Goal: Task Accomplishment & Management: Use online tool/utility

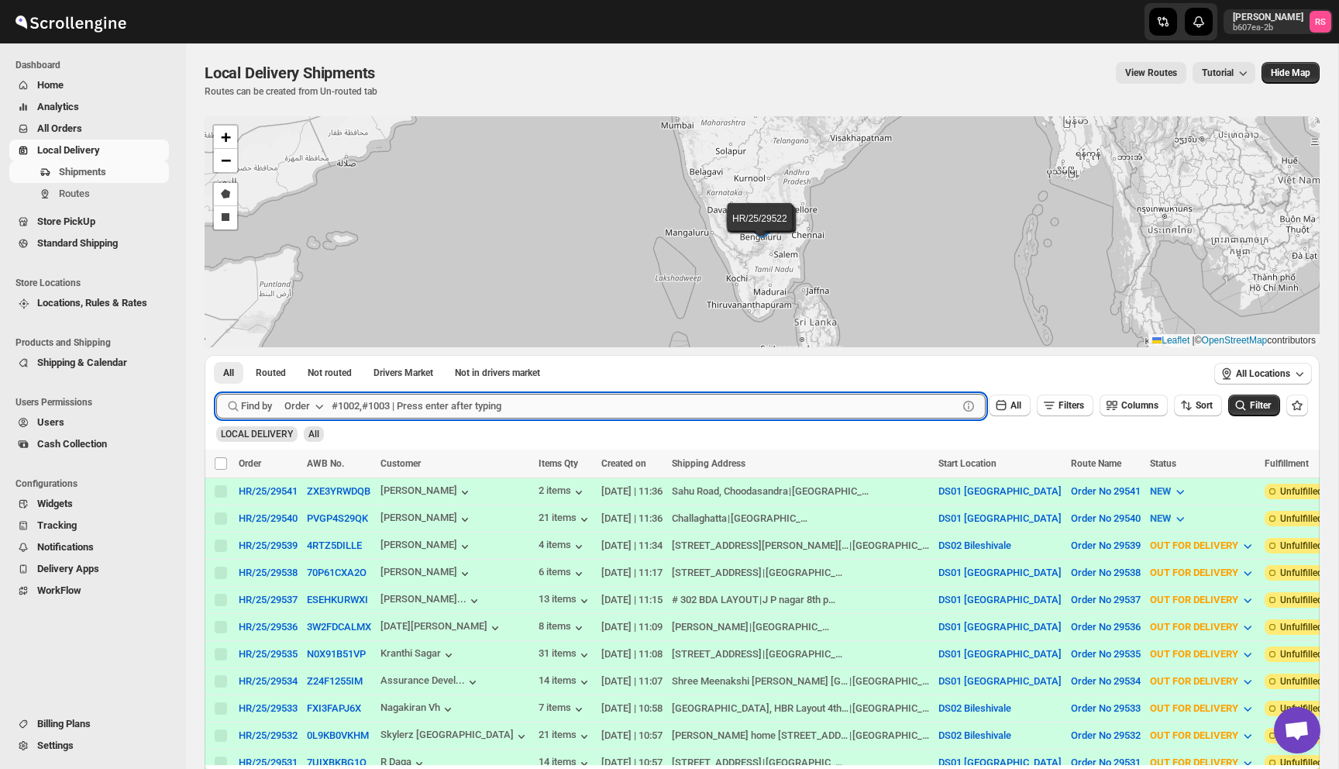
click at [363, 408] on input "text" at bounding box center [645, 406] width 626 height 25
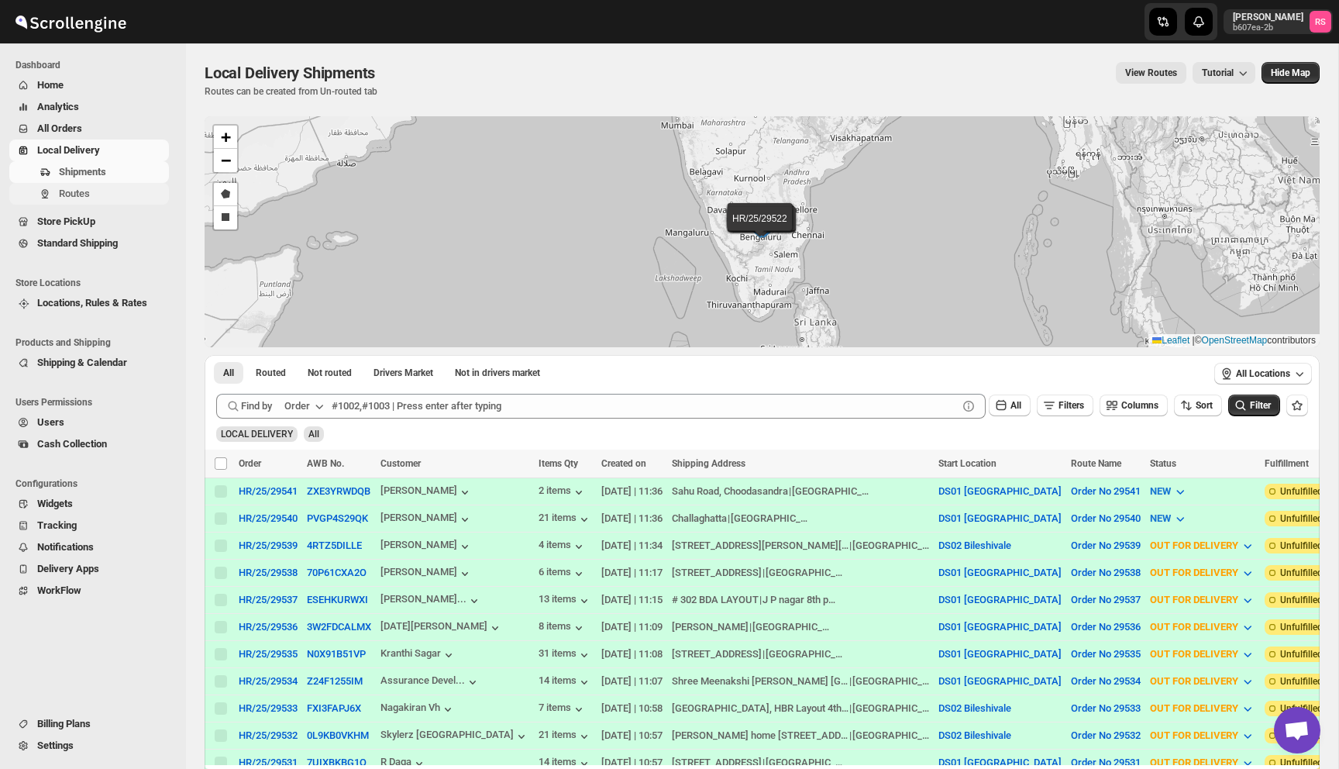
click at [87, 190] on span "Routes" at bounding box center [74, 194] width 31 height 12
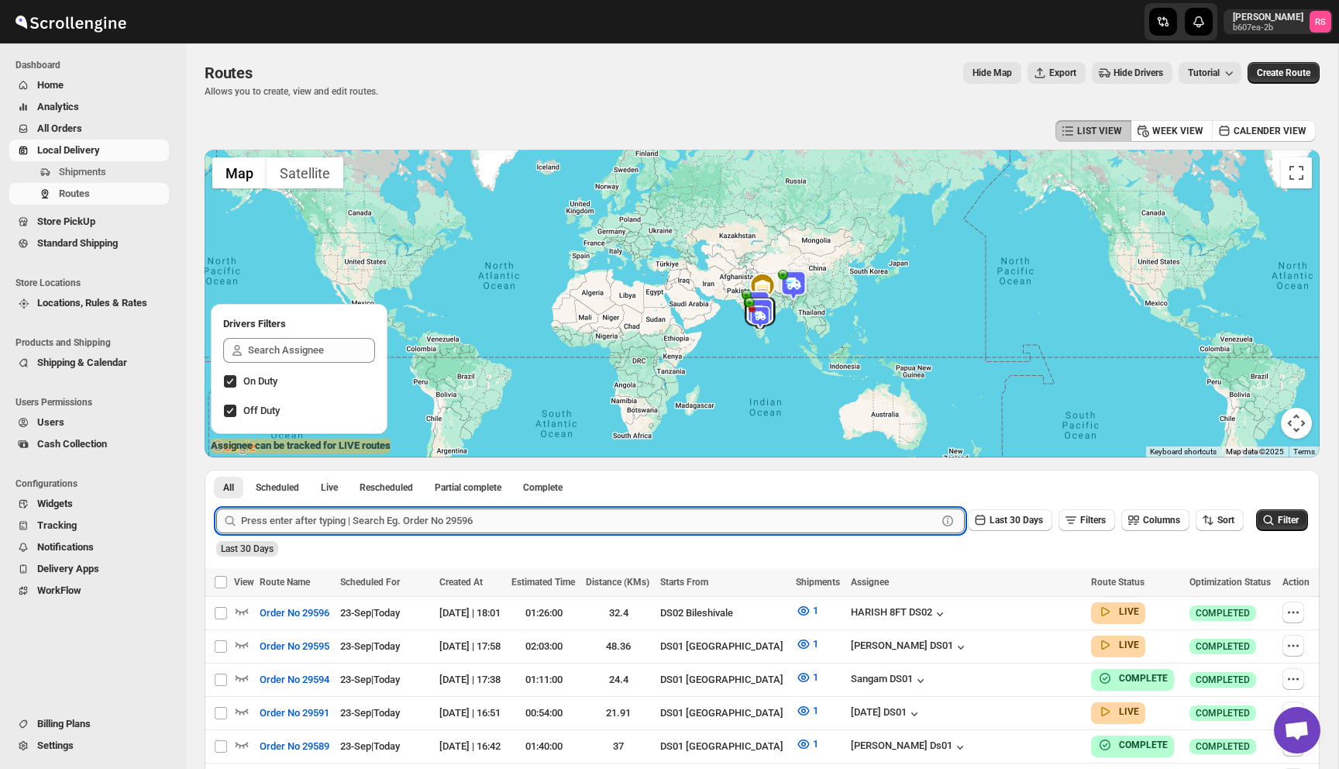
click at [600, 522] on input "text" at bounding box center [589, 520] width 696 height 25
click at [445, 525] on input "text" at bounding box center [589, 520] width 696 height 25
click at [354, 522] on input "295" at bounding box center [575, 520] width 668 height 25
click at [308, 521] on input "295" at bounding box center [575, 520] width 668 height 25
type input "29591"
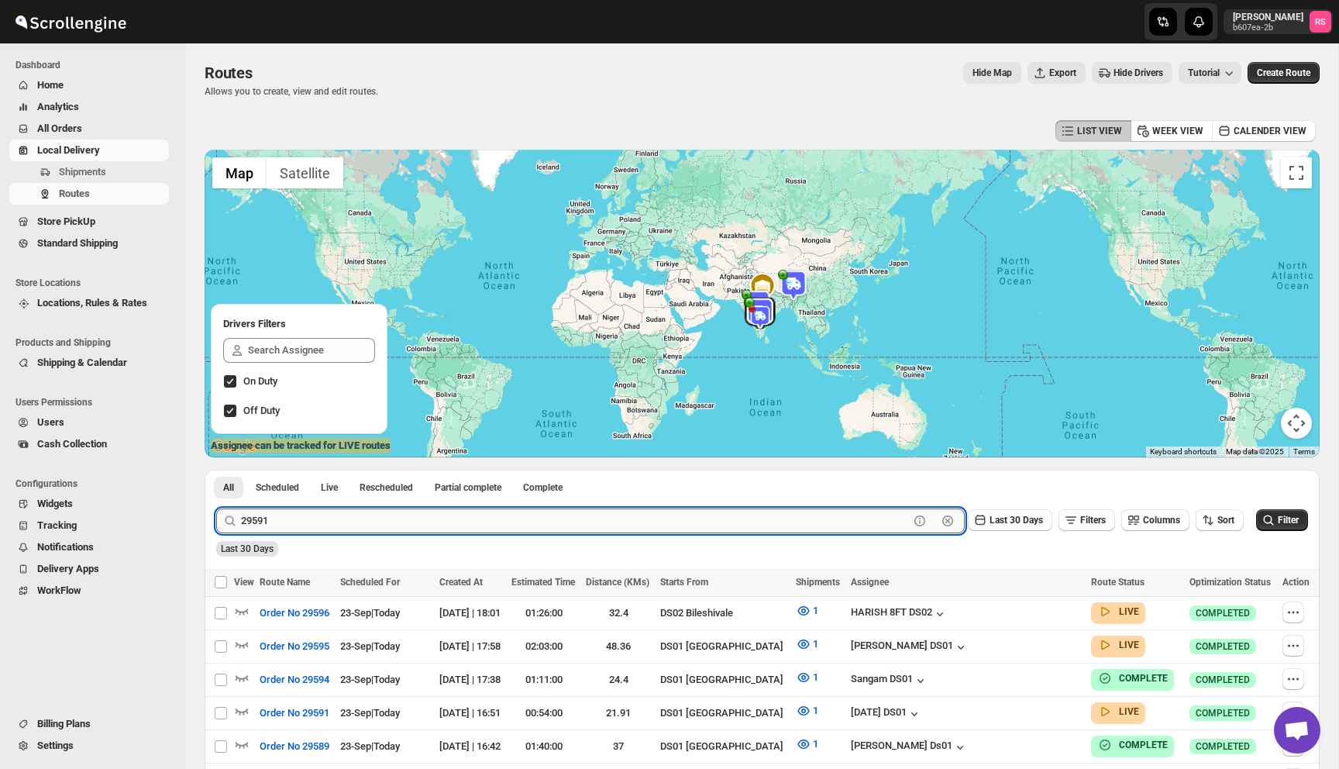
click at [216, 470] on button "Submit" at bounding box center [238, 478] width 44 height 16
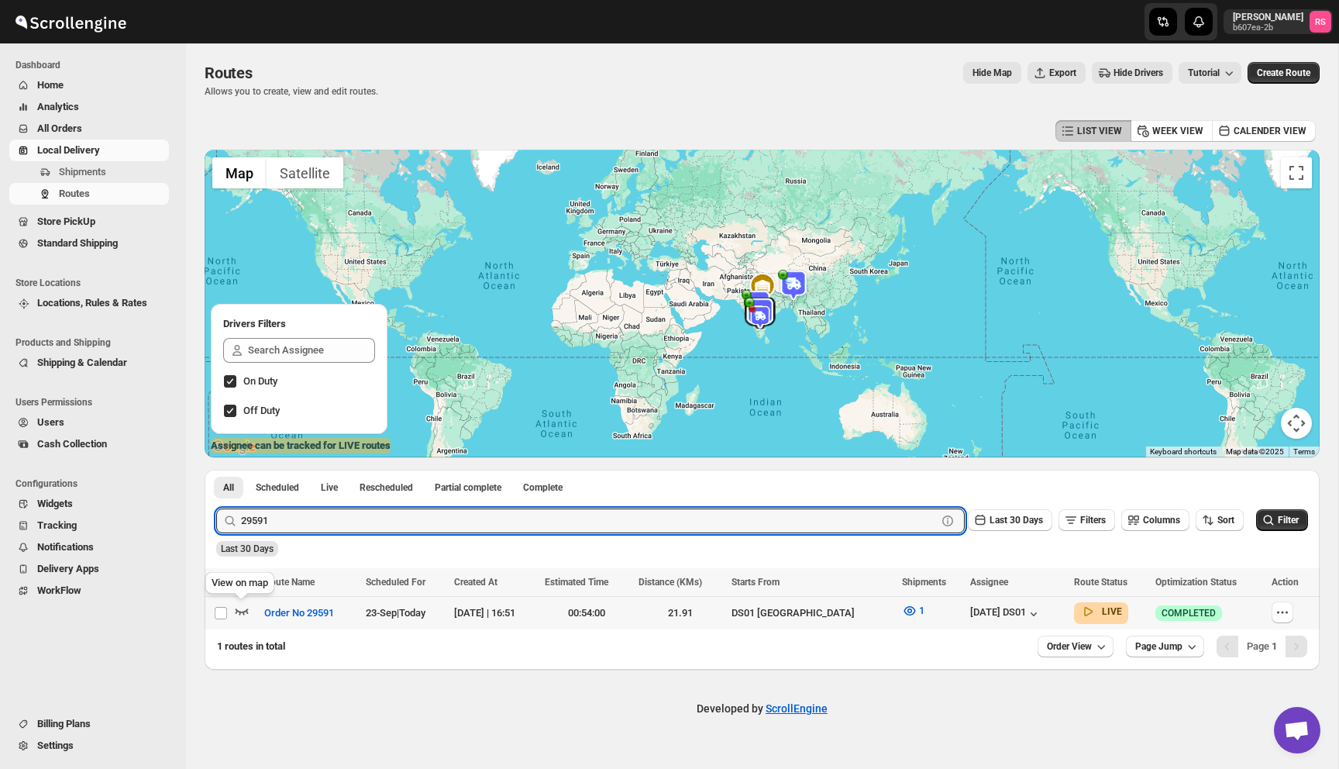
click at [243, 611] on icon "button" at bounding box center [242, 611] width 13 height 6
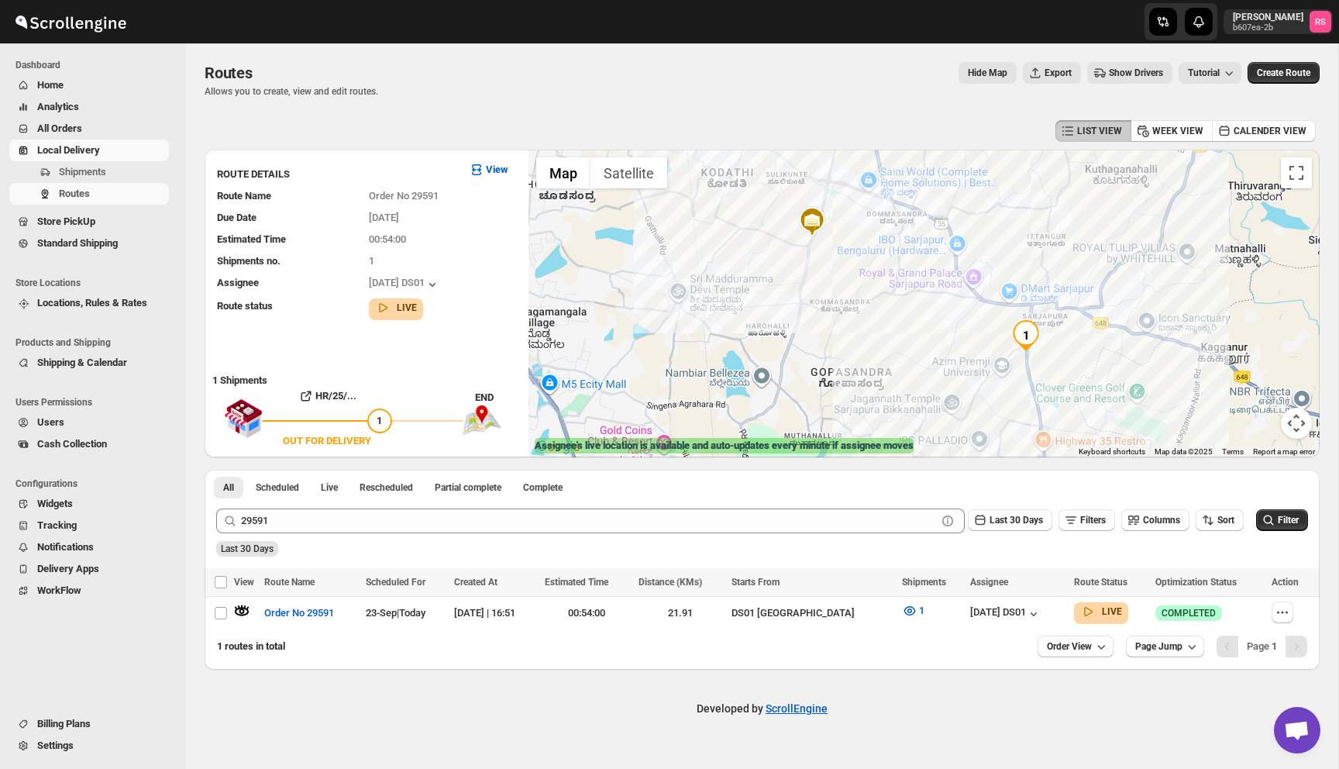
click at [1028, 340] on img "1" at bounding box center [1026, 335] width 31 height 31
click at [1135, 261] on button "Close" at bounding box center [1122, 279] width 37 height 37
click at [1276, 616] on icon "button" at bounding box center [1283, 613] width 16 height 16
checkbox input "true"
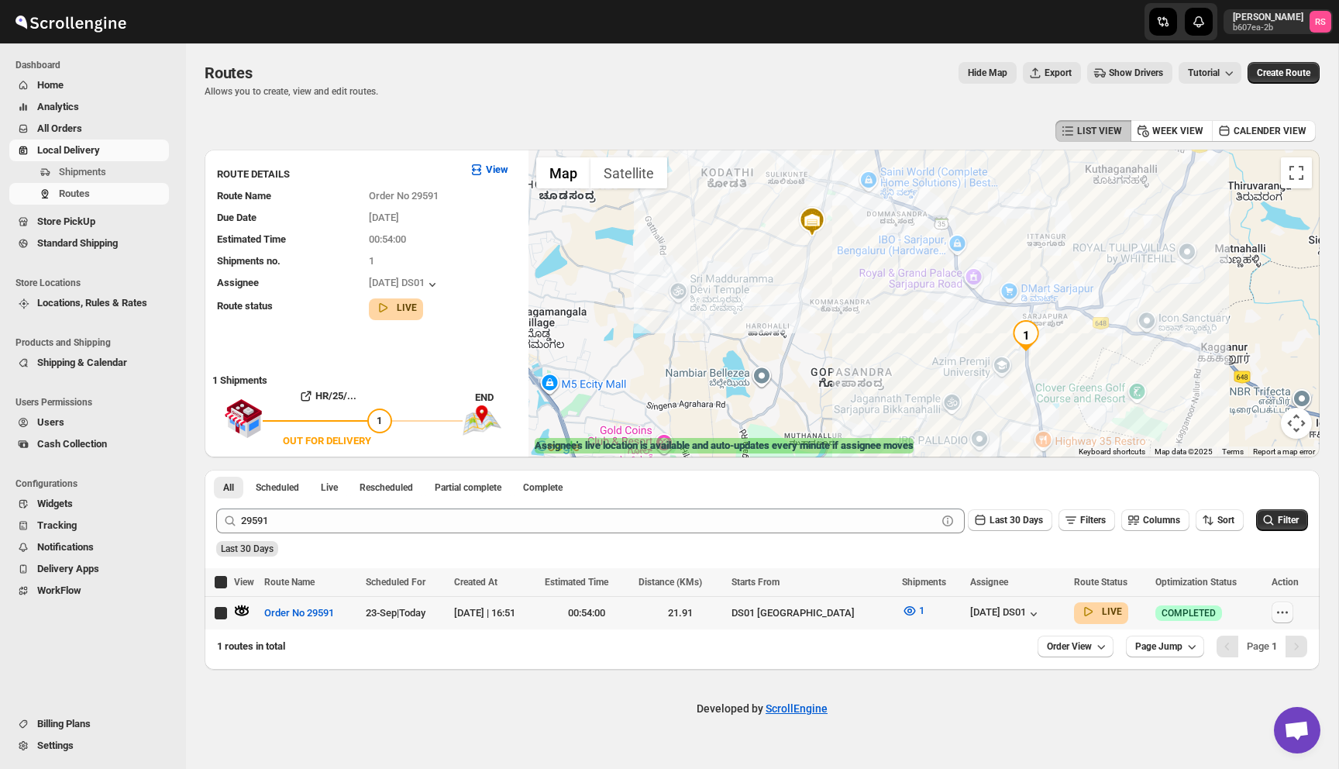
checkbox input "true"
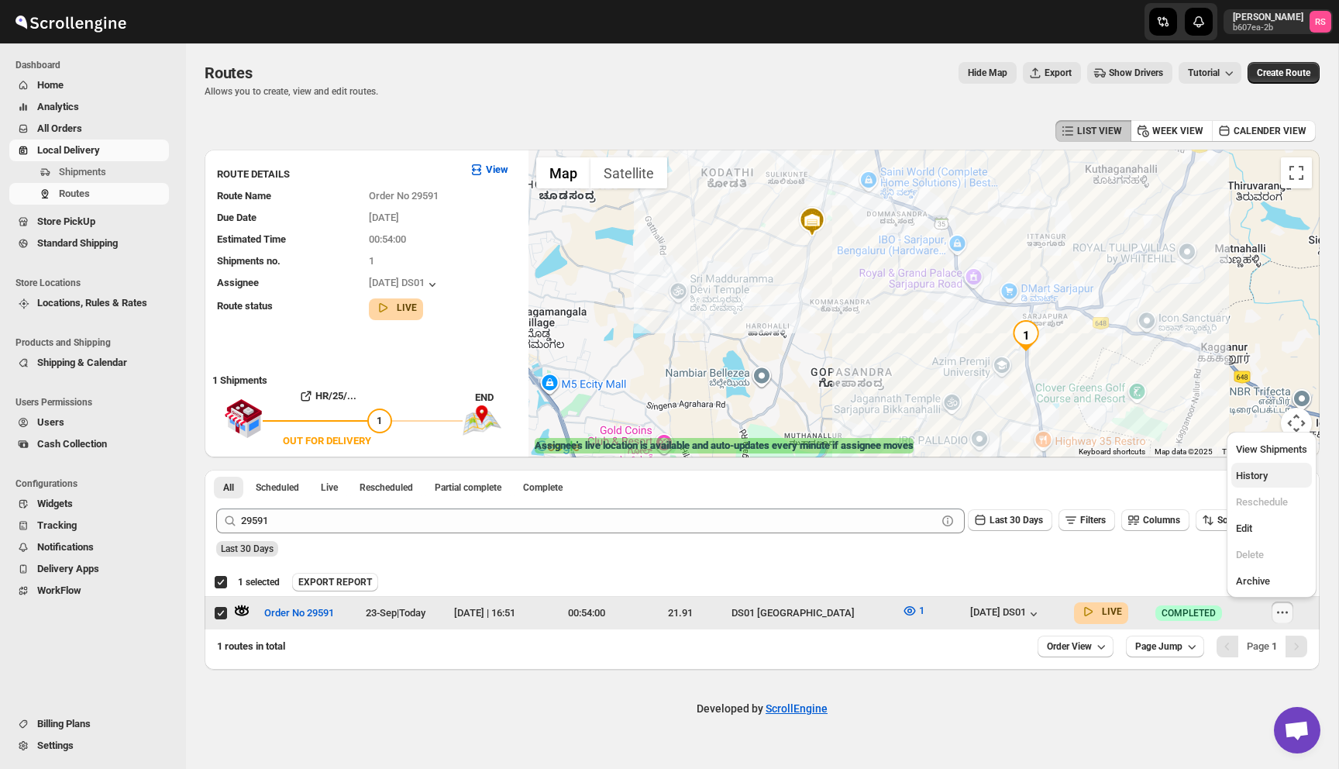
click at [1275, 468] on span "History" at bounding box center [1271, 476] width 71 height 16
checkbox input "false"
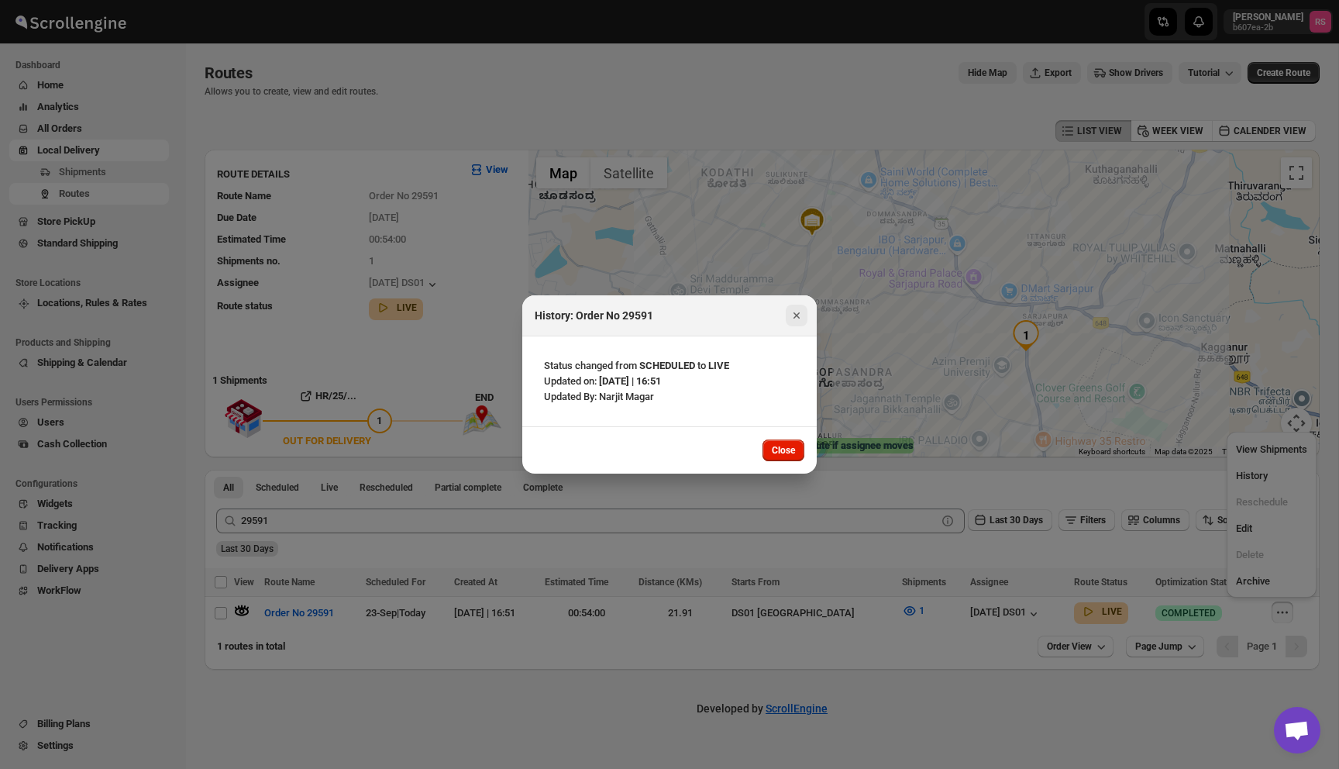
click at [797, 319] on icon "Close" at bounding box center [797, 316] width 16 height 16
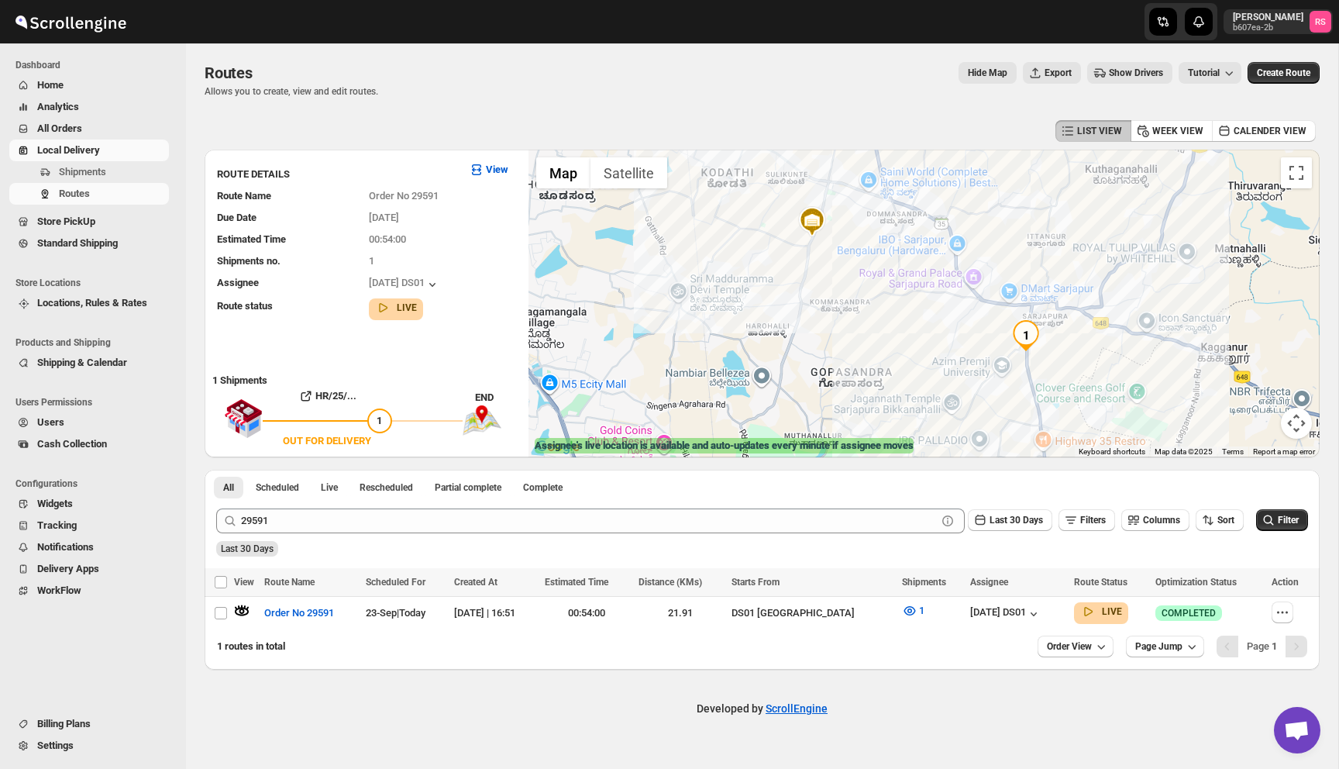
click at [243, 686] on div "Developed by ScrollEngine" at bounding box center [762, 709] width 1152 height 78
click at [239, 612] on icon "button" at bounding box center [242, 611] width 16 height 16
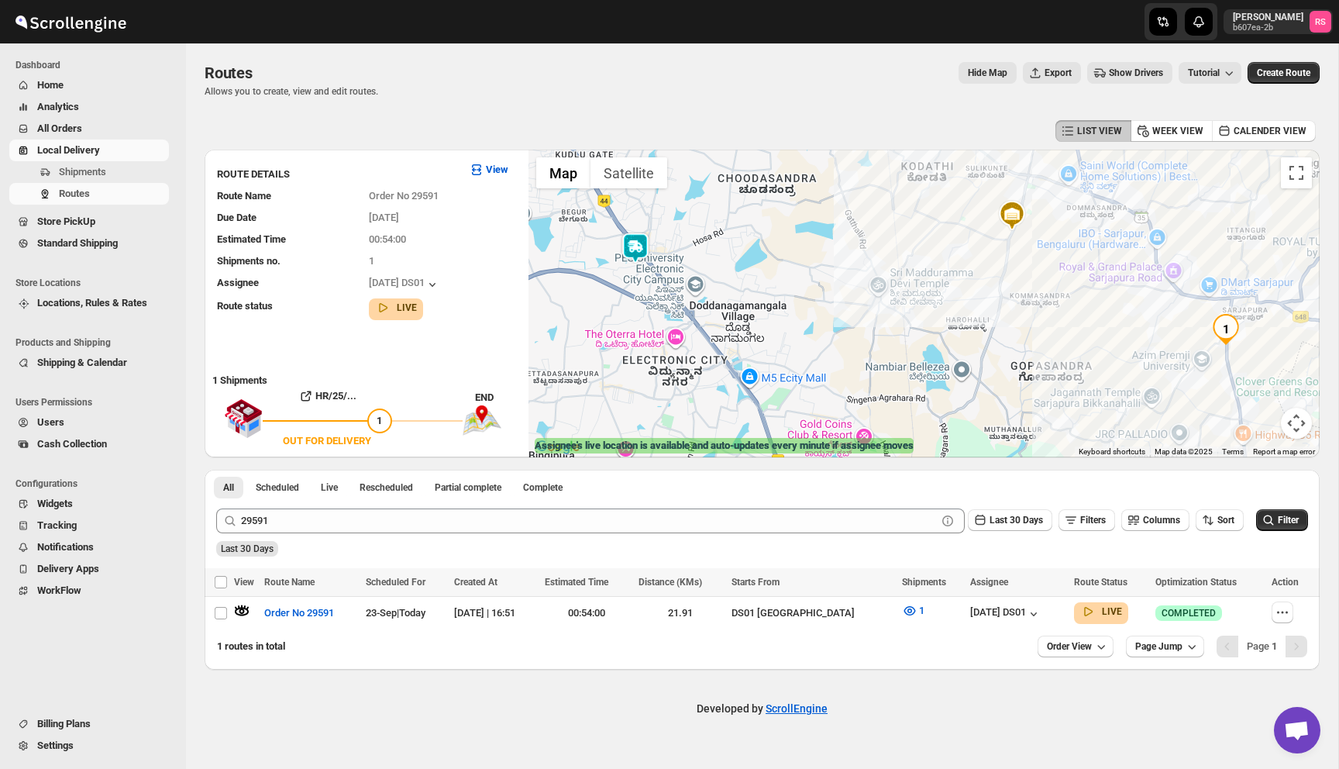
drag, startPoint x: 659, startPoint y: 312, endPoint x: 858, endPoint y: 306, distance: 199.3
click at [858, 306] on div at bounding box center [924, 304] width 791 height 308
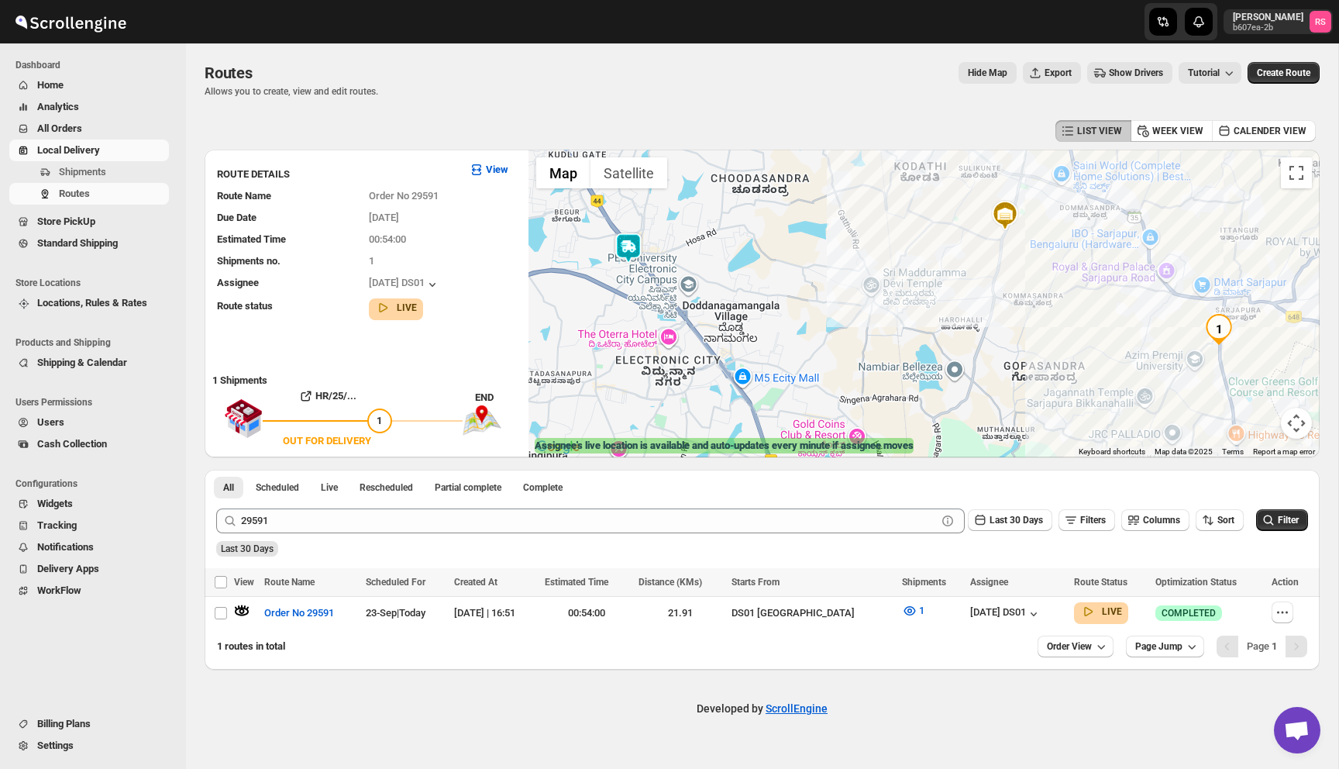
click at [629, 248] on img at bounding box center [628, 248] width 31 height 31
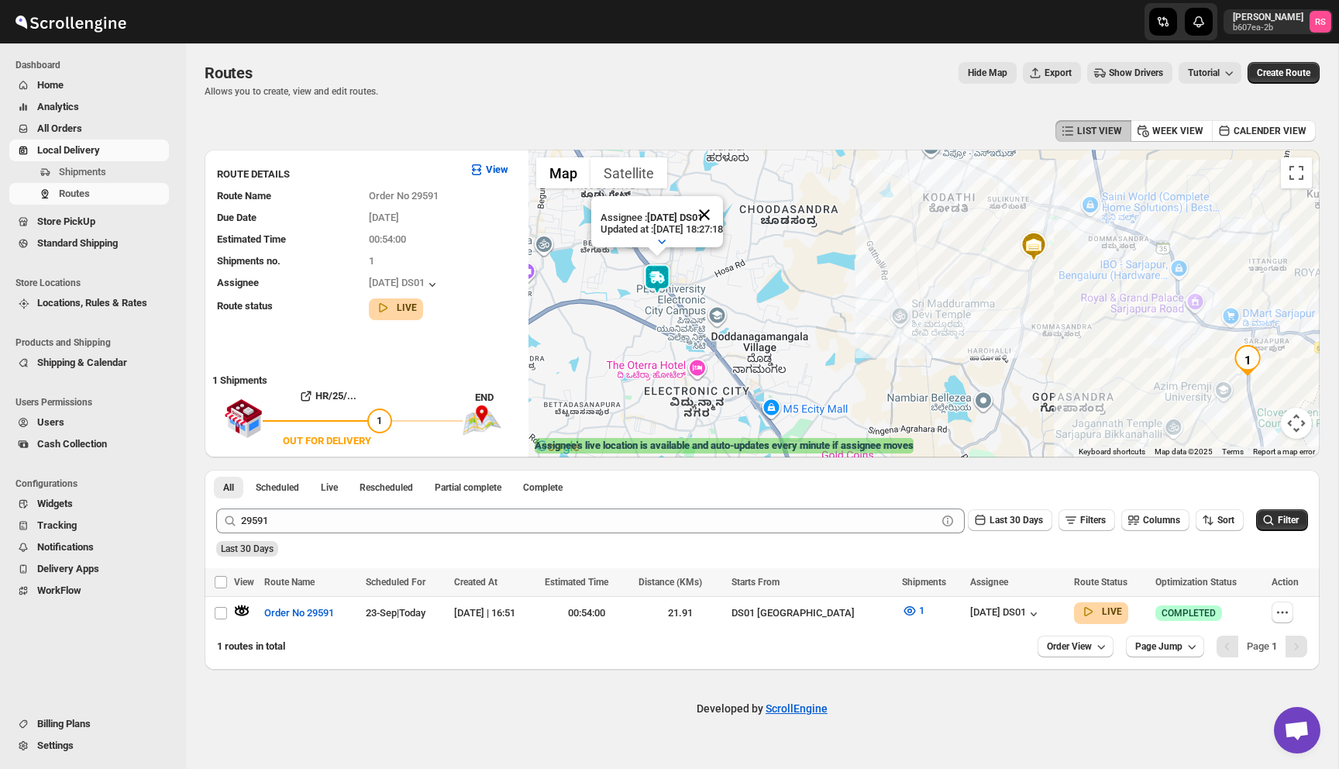
click at [721, 220] on button "Close" at bounding box center [704, 214] width 37 height 37
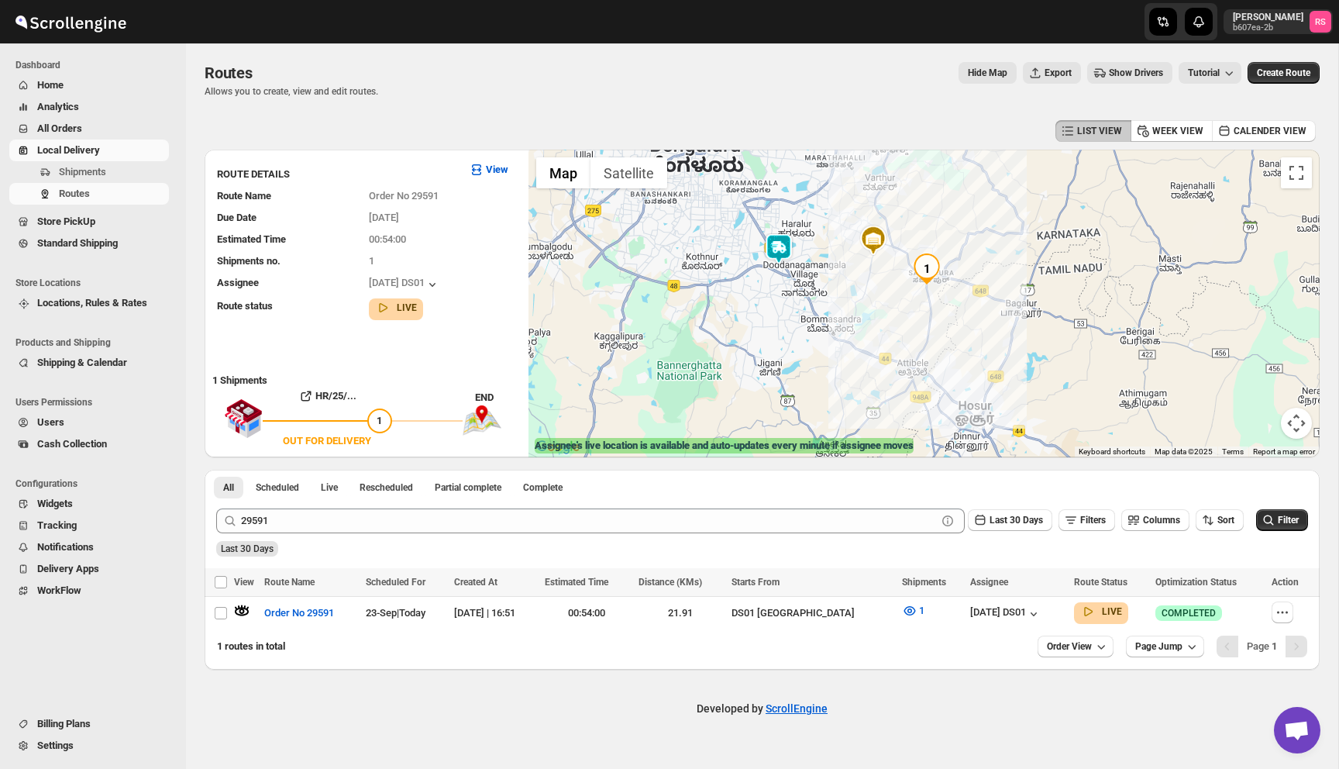
click at [773, 250] on img at bounding box center [778, 248] width 31 height 31
click at [782, 249] on img at bounding box center [778, 248] width 31 height 31
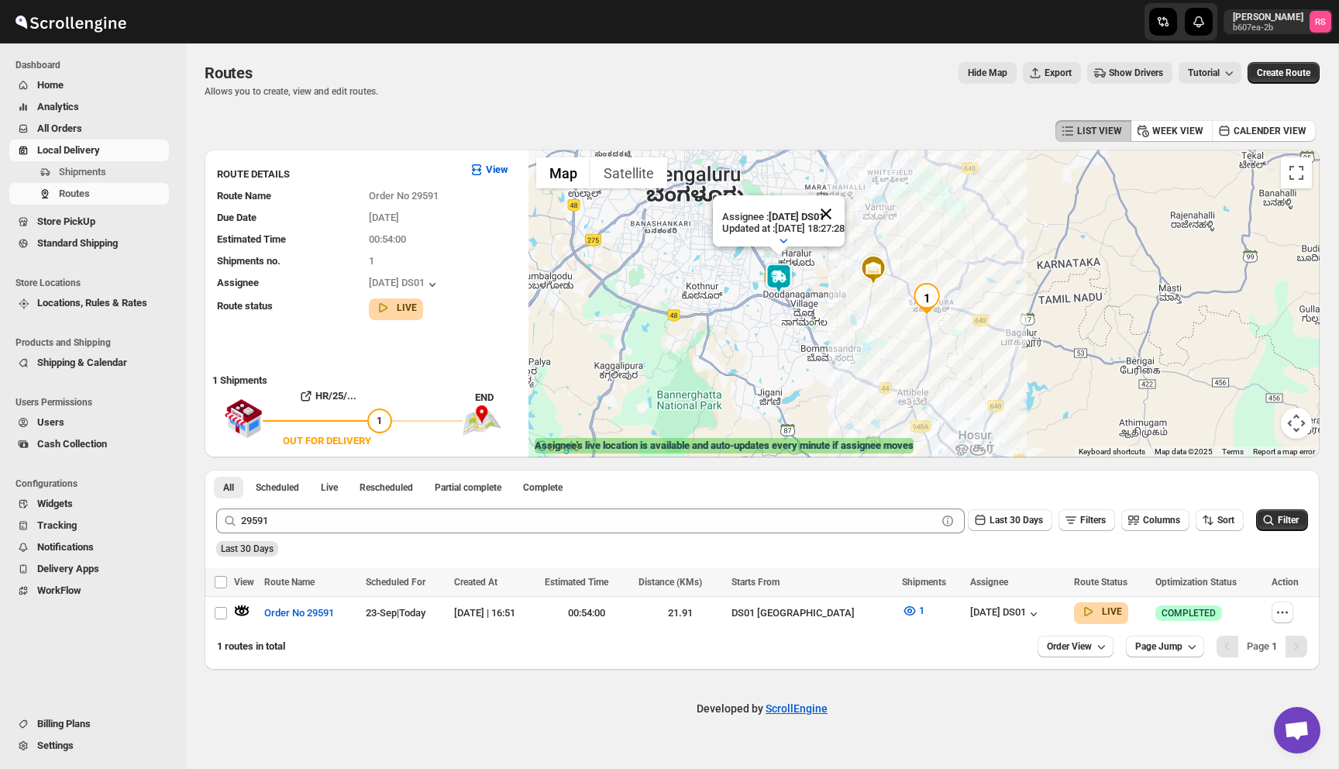
click at [845, 210] on button "Close" at bounding box center [826, 213] width 37 height 37
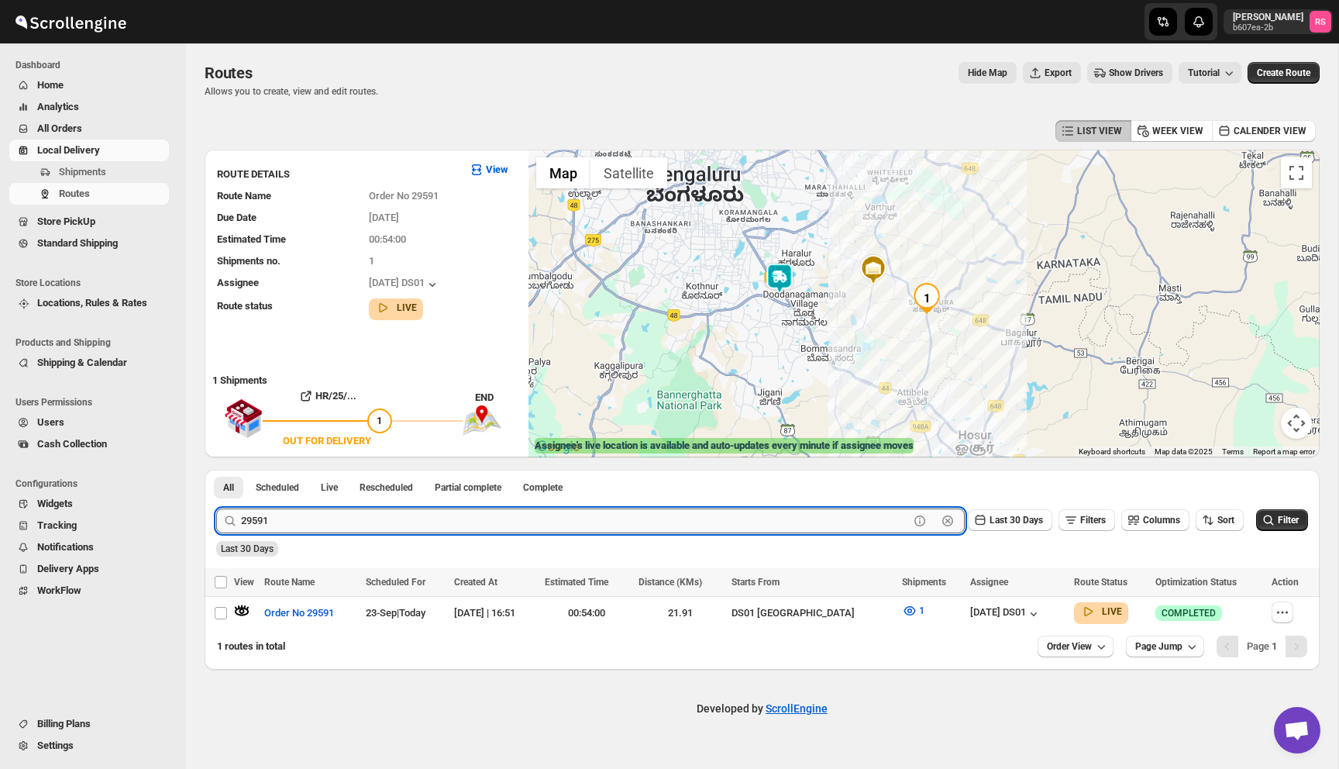
click at [358, 512] on input "29591" at bounding box center [575, 520] width 668 height 25
click at [216, 470] on button "Submit" at bounding box center [238, 478] width 44 height 16
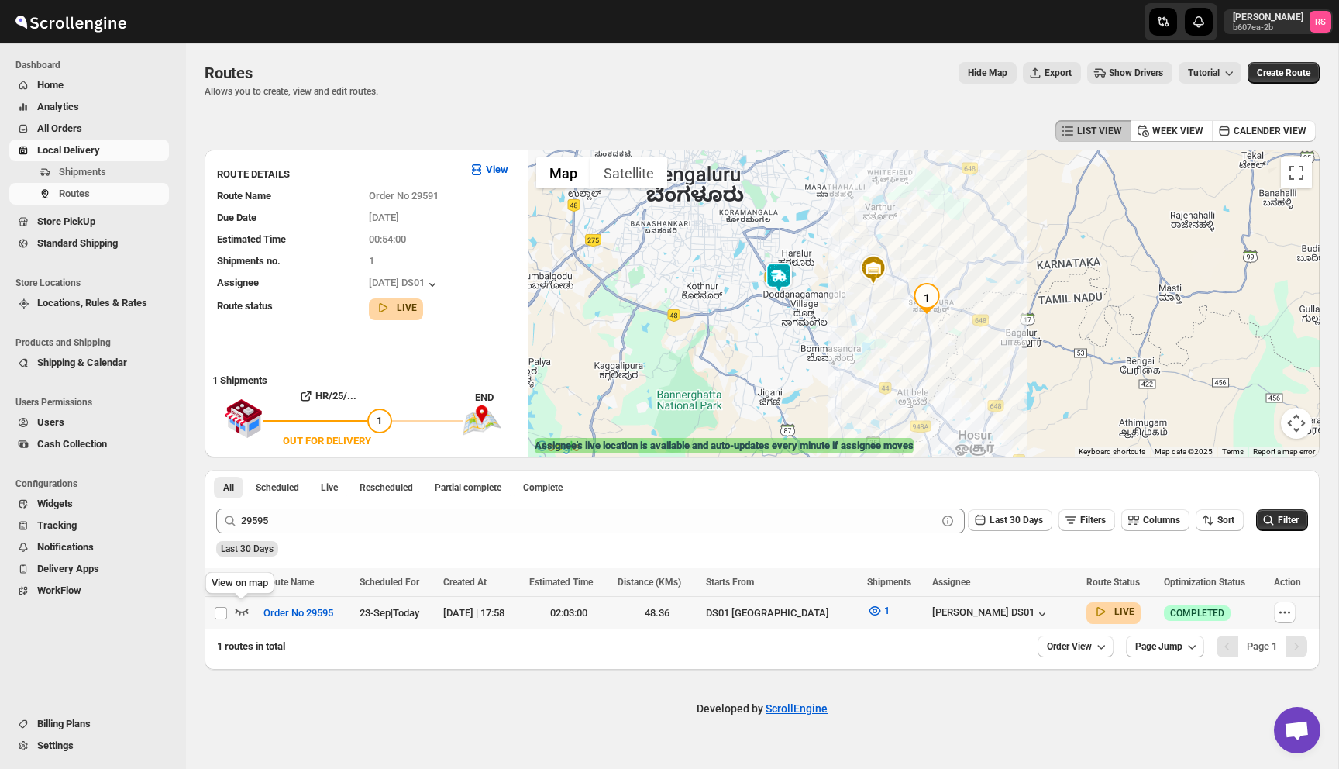
click at [243, 608] on icon "button" at bounding box center [242, 611] width 16 height 16
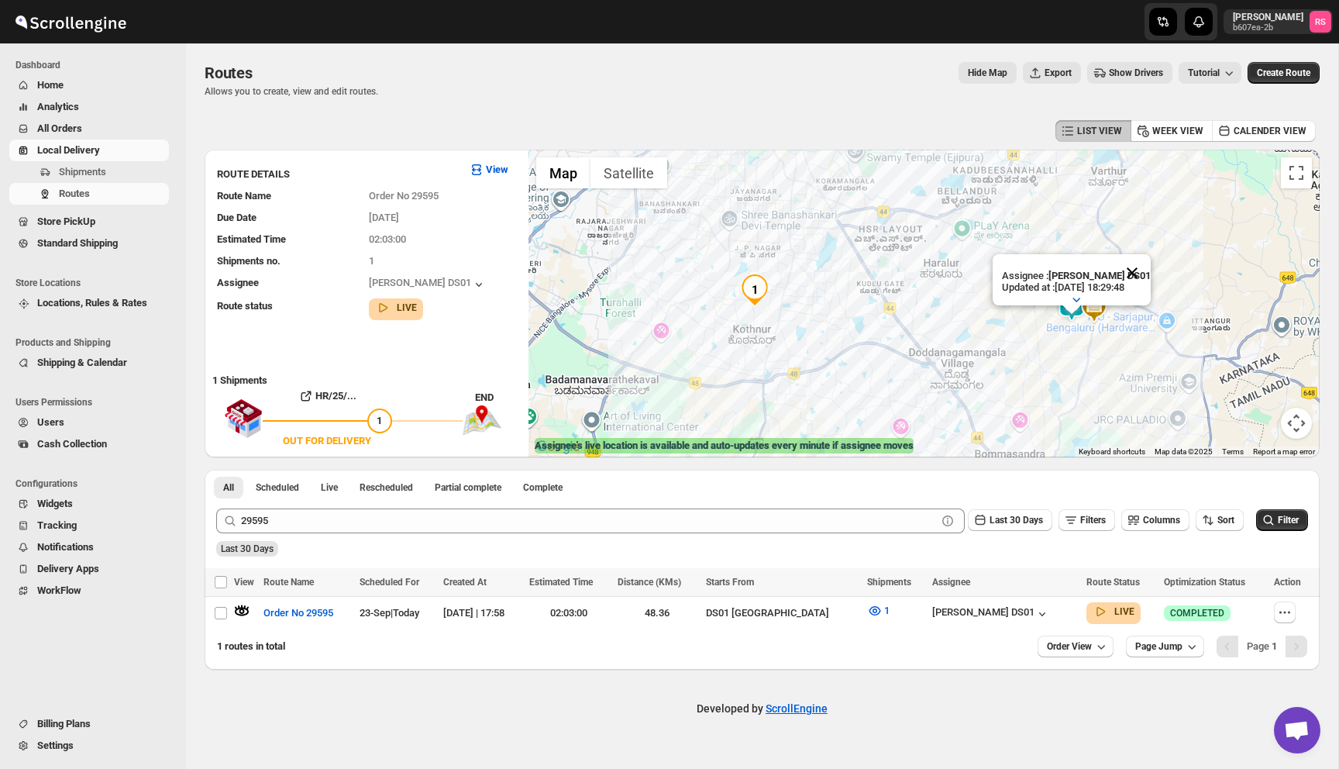
click at [1139, 264] on button "Close" at bounding box center [1132, 272] width 37 height 37
click at [1076, 302] on img at bounding box center [1071, 306] width 31 height 31
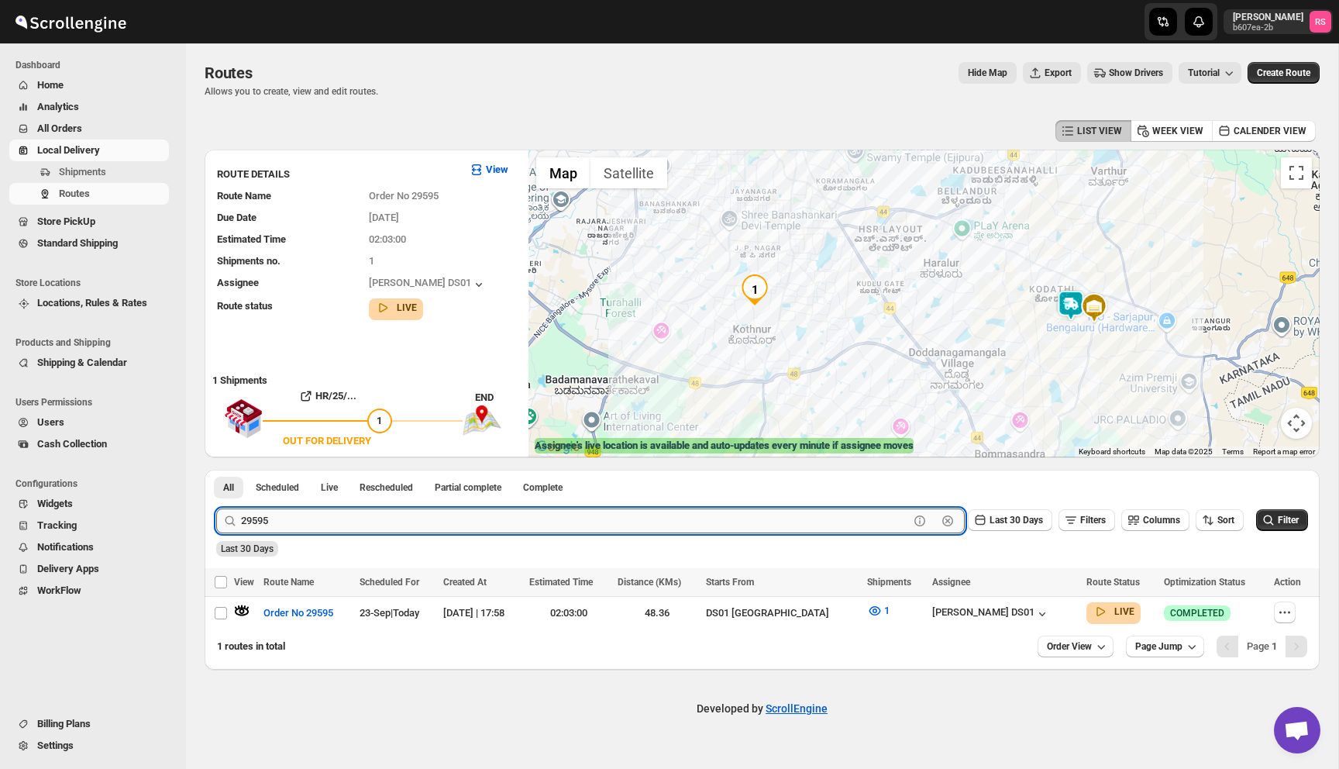
click at [363, 522] on input "29595" at bounding box center [575, 520] width 668 height 25
click at [216, 470] on button "Submit" at bounding box center [238, 478] width 44 height 16
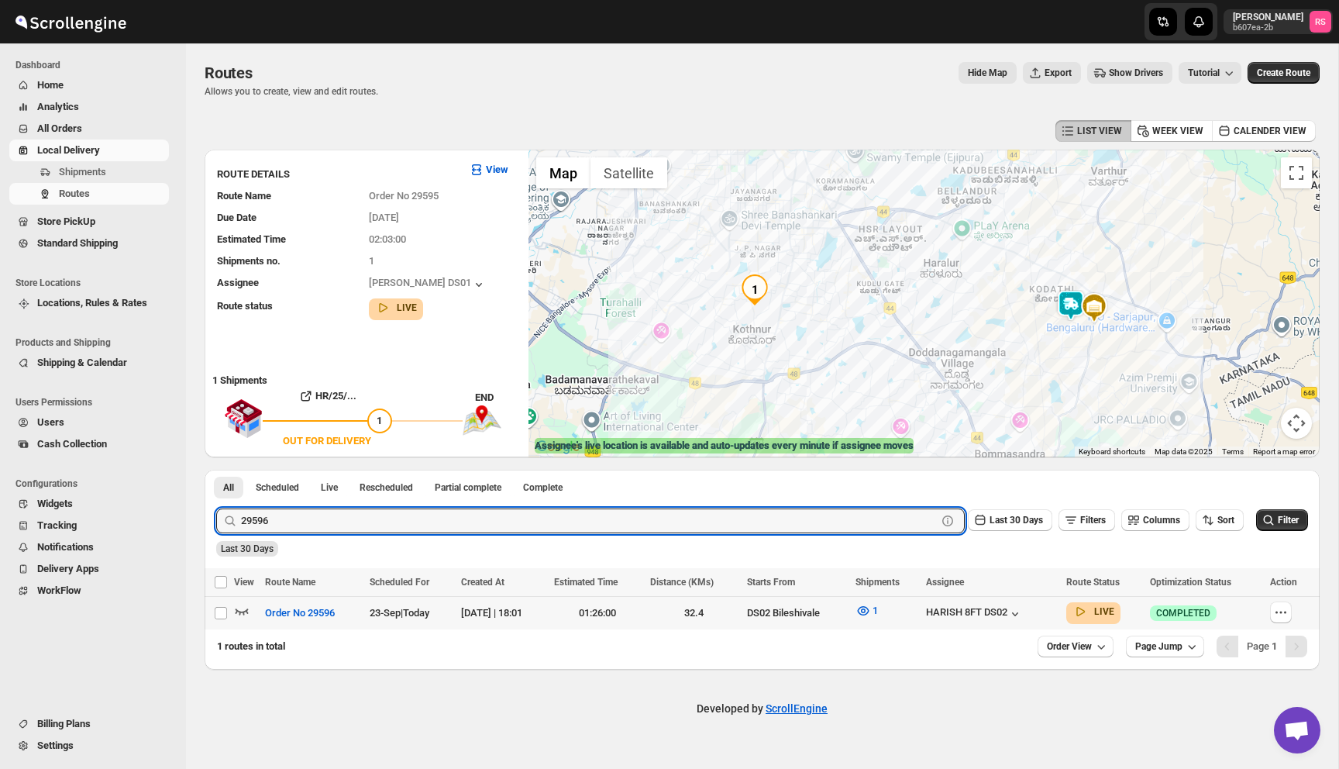
click at [243, 607] on icon "button" at bounding box center [242, 611] width 16 height 16
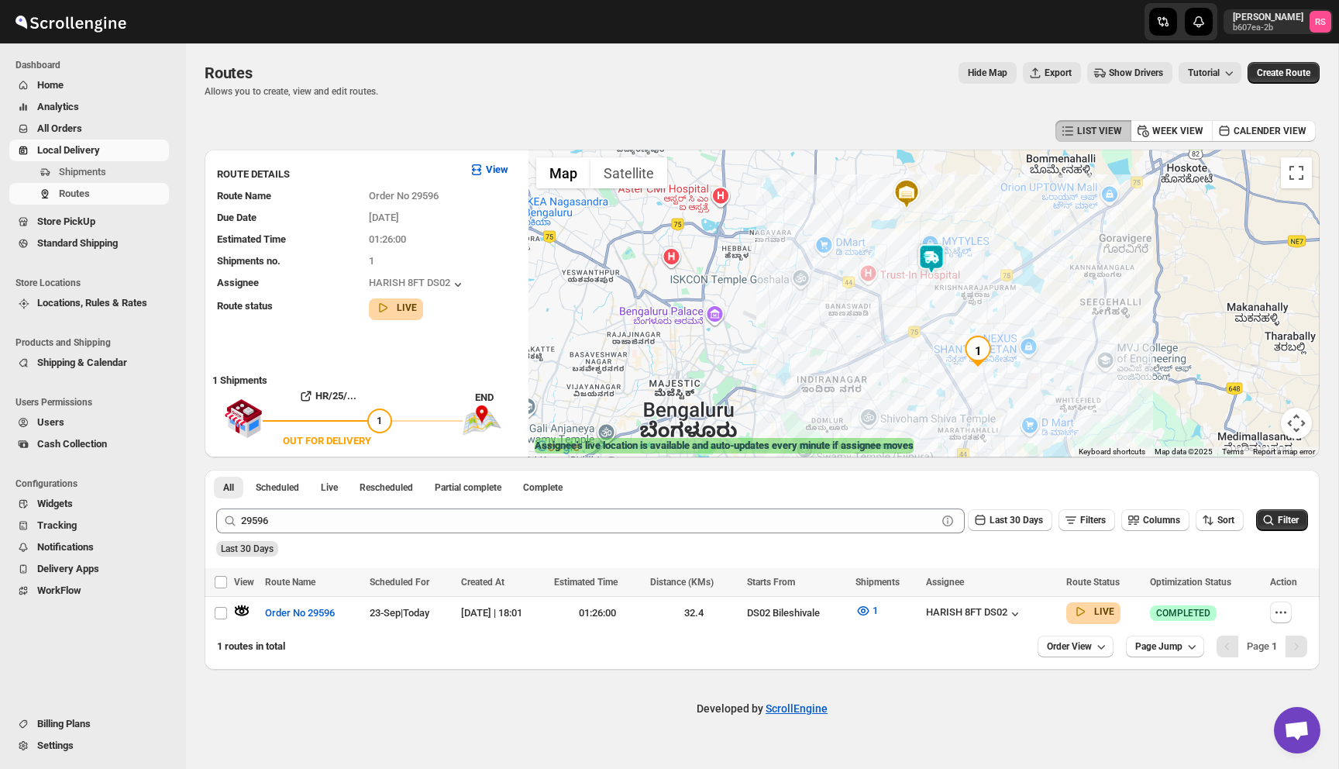
click at [934, 250] on img at bounding box center [931, 258] width 31 height 31
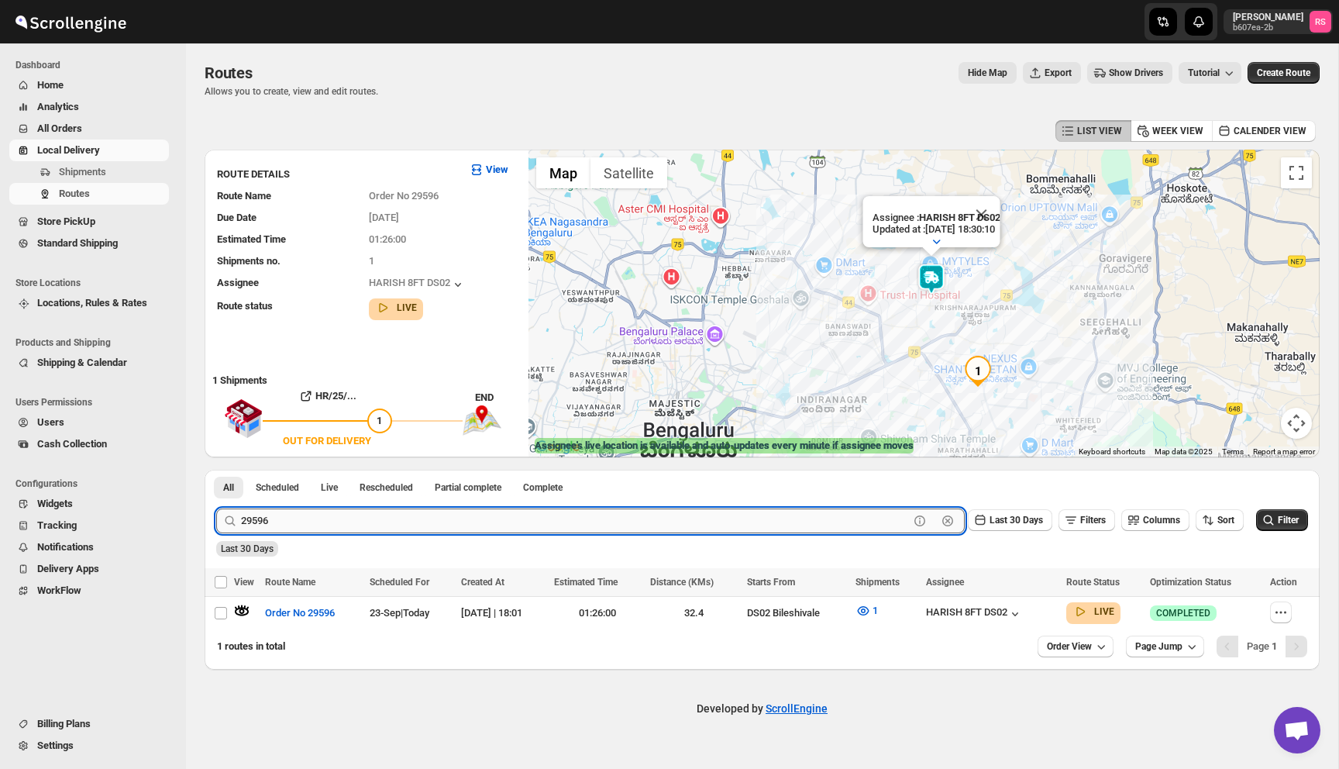
click at [312, 525] on input "29596" at bounding box center [575, 520] width 668 height 25
type input "29597"
click at [216, 470] on button "Submit" at bounding box center [238, 478] width 44 height 16
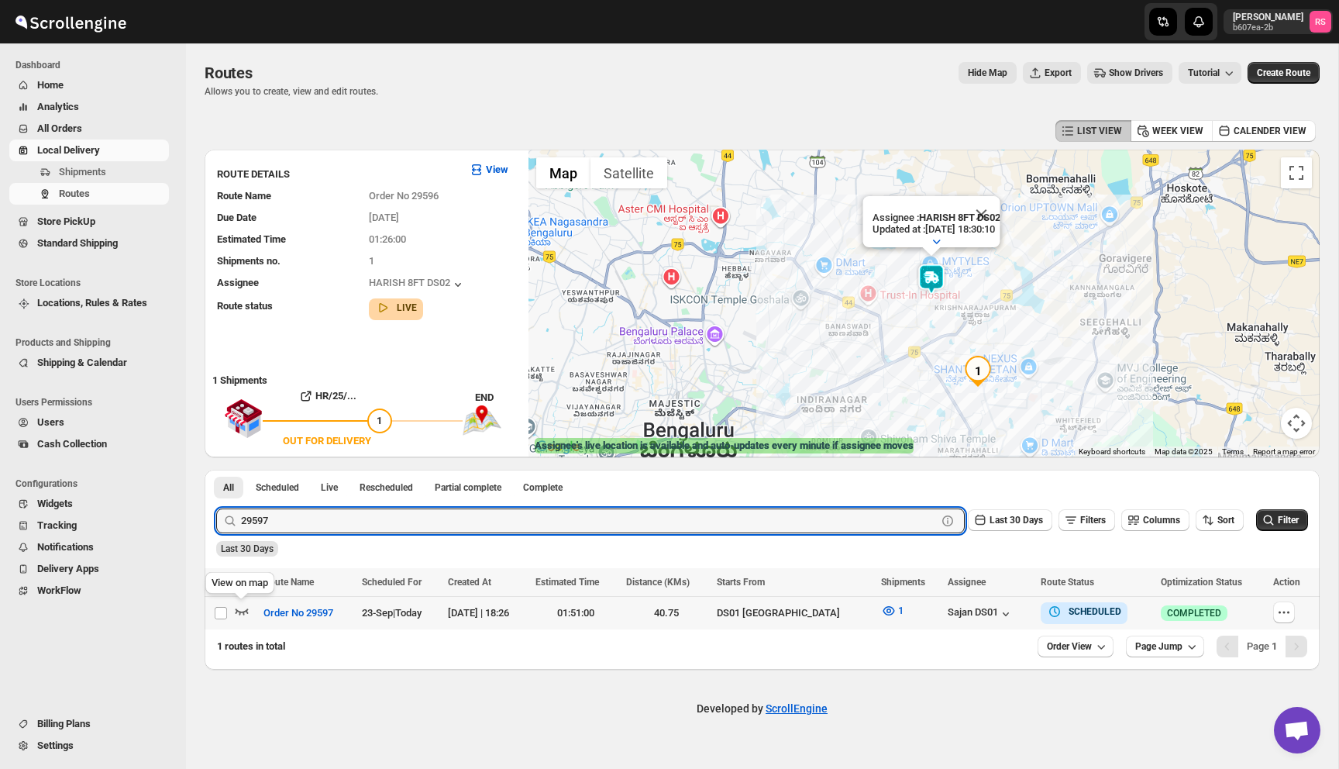
click at [246, 608] on icon "button" at bounding box center [242, 611] width 16 height 16
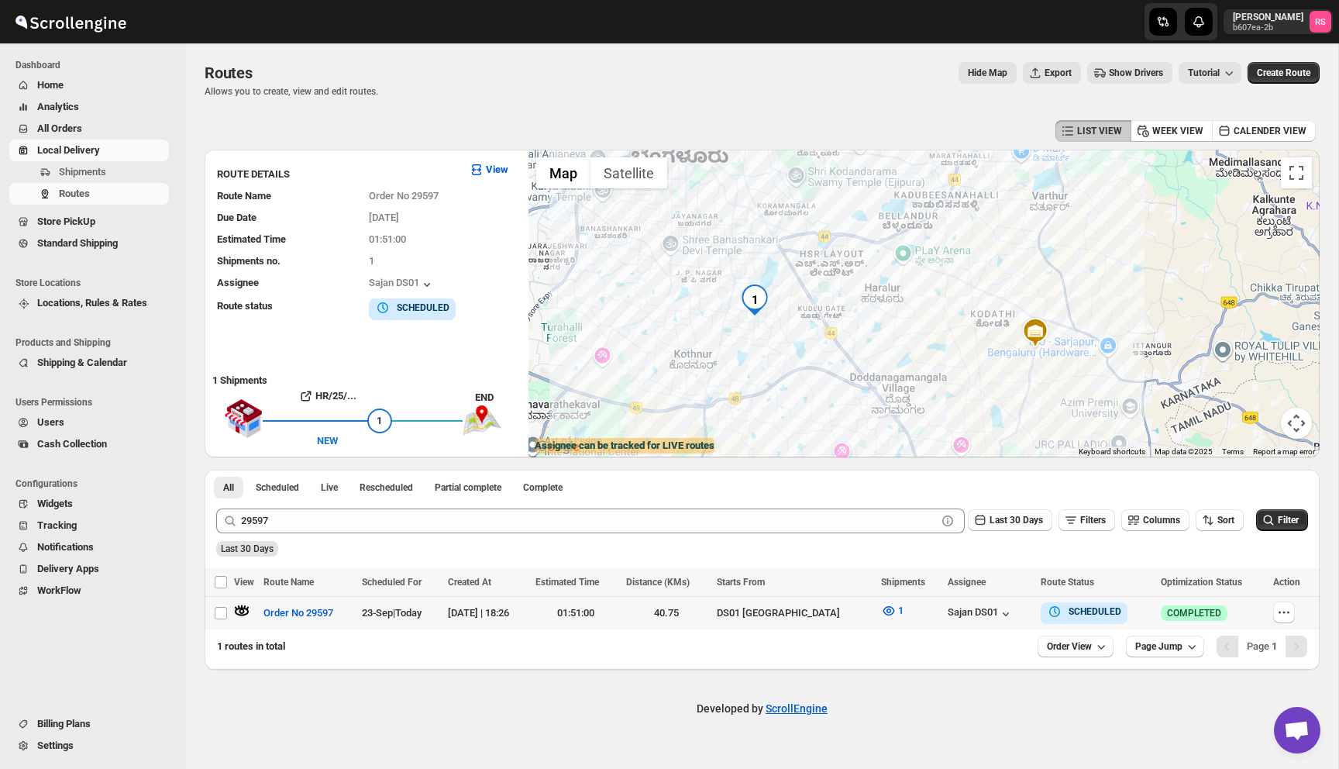
click at [239, 610] on icon "button" at bounding box center [242, 611] width 16 height 16
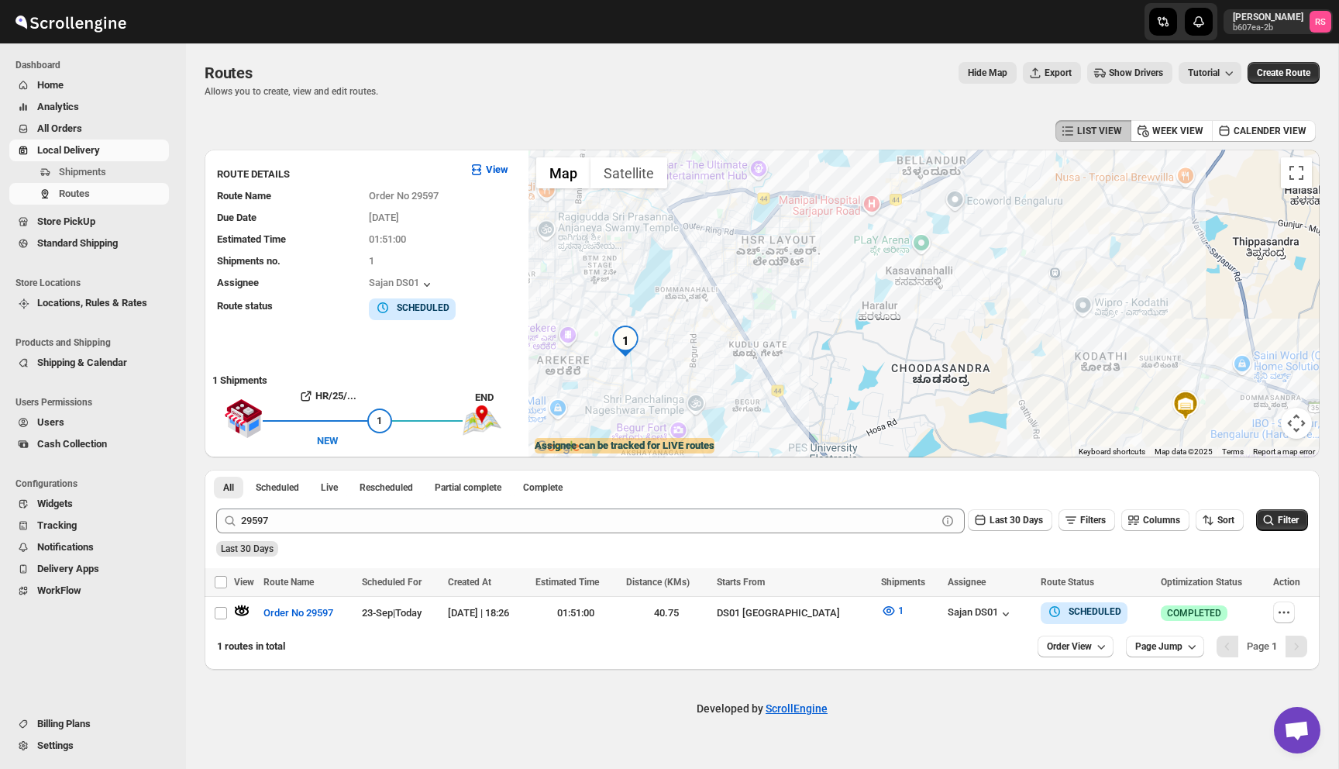
drag, startPoint x: 913, startPoint y: 281, endPoint x: 893, endPoint y: 290, distance: 22.2
click at [893, 290] on div at bounding box center [924, 304] width 791 height 308
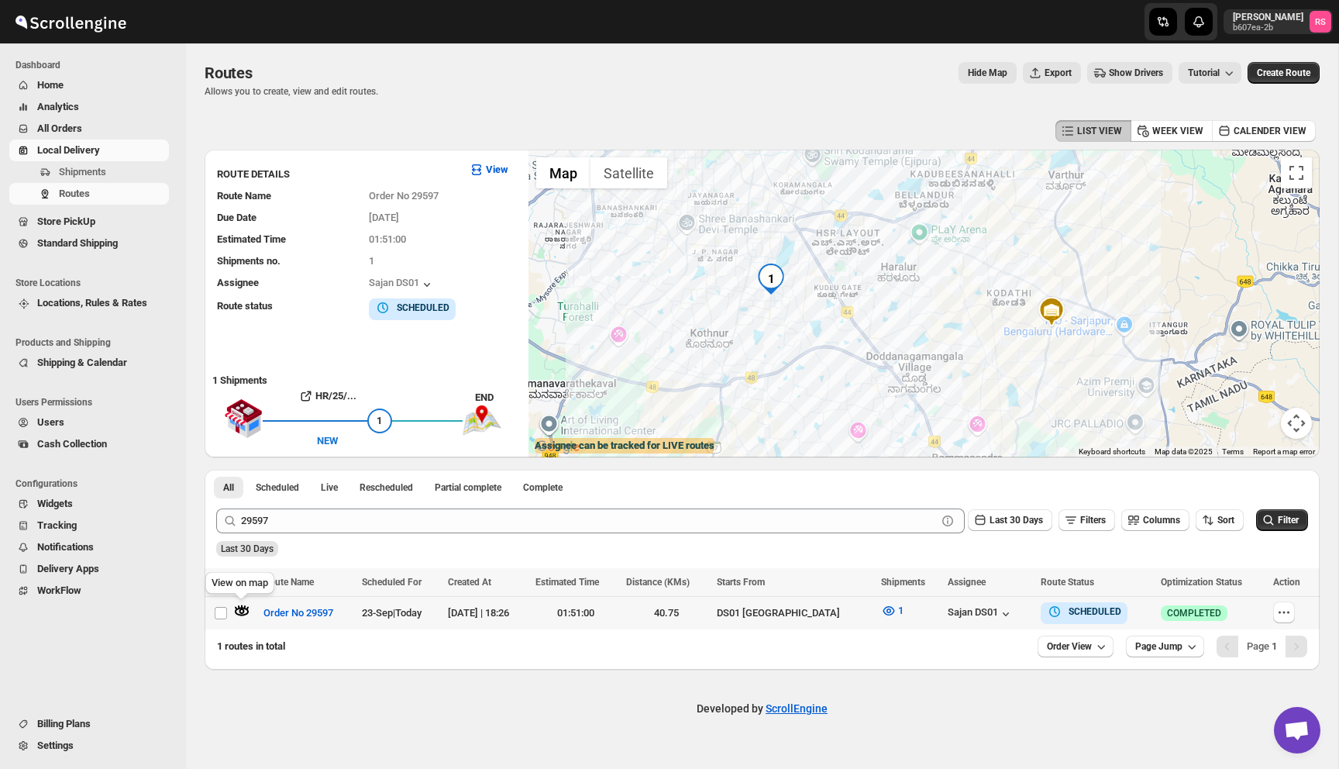
click at [248, 612] on icon "button" at bounding box center [242, 611] width 14 height 9
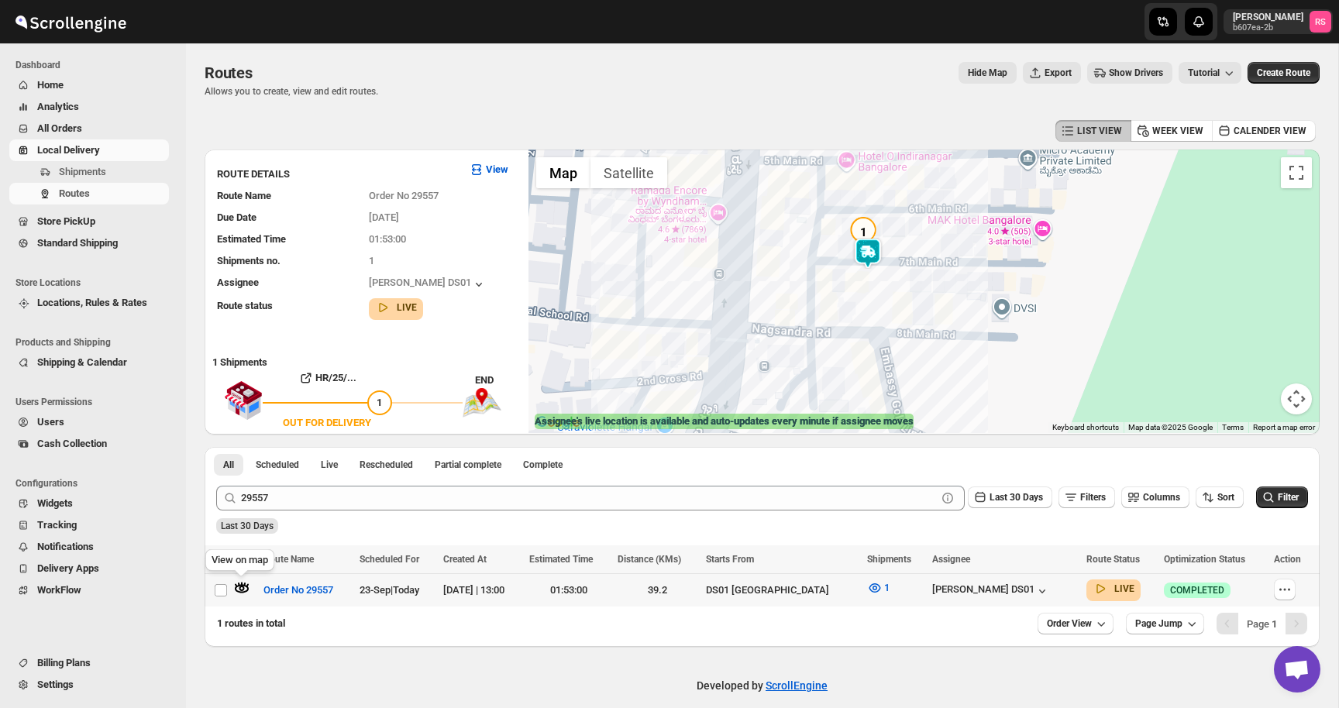
click at [242, 585] on icon "button" at bounding box center [242, 585] width 2 height 4
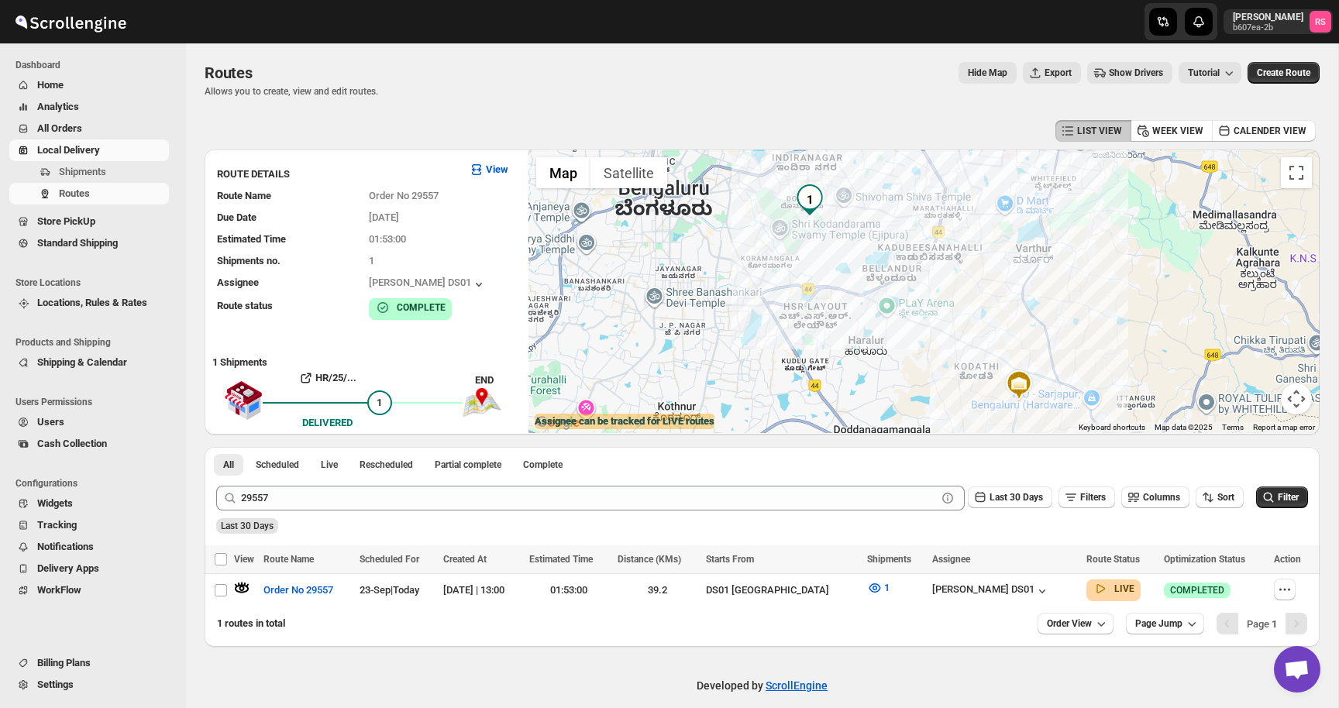
drag, startPoint x: 853, startPoint y: 233, endPoint x: 829, endPoint y: 250, distance: 28.4
click at [829, 250] on div at bounding box center [924, 292] width 791 height 284
click at [110, 186] on span "Routes" at bounding box center [112, 194] width 107 height 16
click at [114, 150] on span "Local Delivery" at bounding box center [101, 151] width 129 height 16
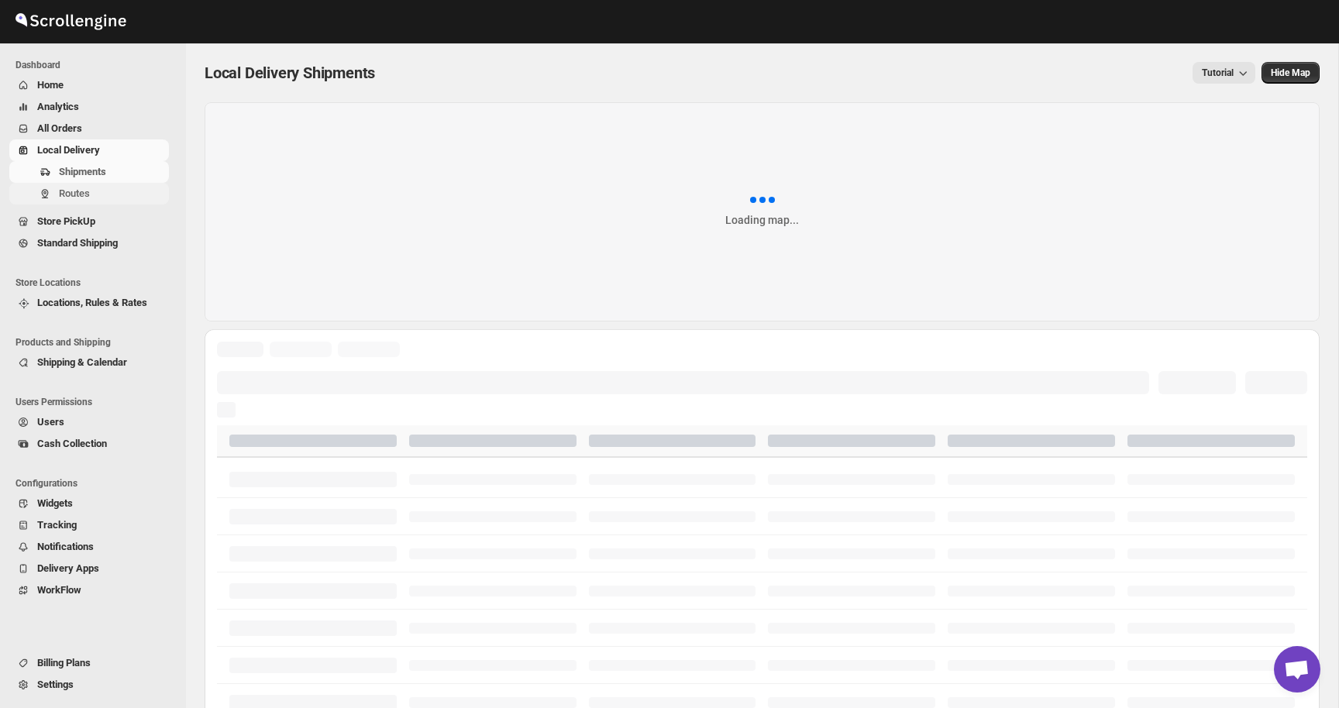
click at [96, 195] on span "Routes" at bounding box center [112, 194] width 107 height 16
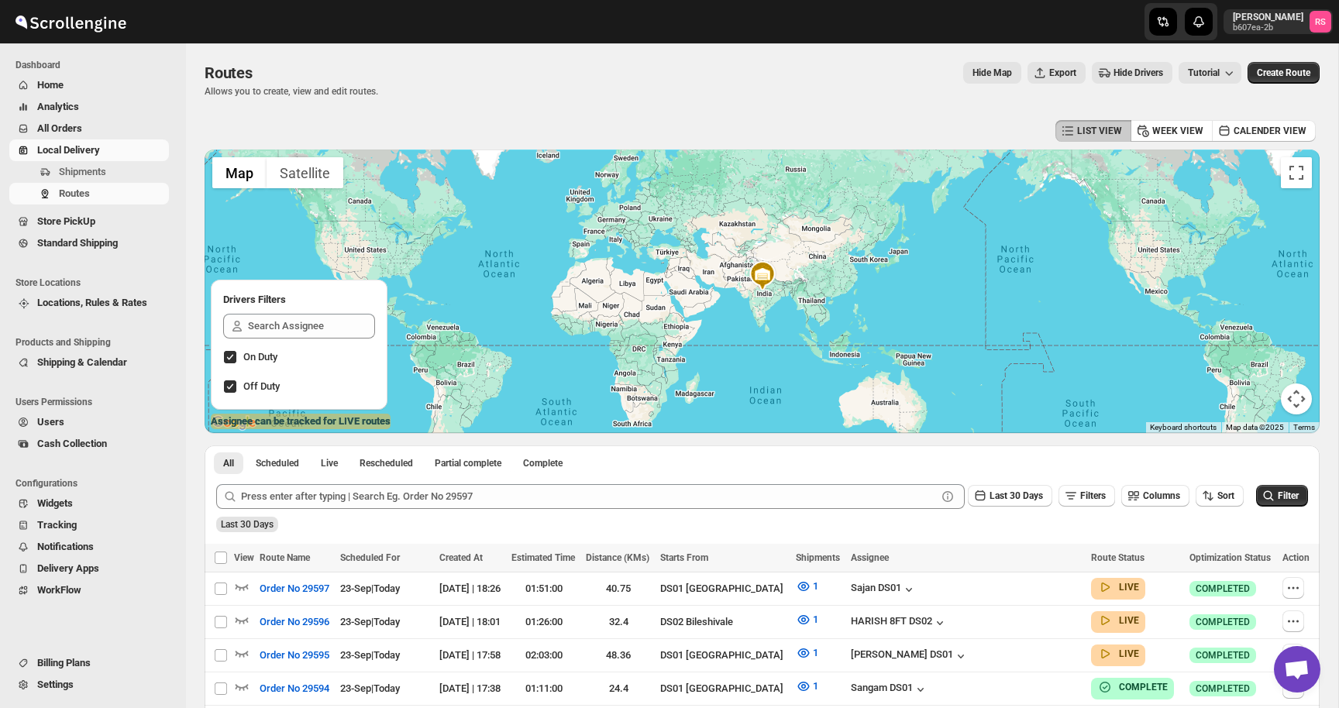
scroll to position [438, 0]
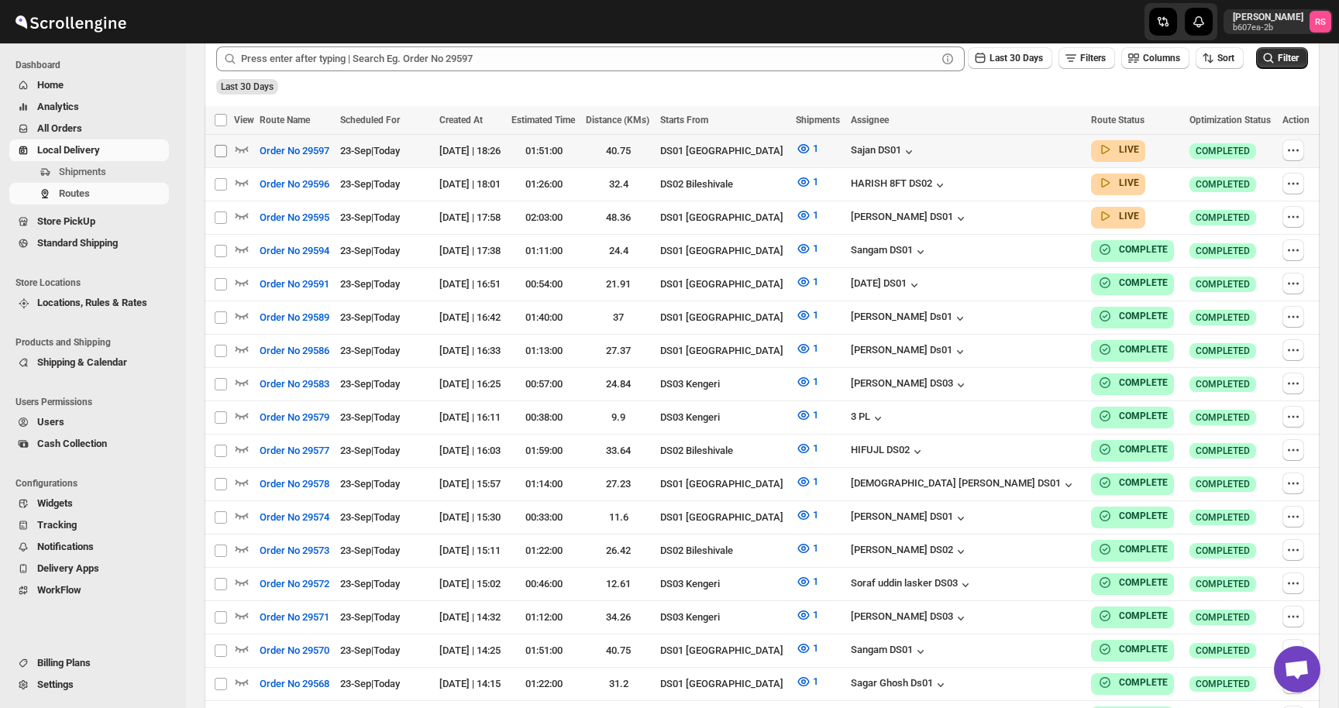
click at [223, 152] on input "Select route" at bounding box center [221, 151] width 12 height 12
checkbox input "true"
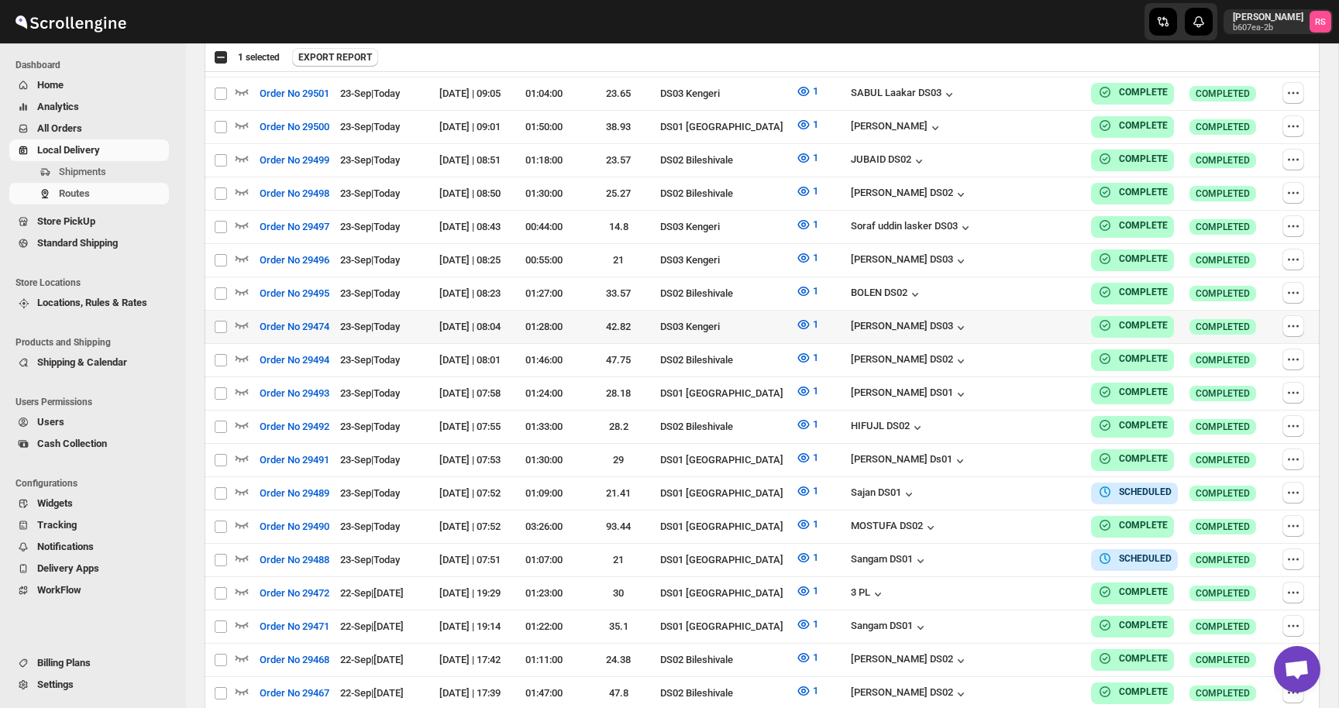
scroll to position [3264, 0]
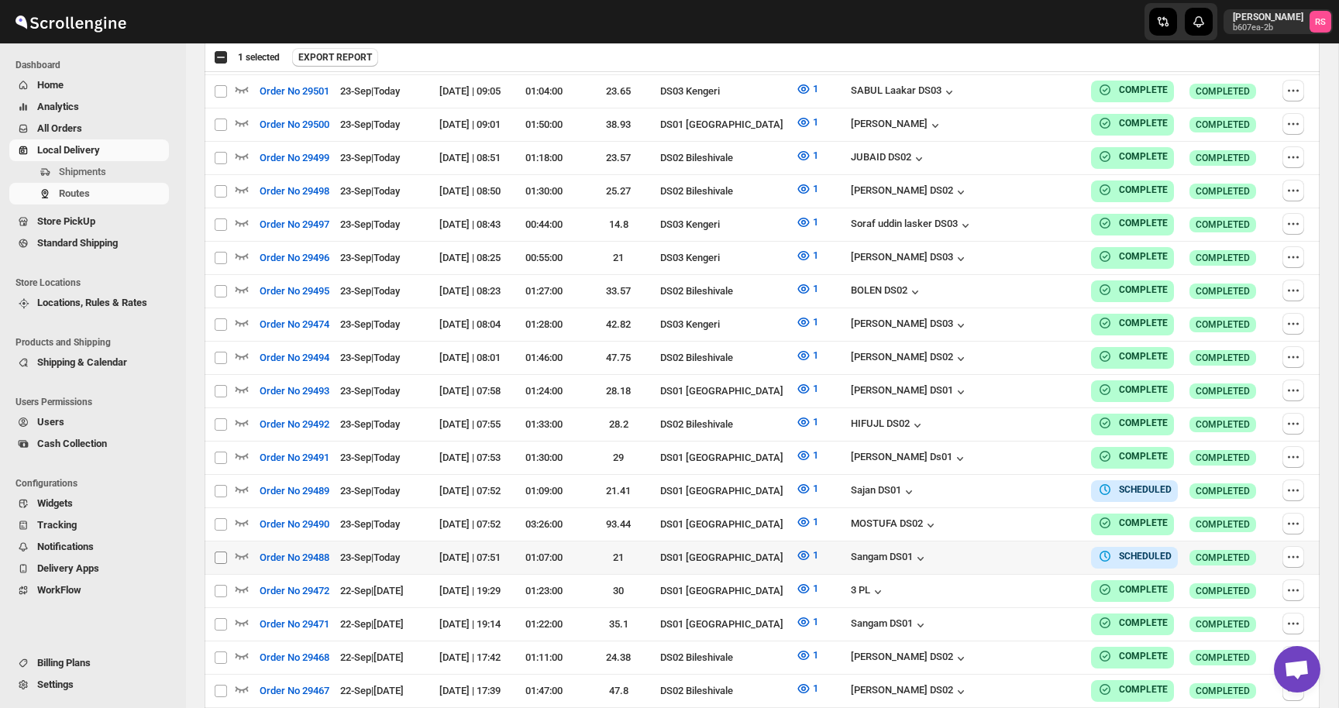
click at [221, 552] on input "Select route" at bounding box center [221, 558] width 12 height 12
checkbox input "true"
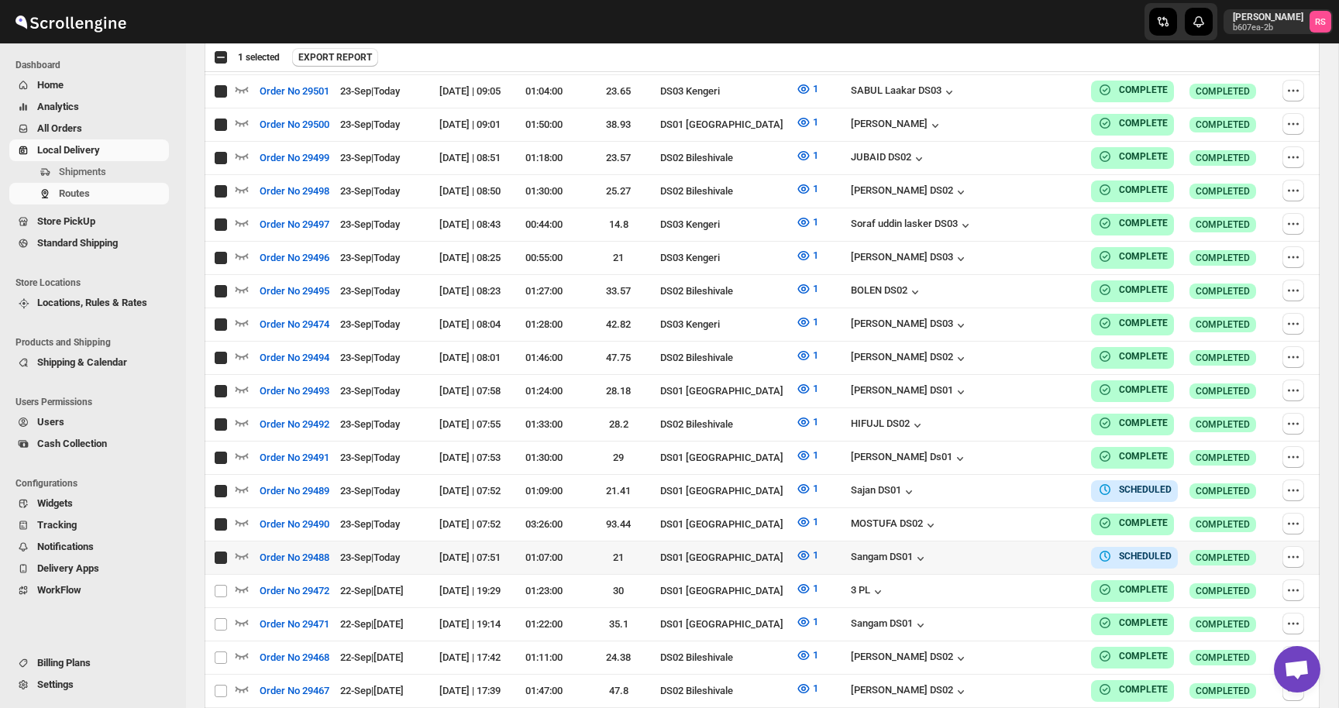
checkbox input "true"
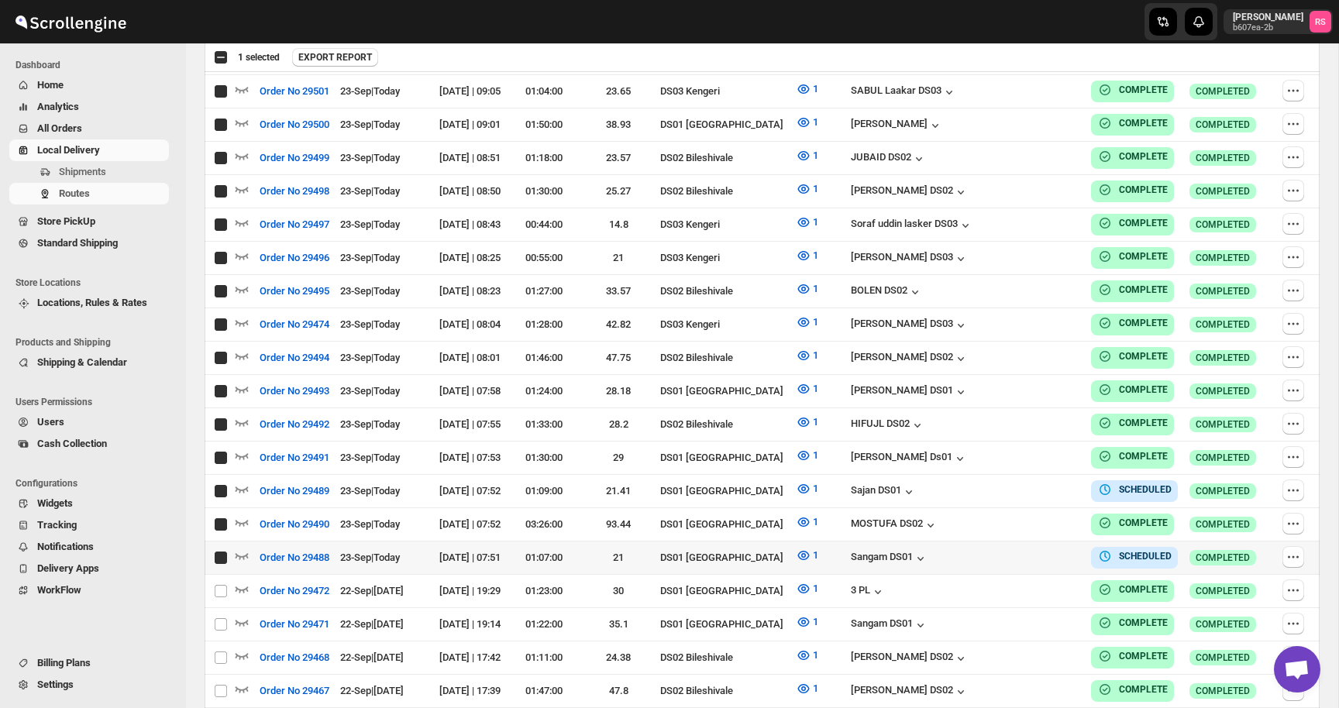
checkbox input "true"
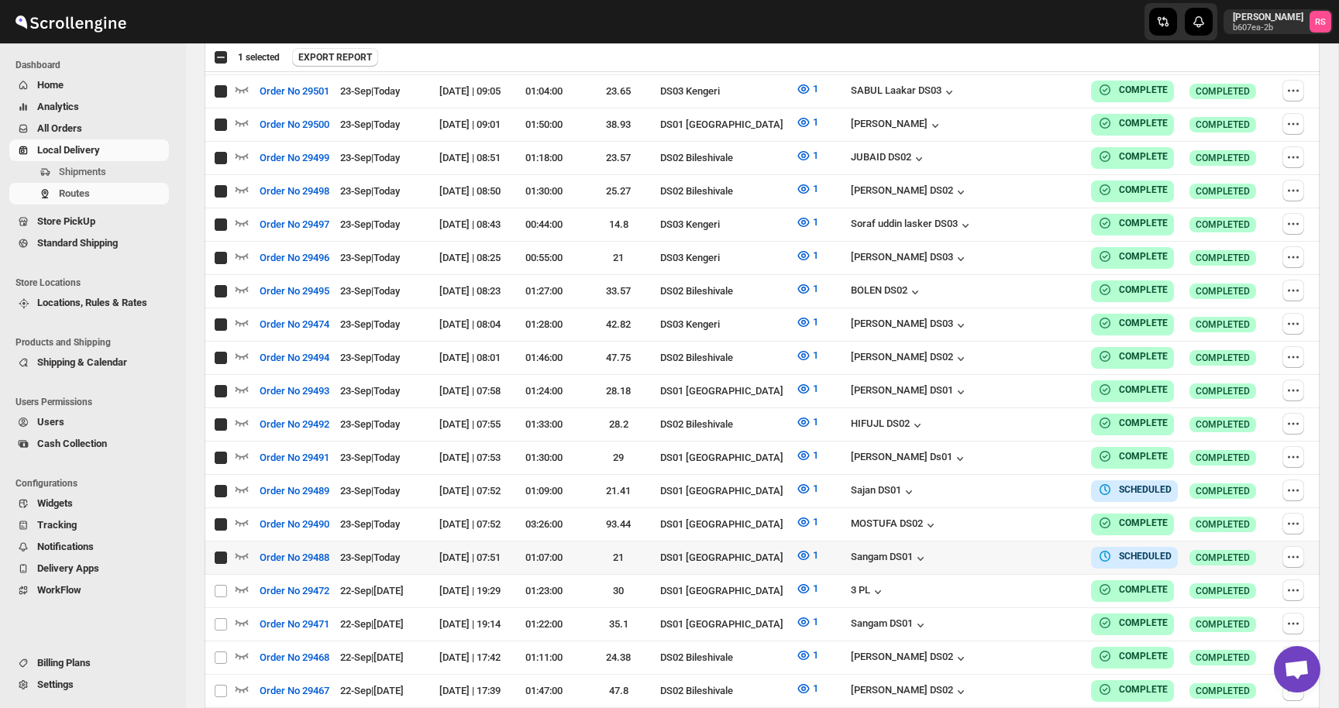
checkbox input "true"
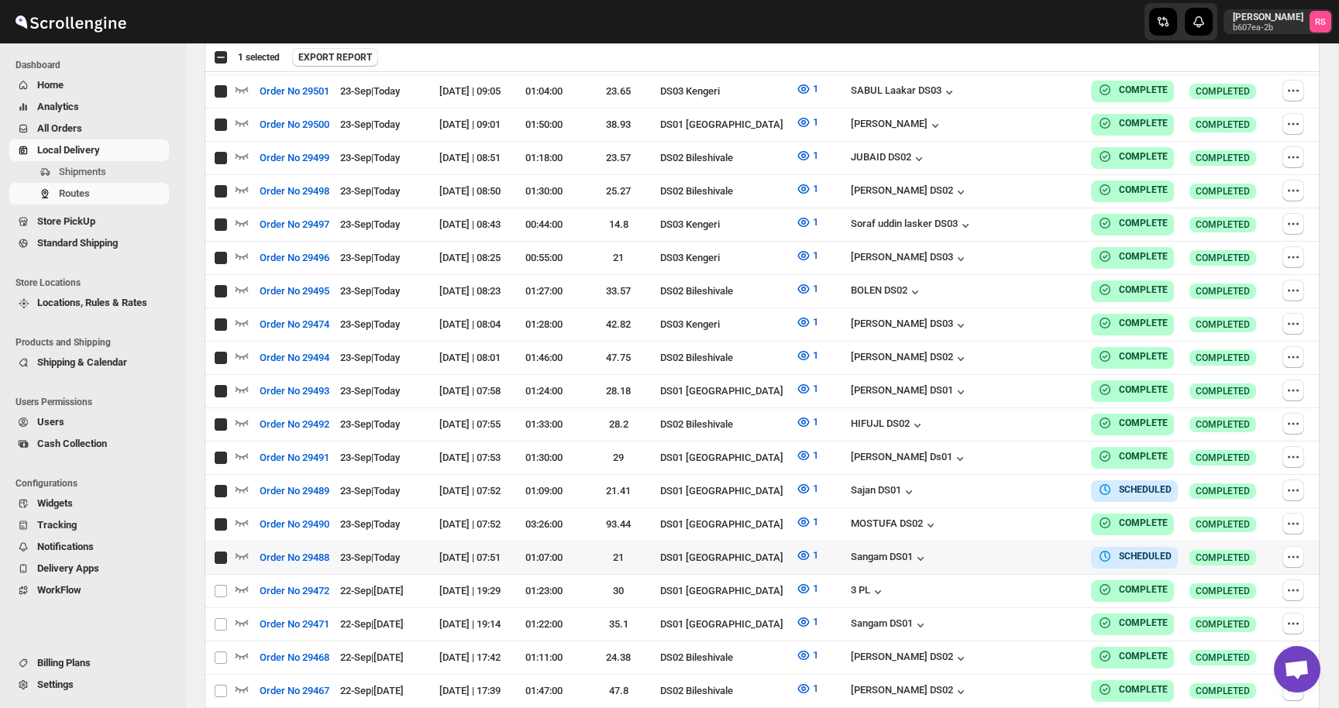
checkbox input "true"
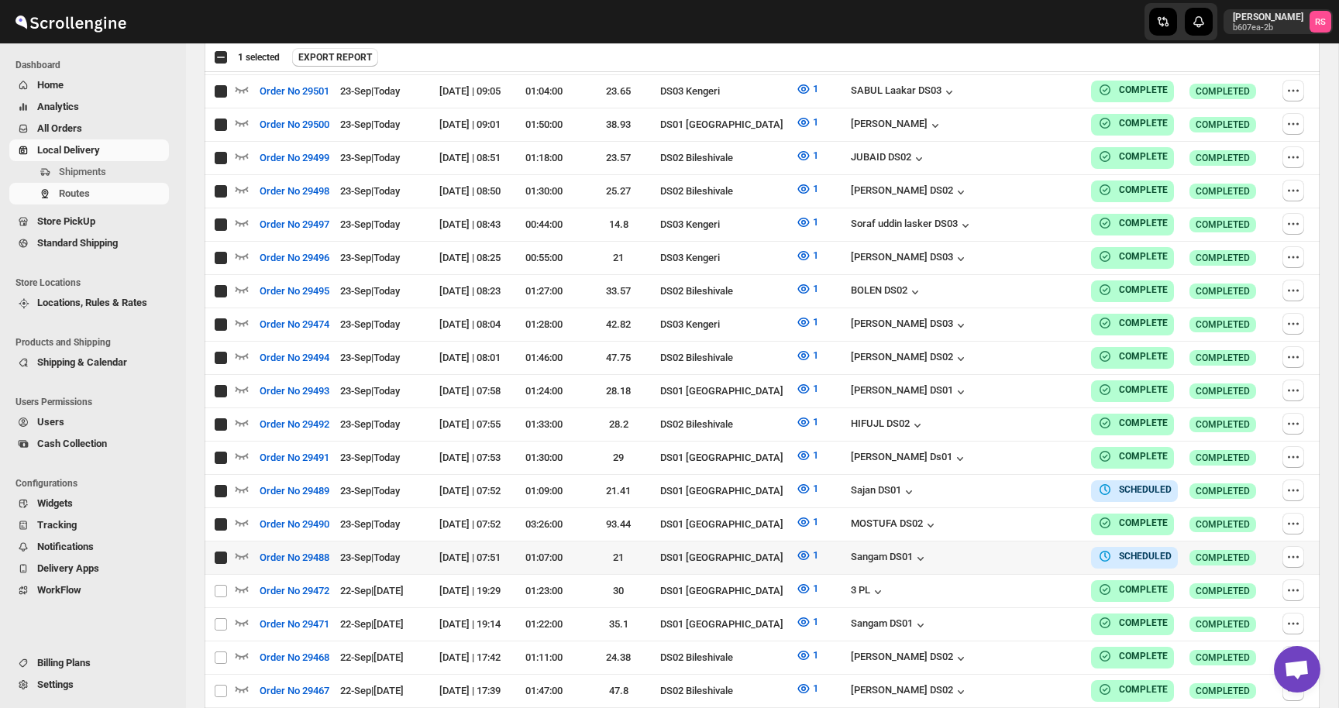
checkbox input "true"
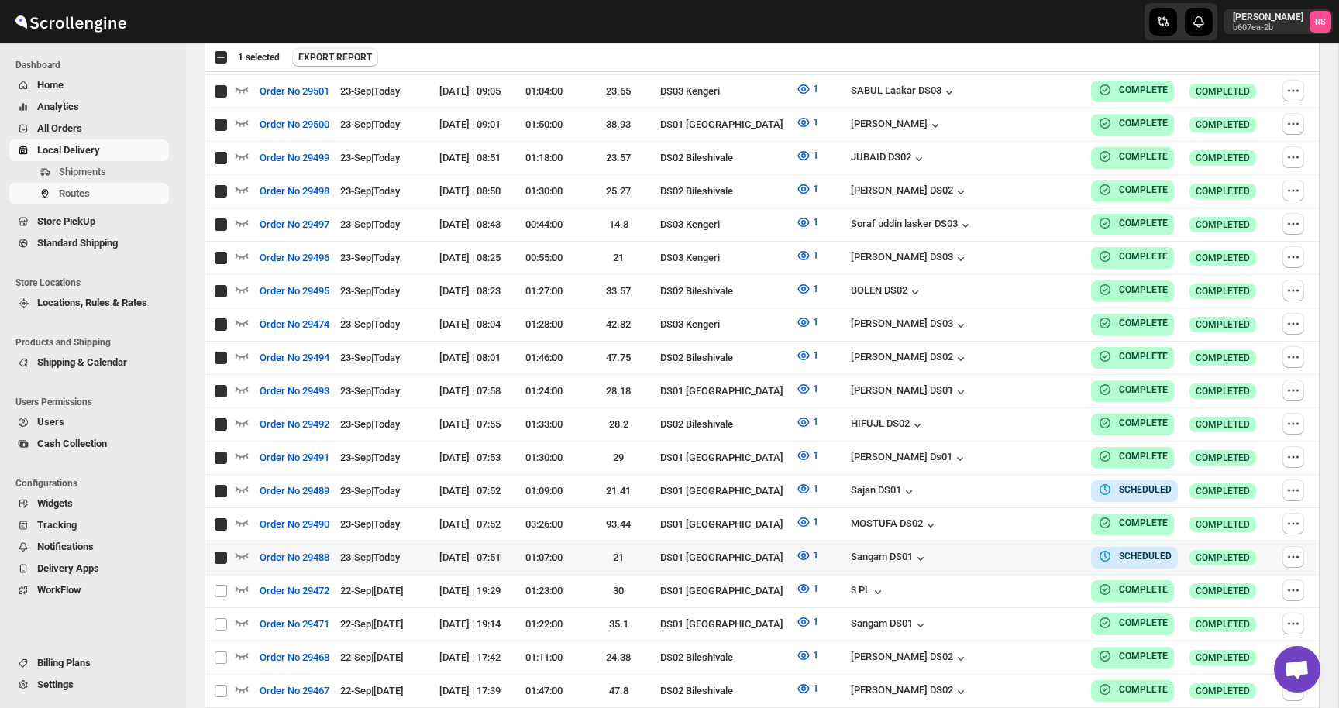
checkbox input "true"
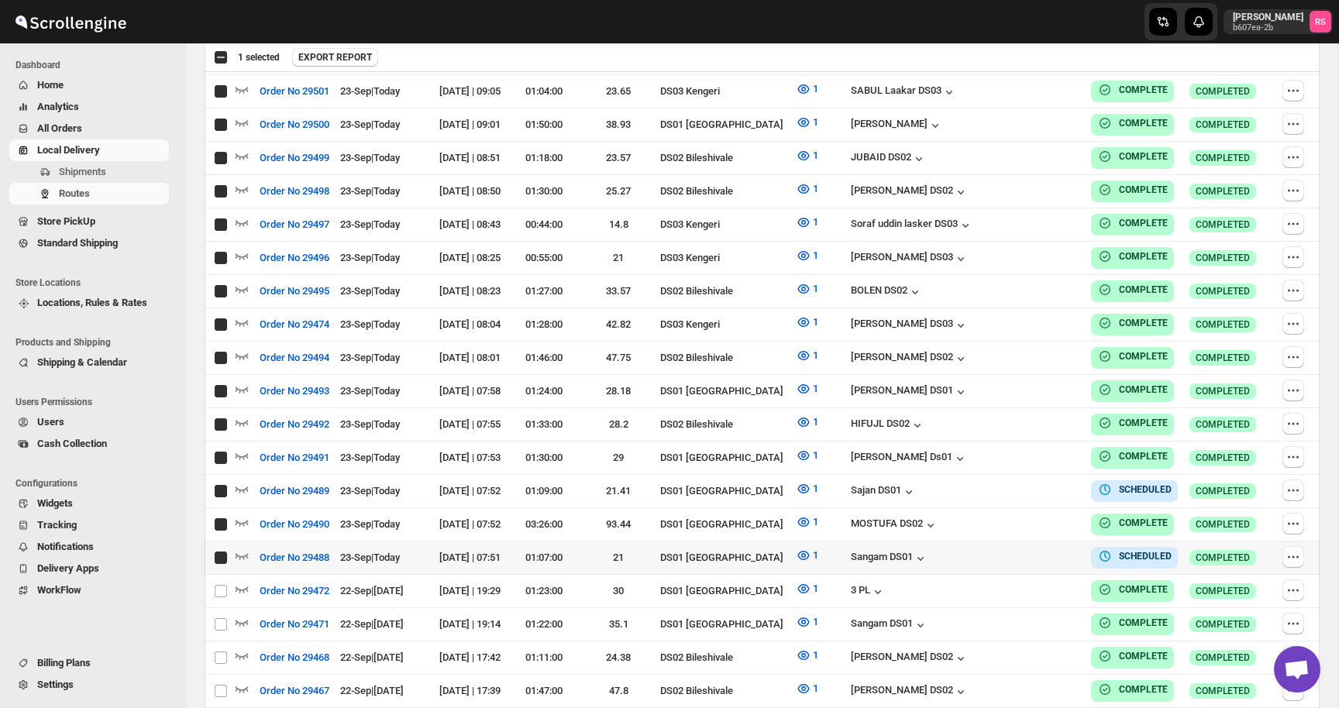
checkbox input "true"
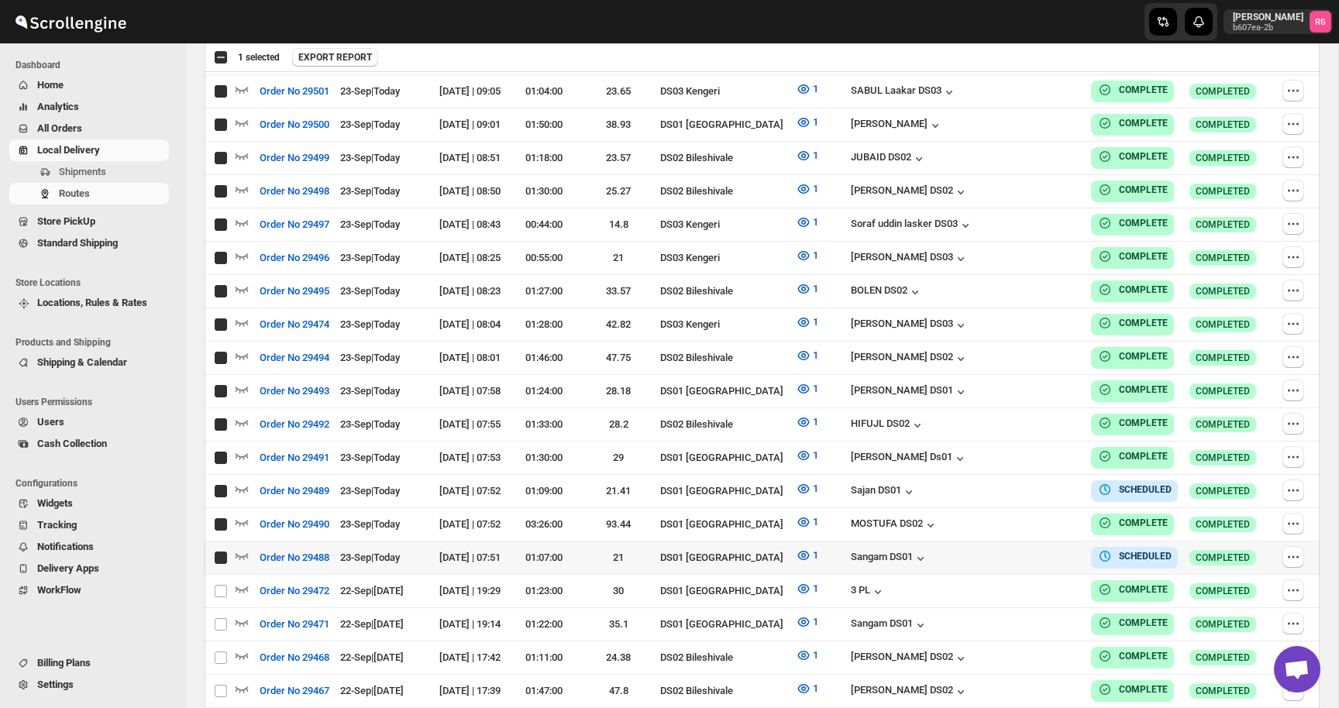
checkbox input "true"
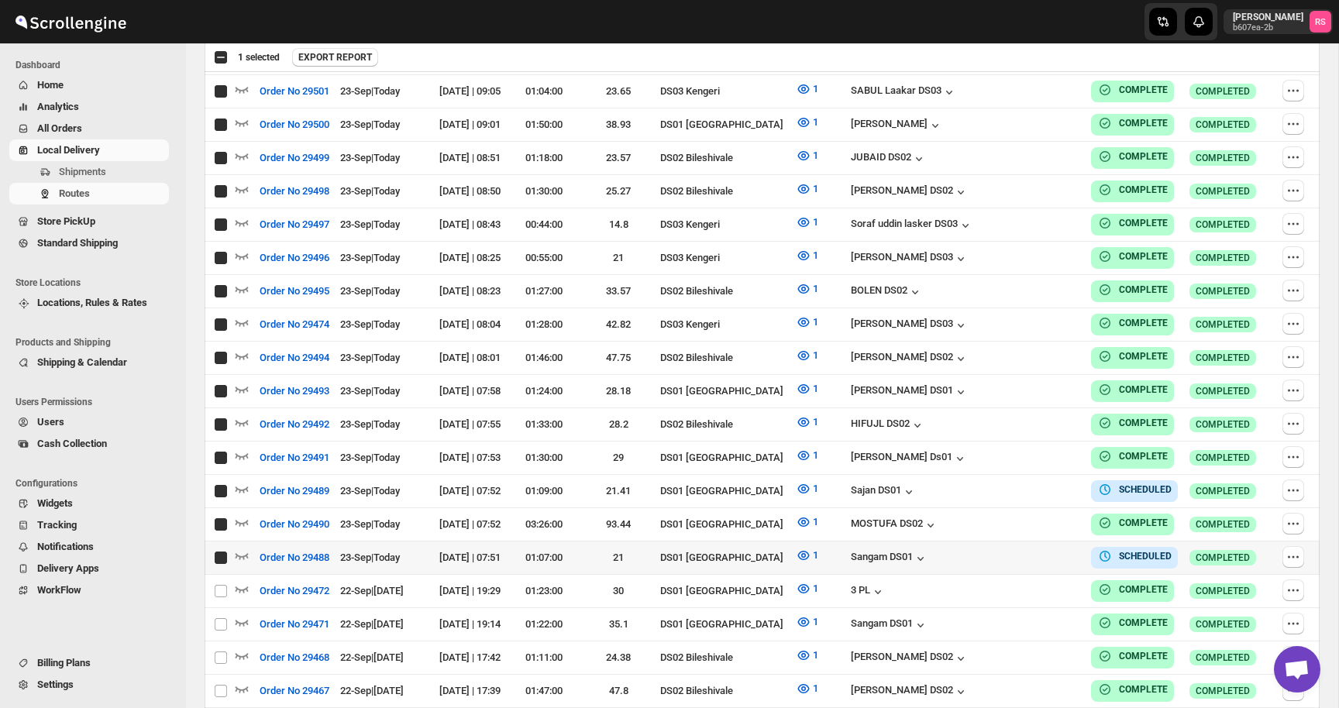
checkbox input "true"
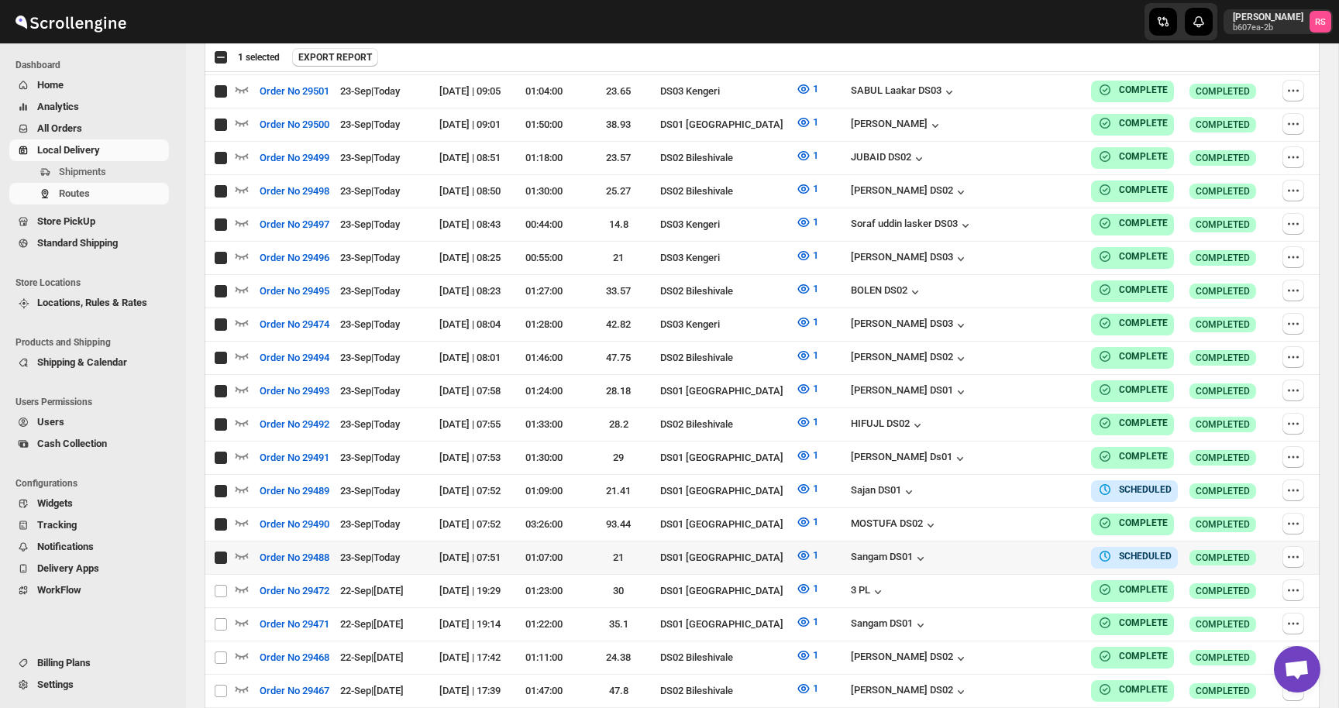
checkbox input "true"
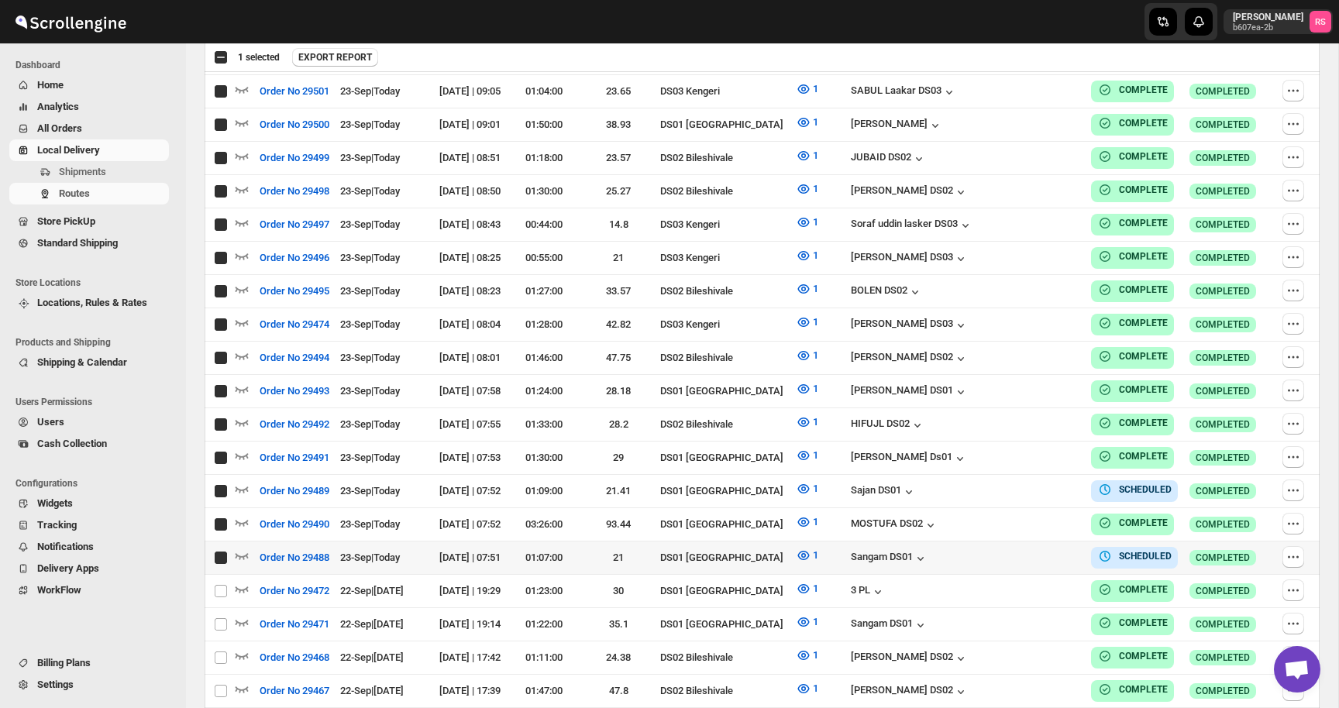
checkbox input "true"
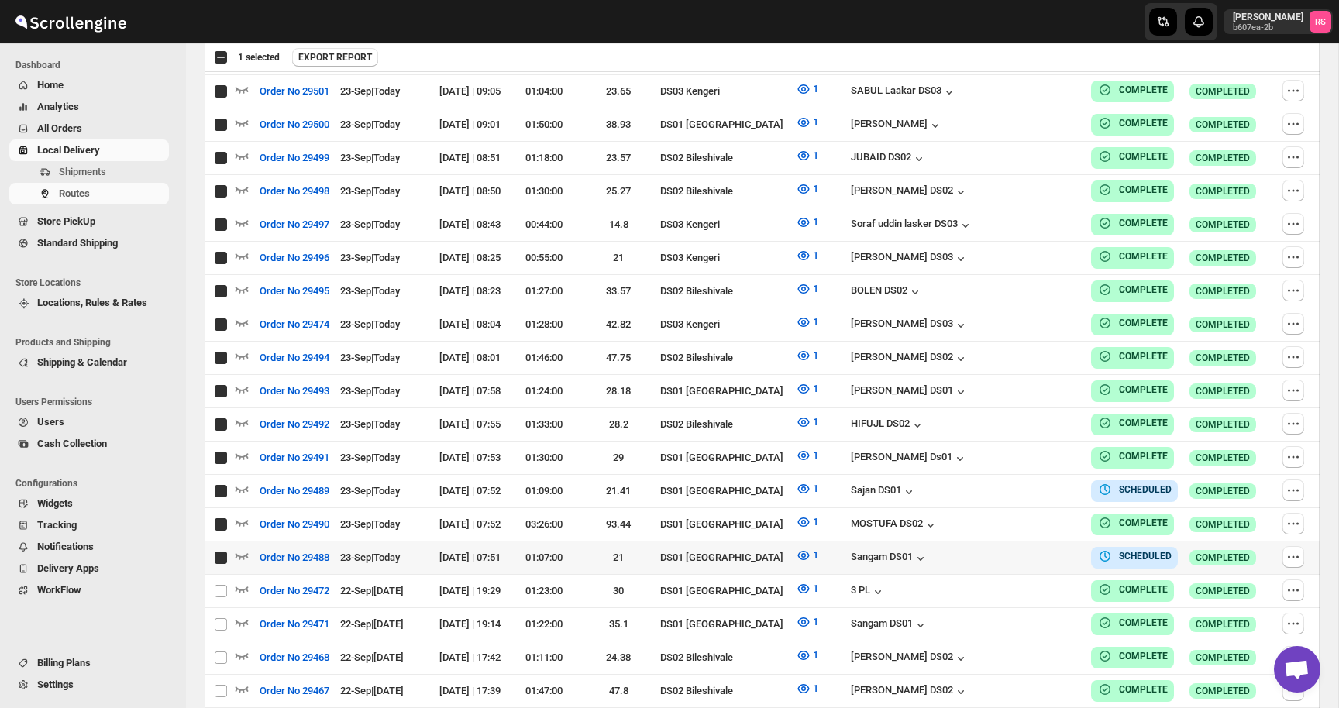
checkbox input "true"
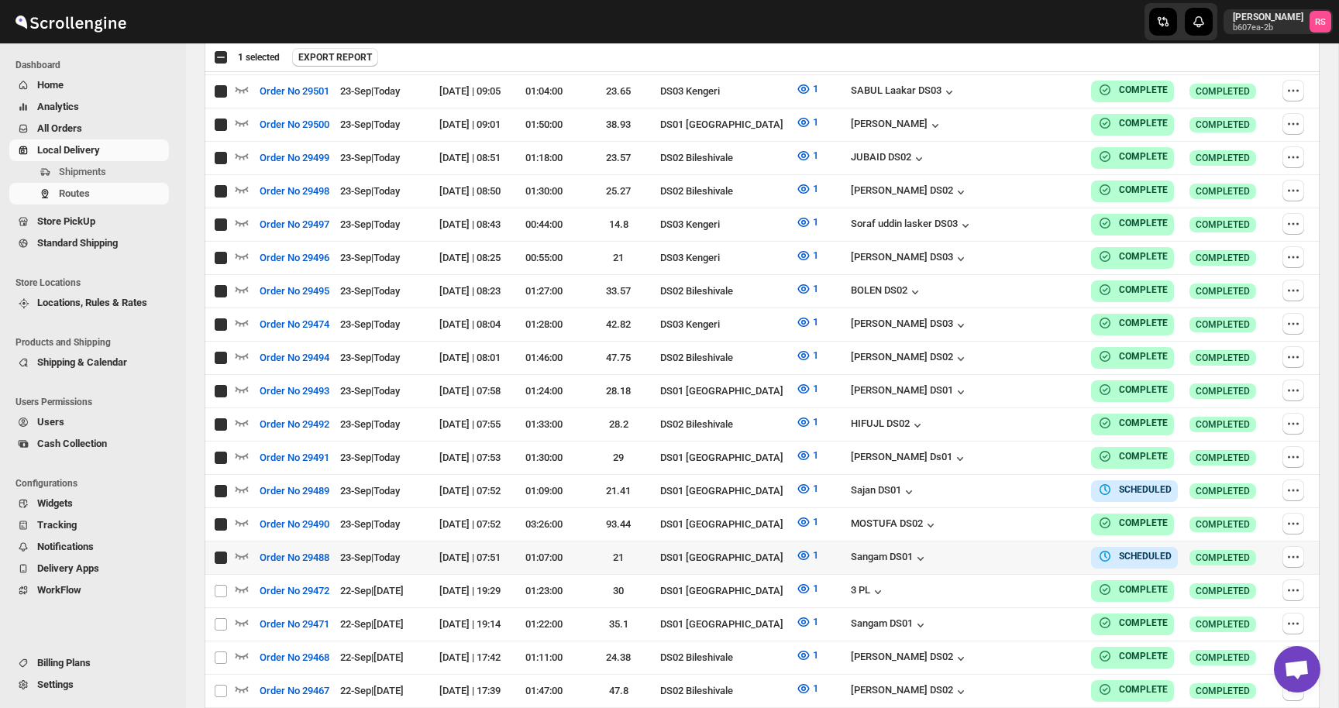
checkbox input "true"
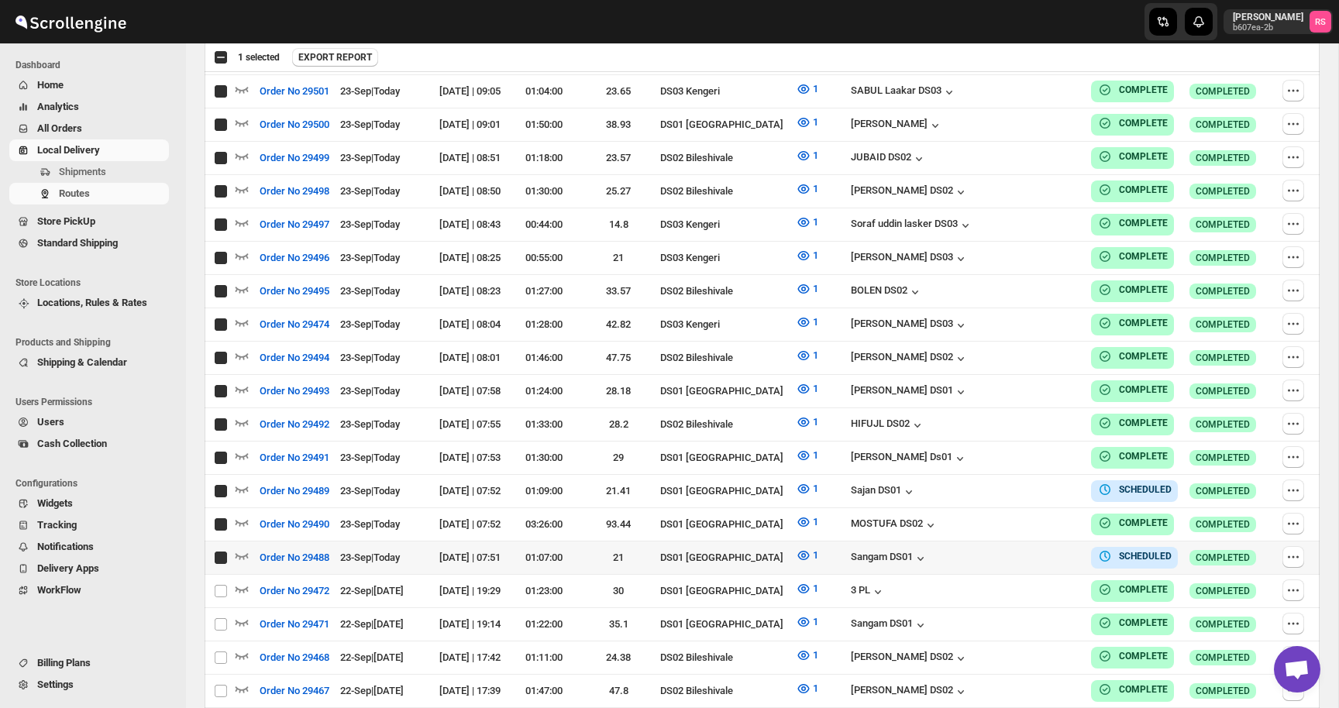
checkbox input "true"
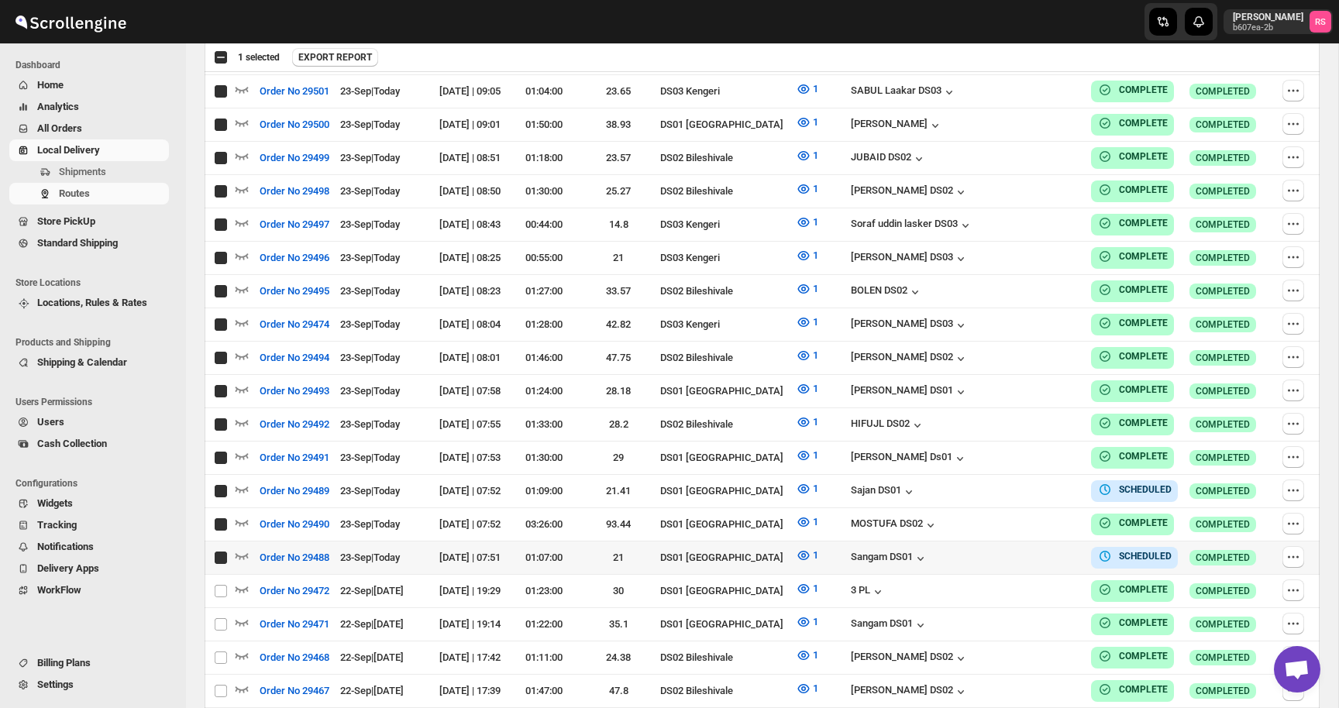
checkbox input "true"
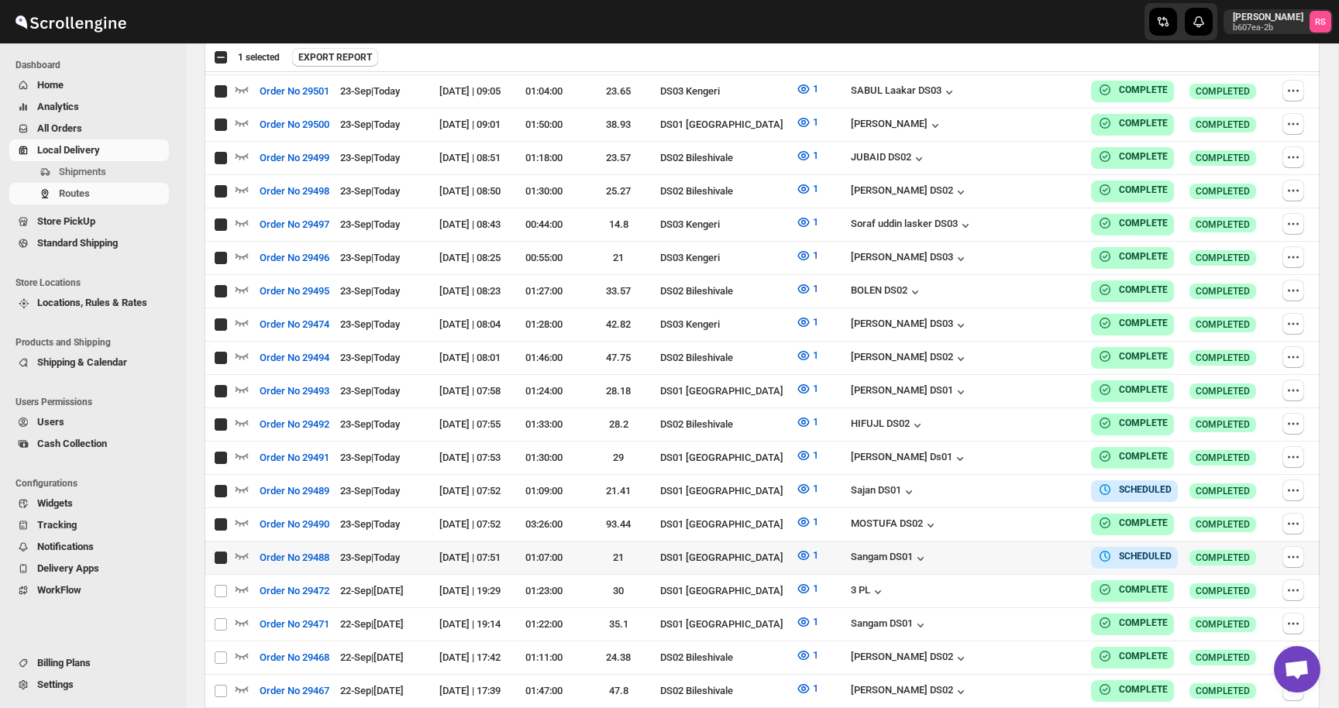
checkbox input "true"
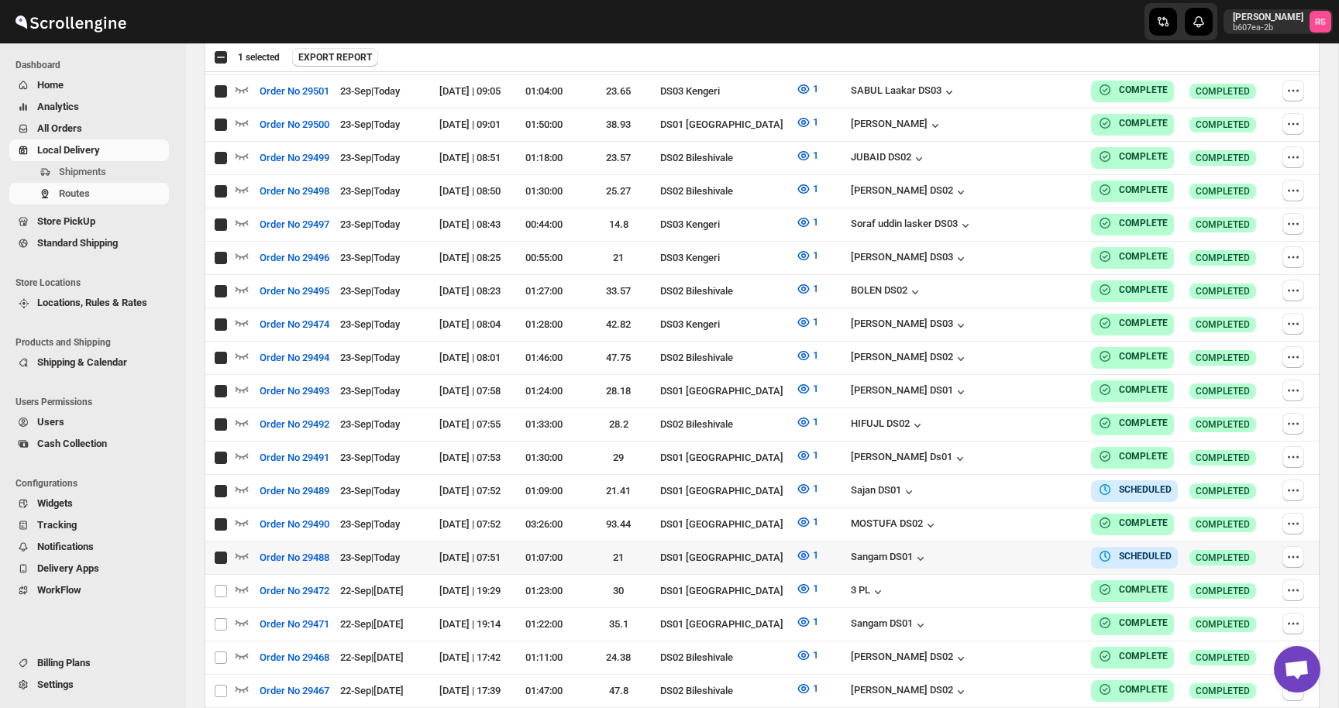
checkbox input "true"
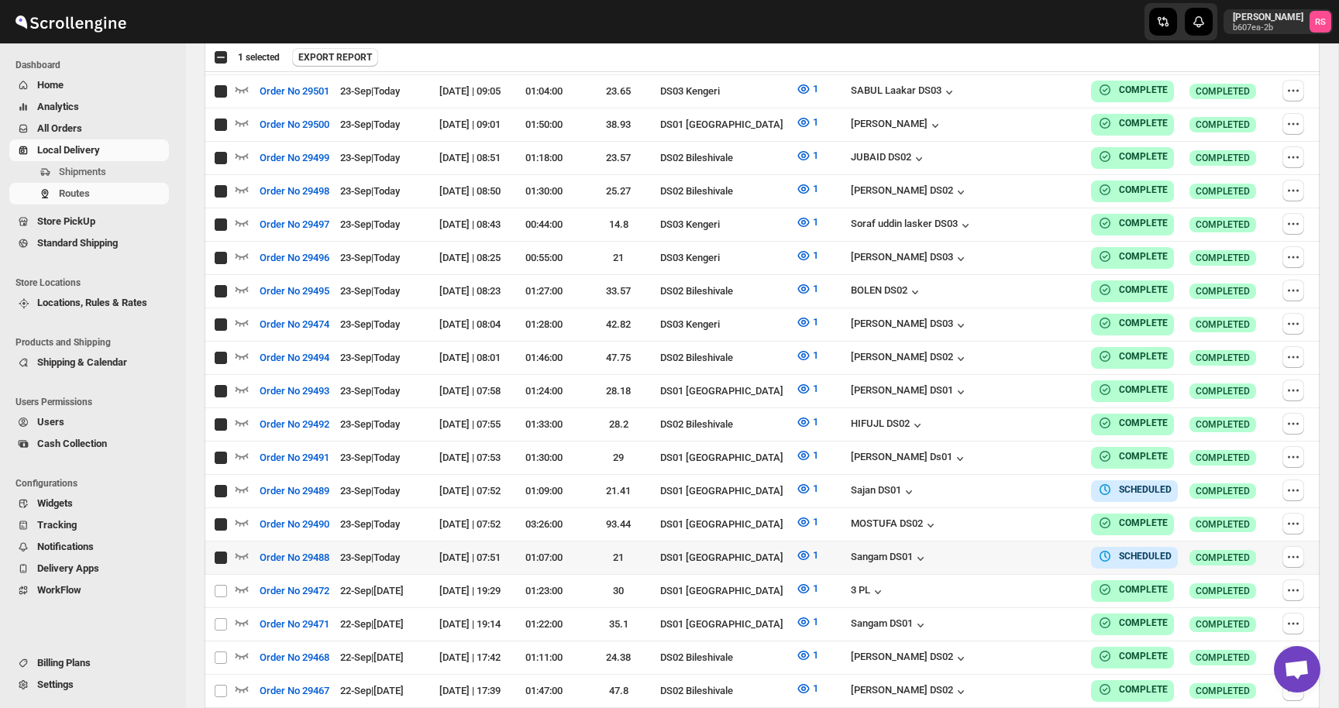
checkbox input "true"
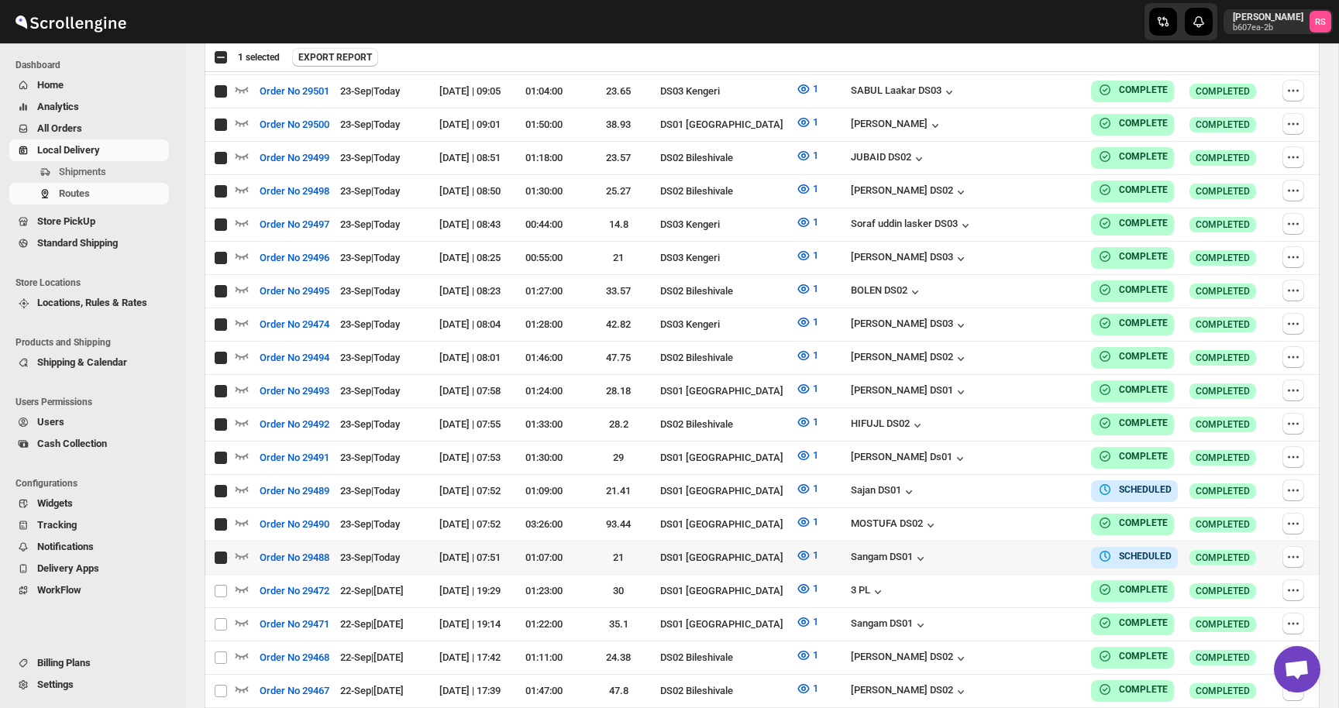
checkbox input "true"
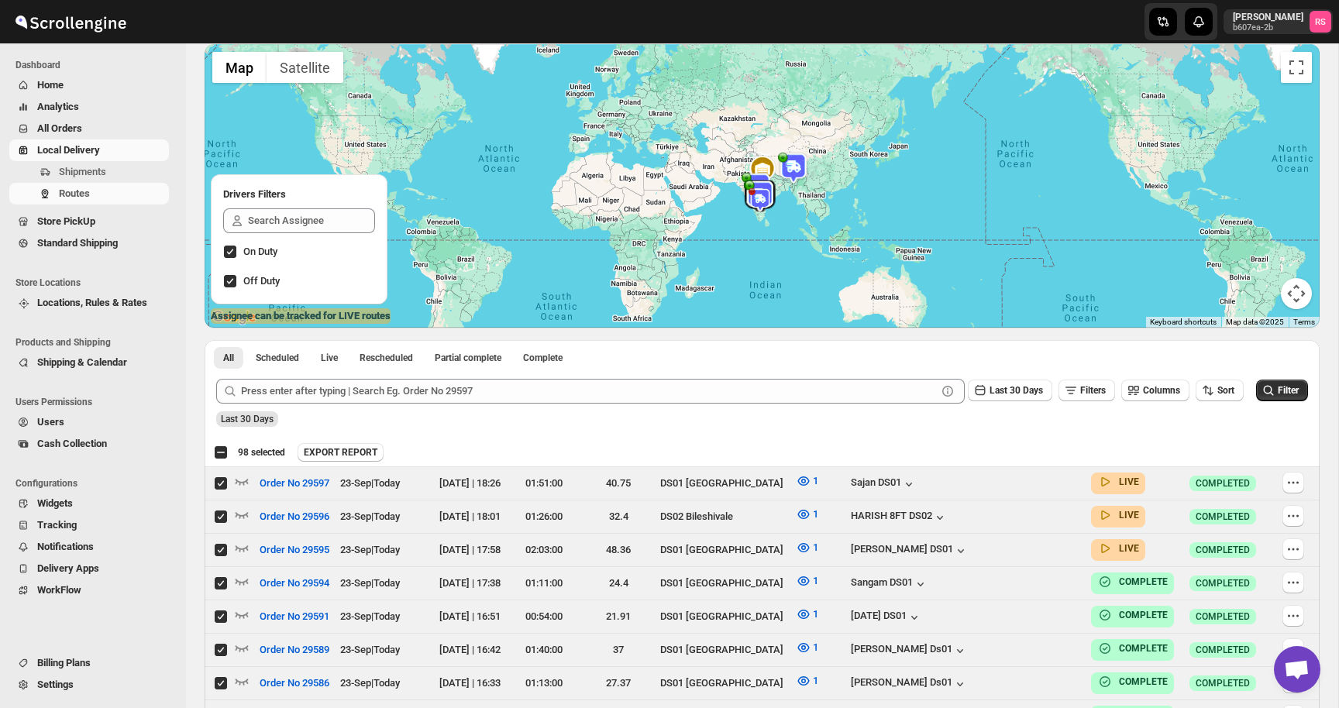
scroll to position [0, 0]
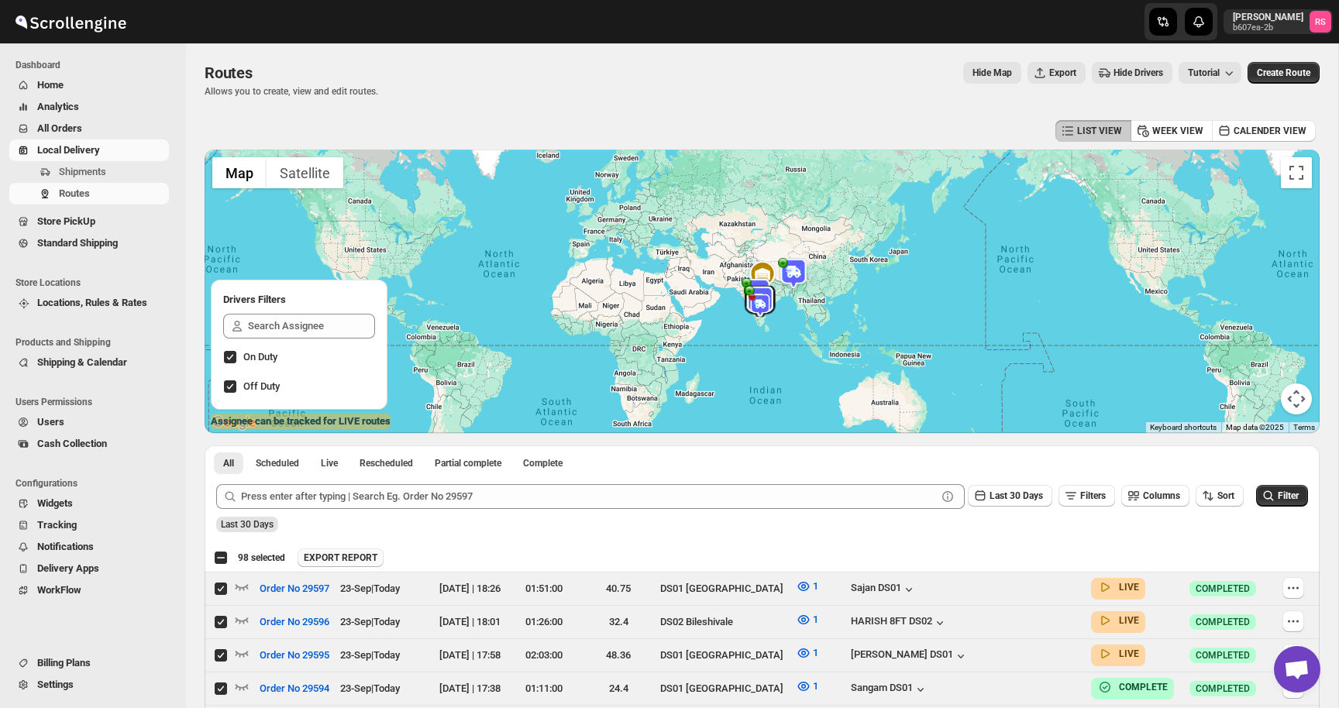
click at [377, 560] on span "EXPORT REPORT" at bounding box center [341, 558] width 74 height 12
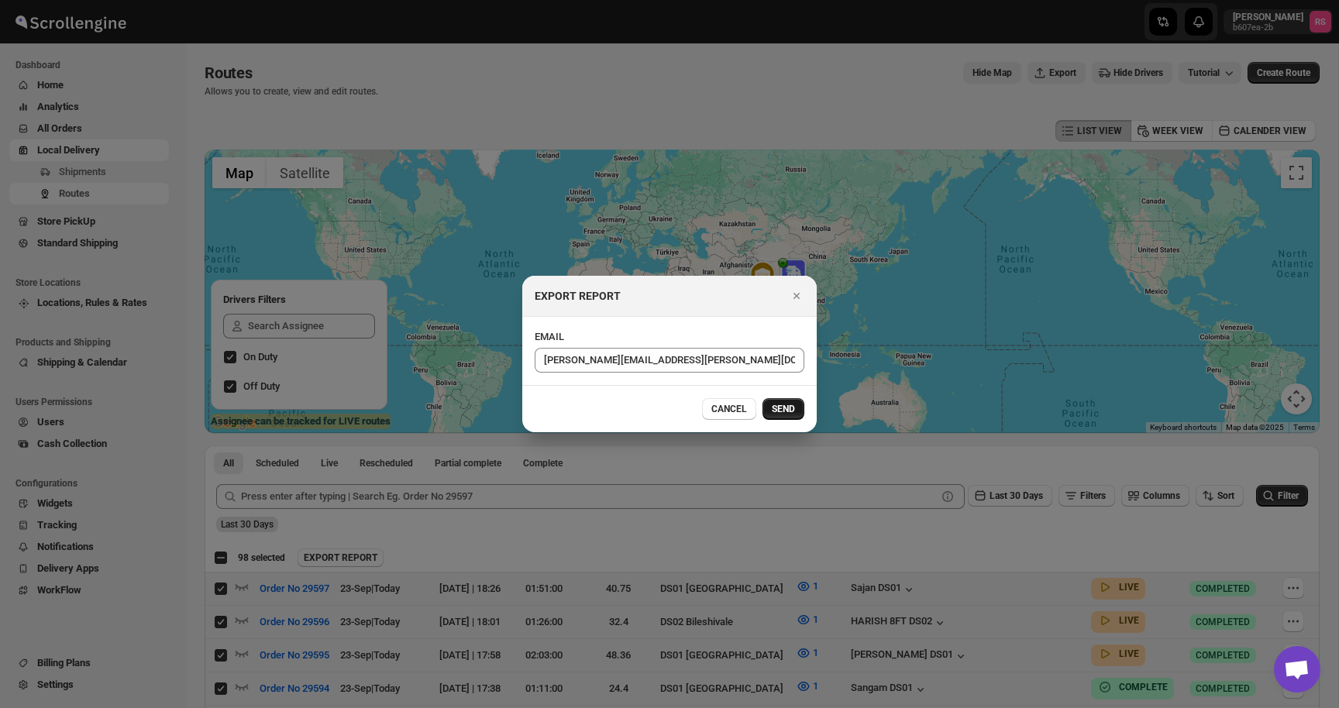
click at [781, 408] on span "SEND" at bounding box center [783, 409] width 23 height 12
checkbox input "false"
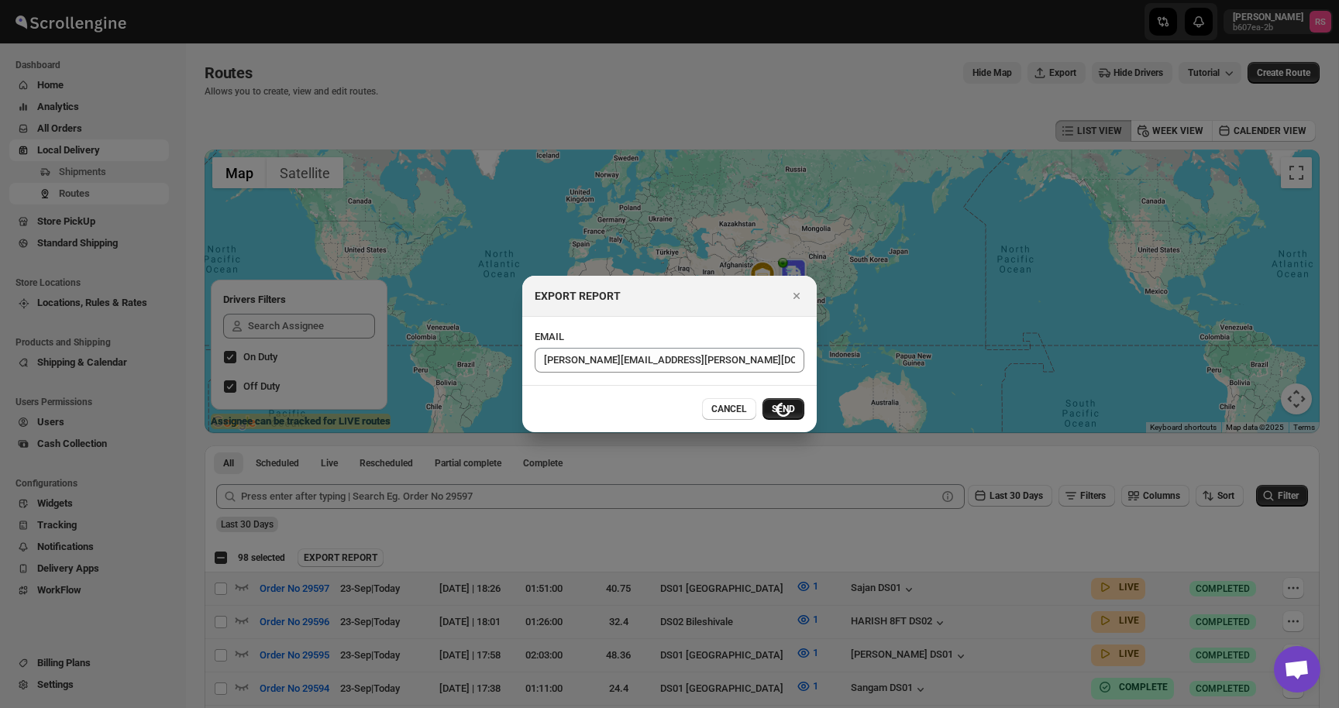
checkbox input "false"
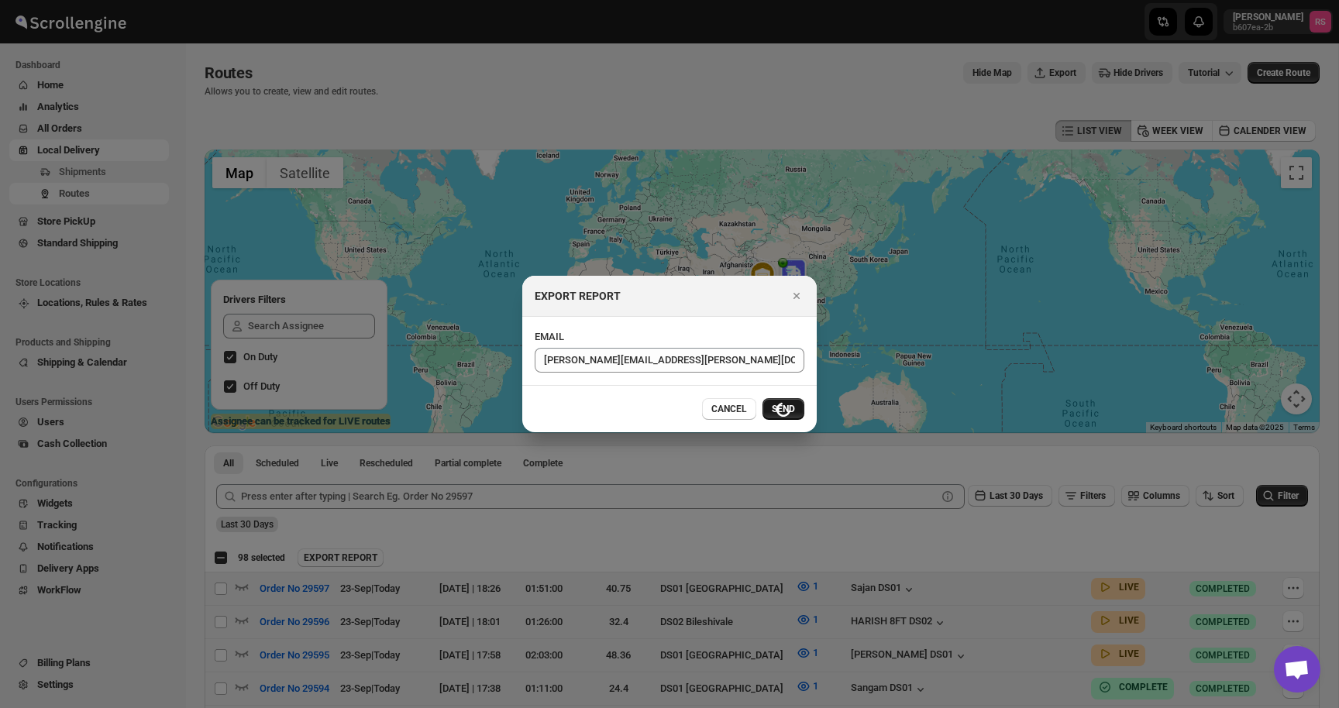
checkbox input "false"
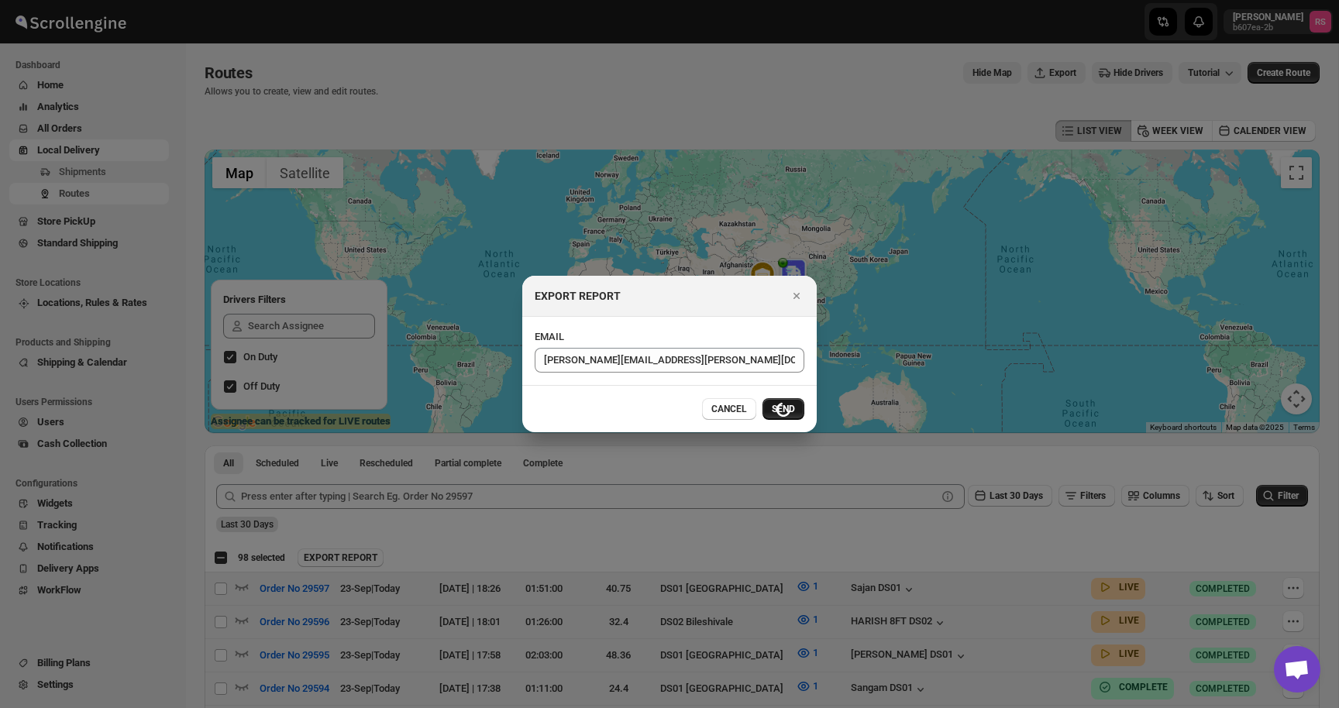
checkbox input "false"
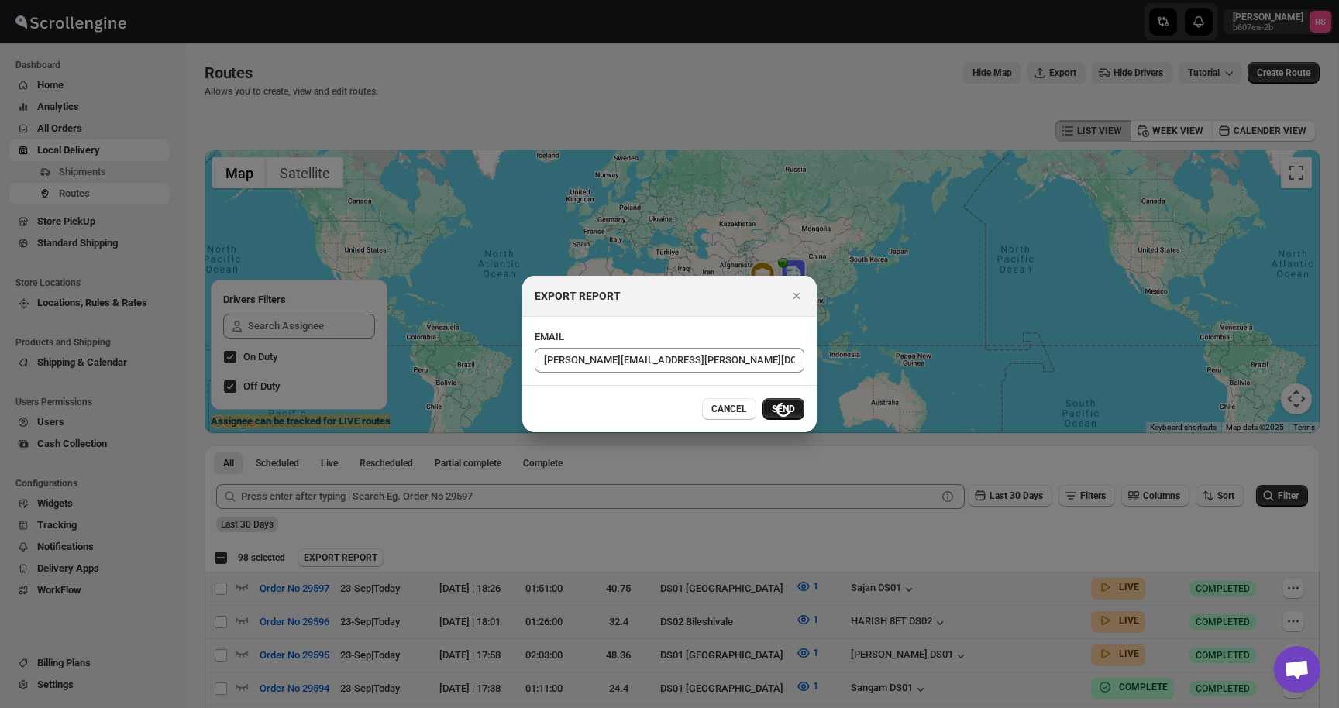
checkbox input "false"
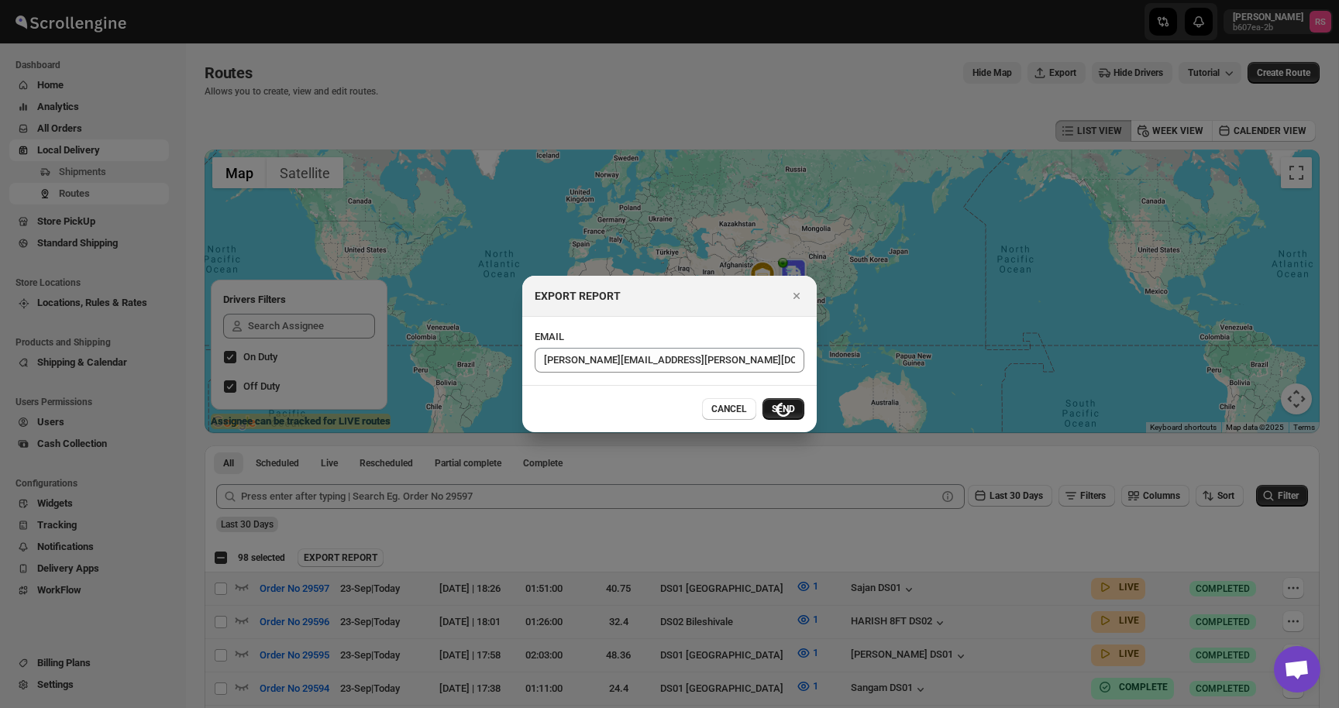
checkbox input "false"
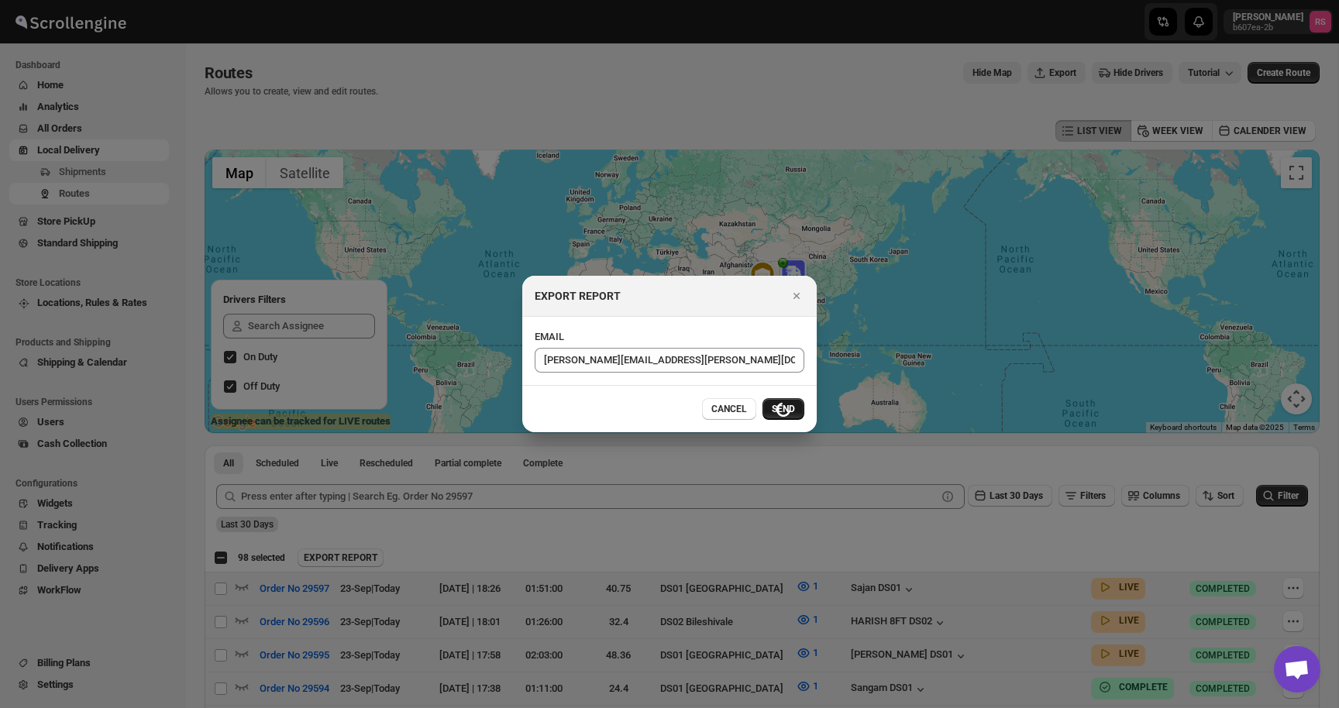
checkbox input "false"
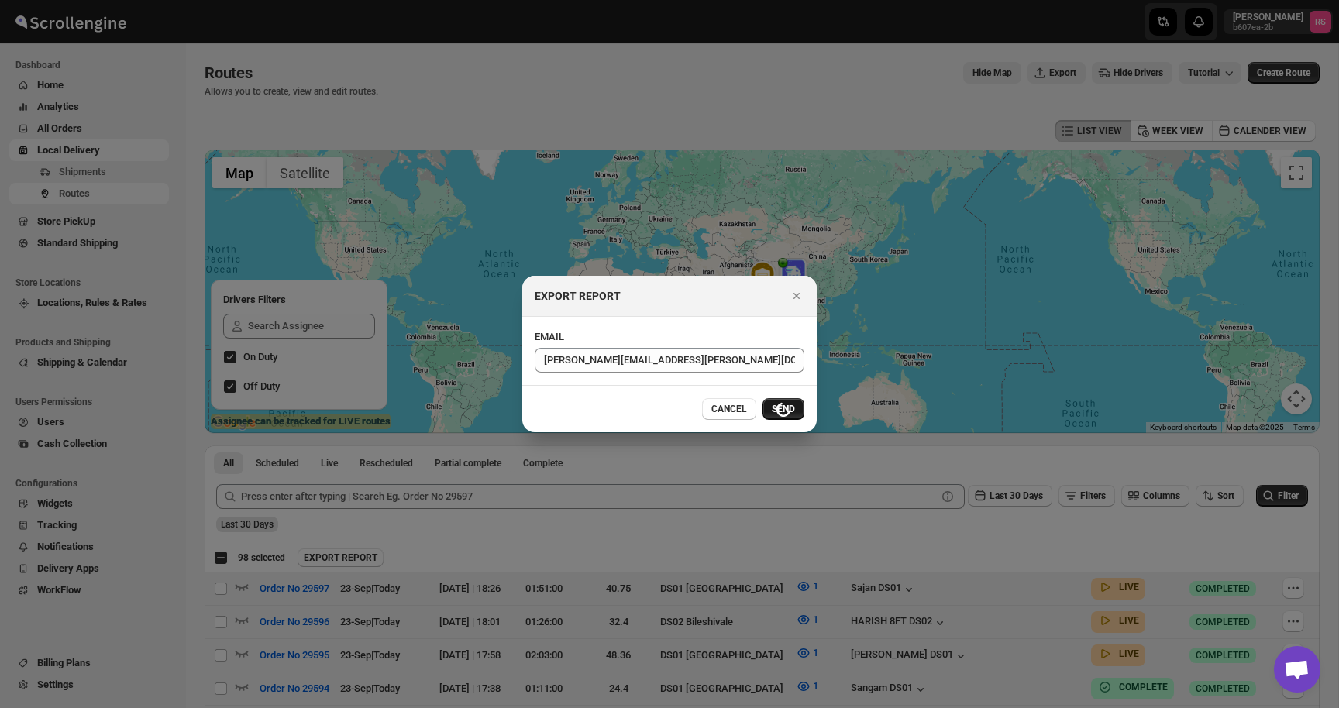
checkbox input "false"
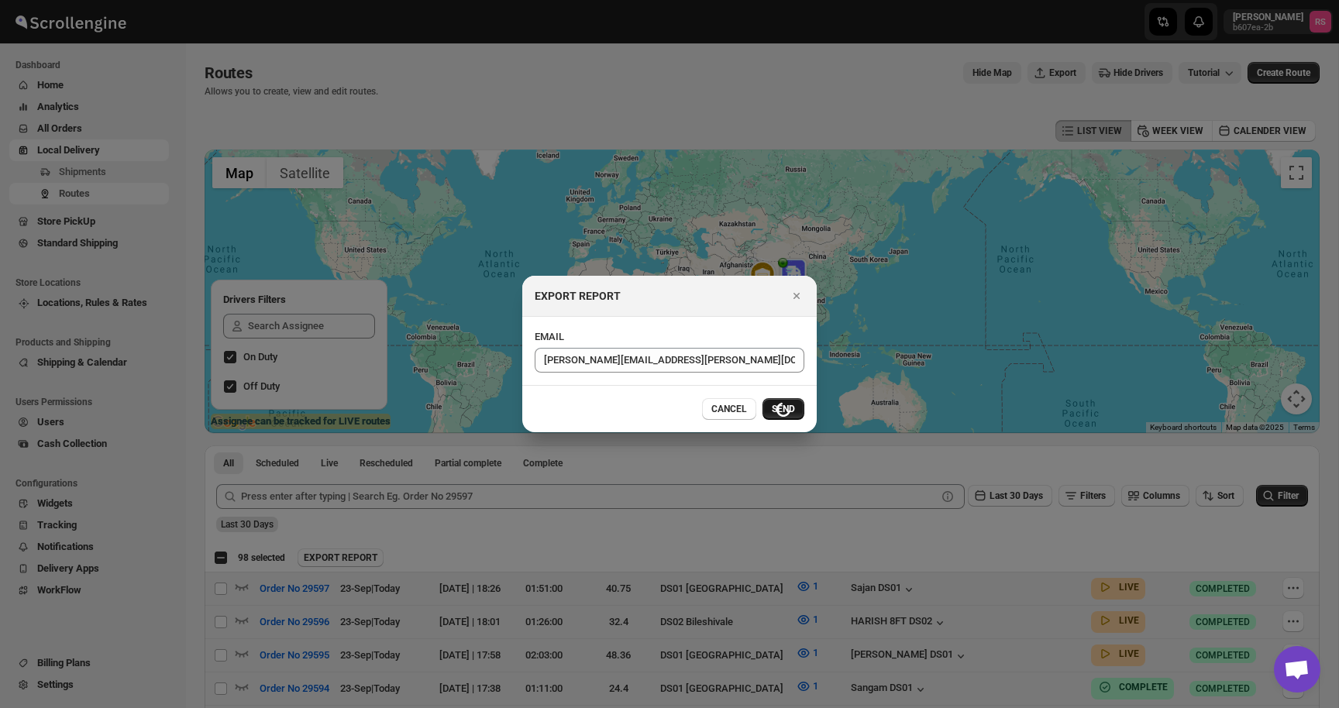
checkbox input "false"
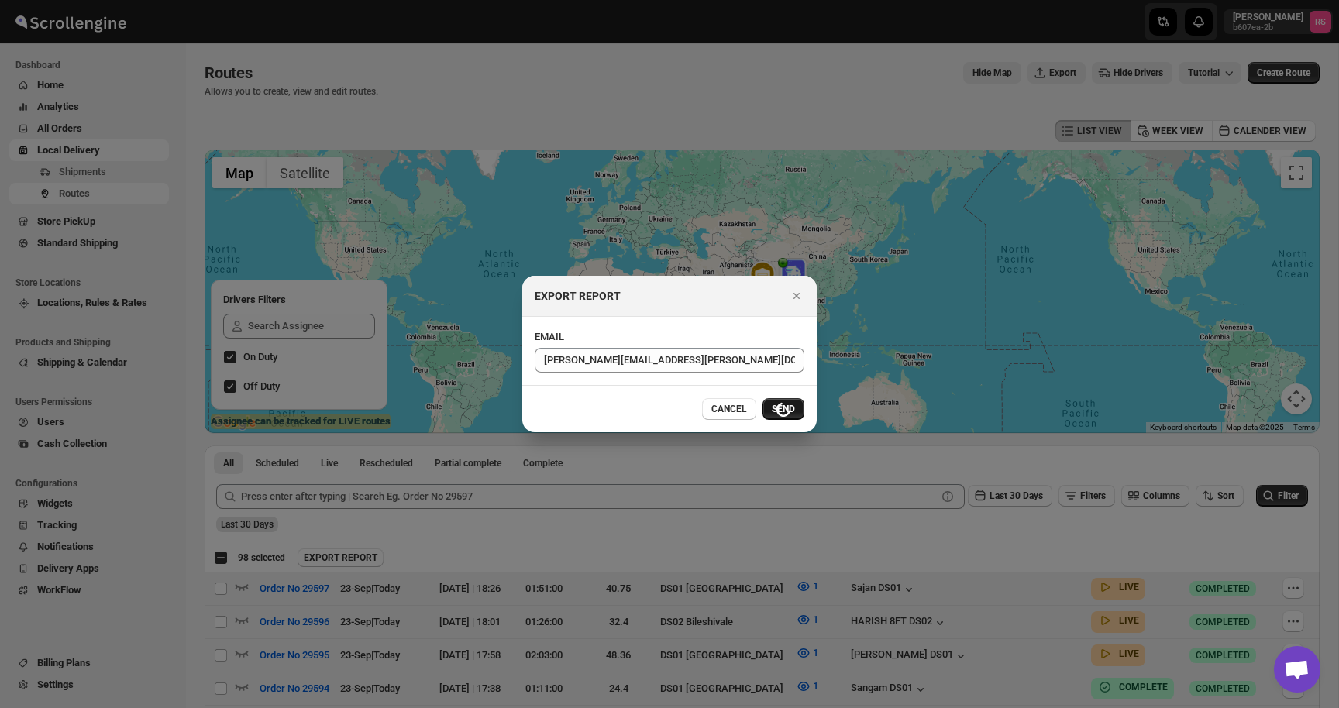
checkbox input "false"
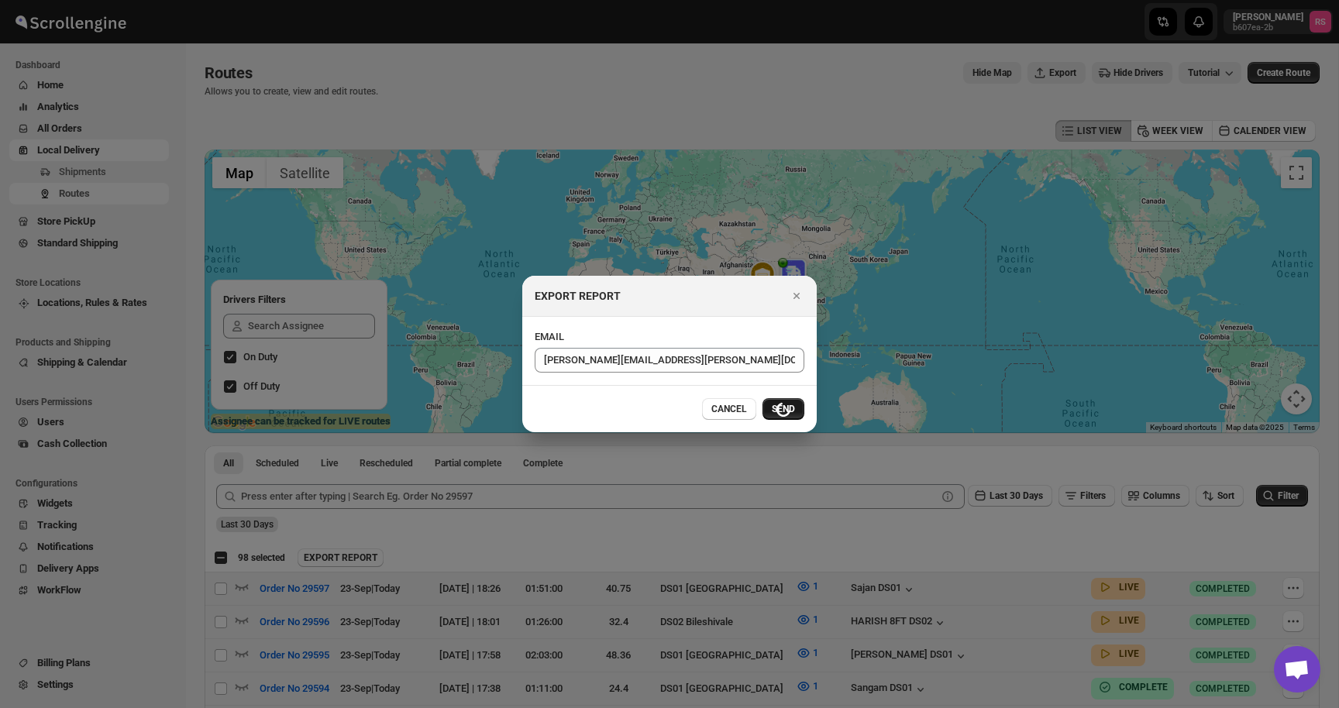
checkbox input "false"
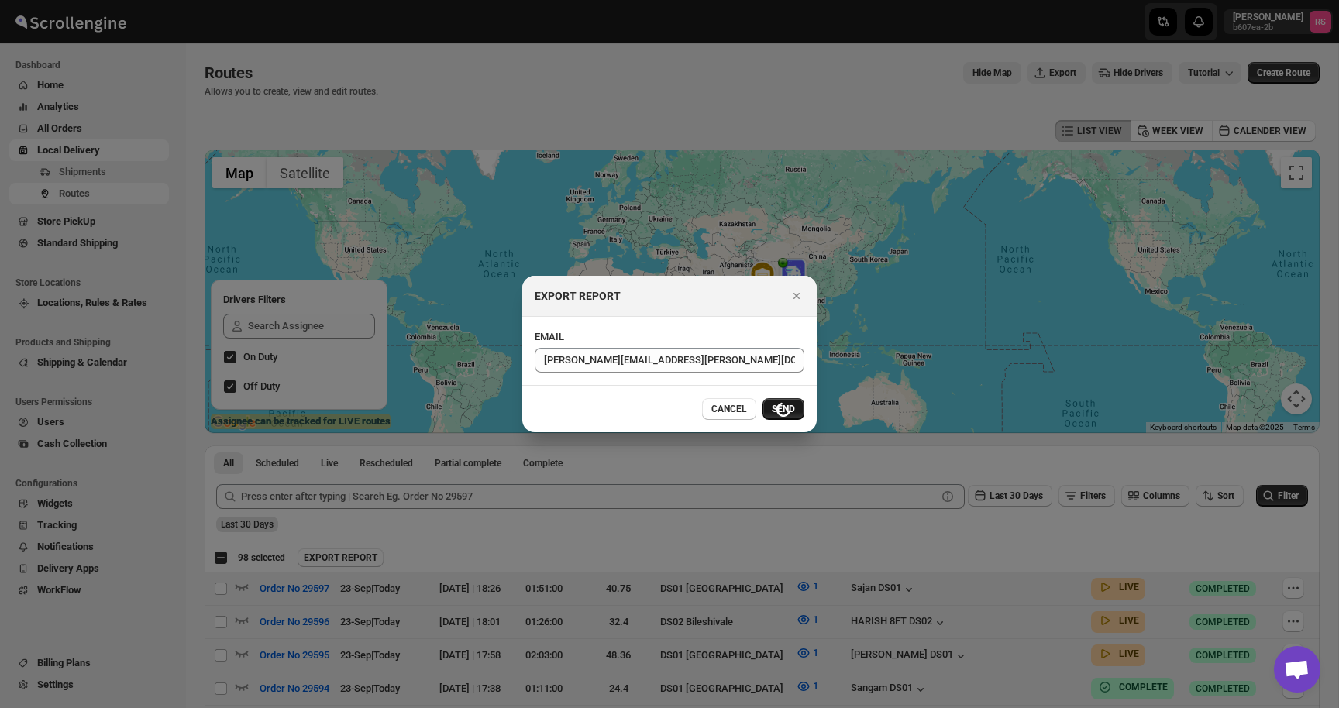
checkbox input "false"
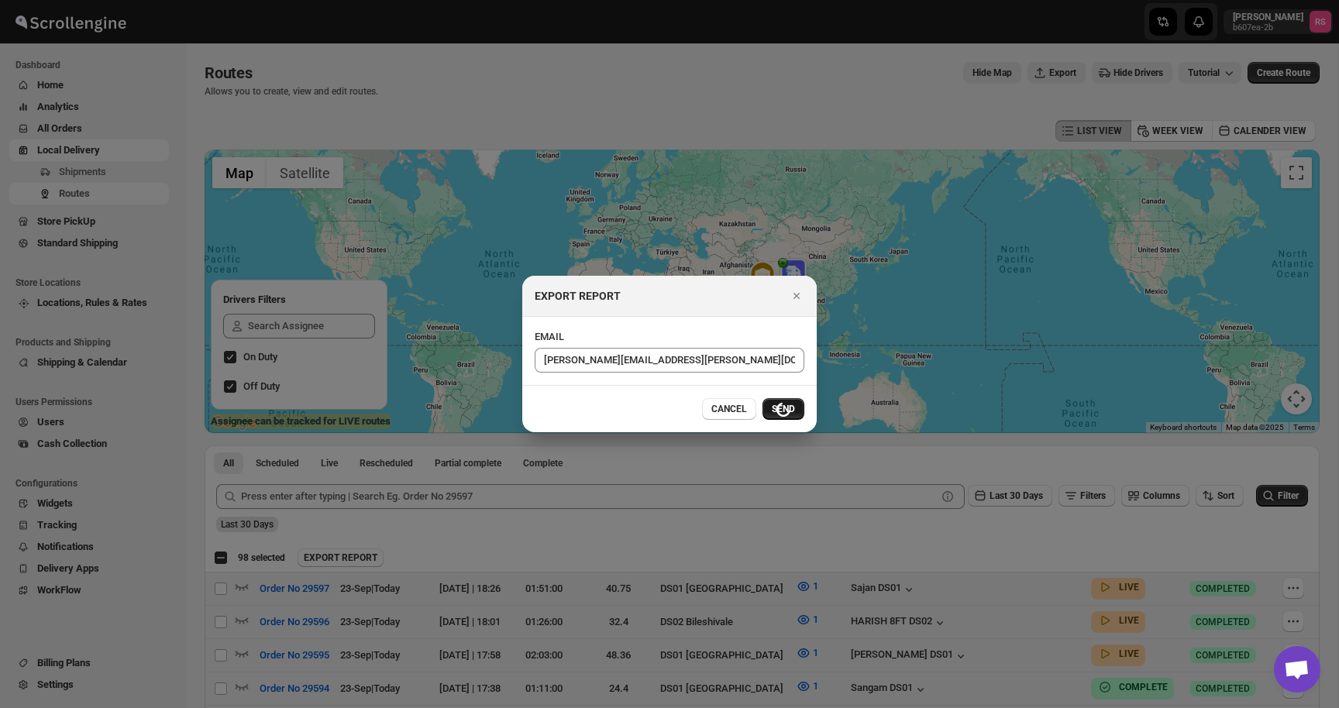
checkbox input "false"
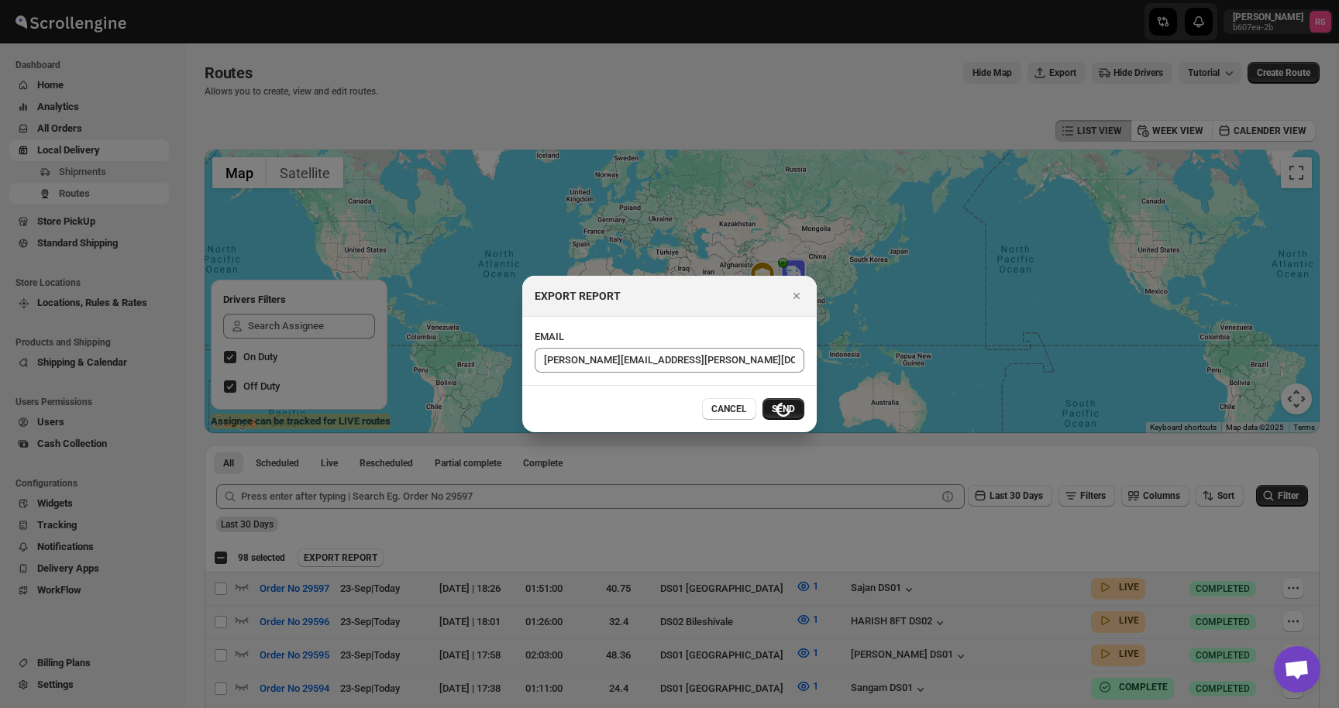
checkbox input "false"
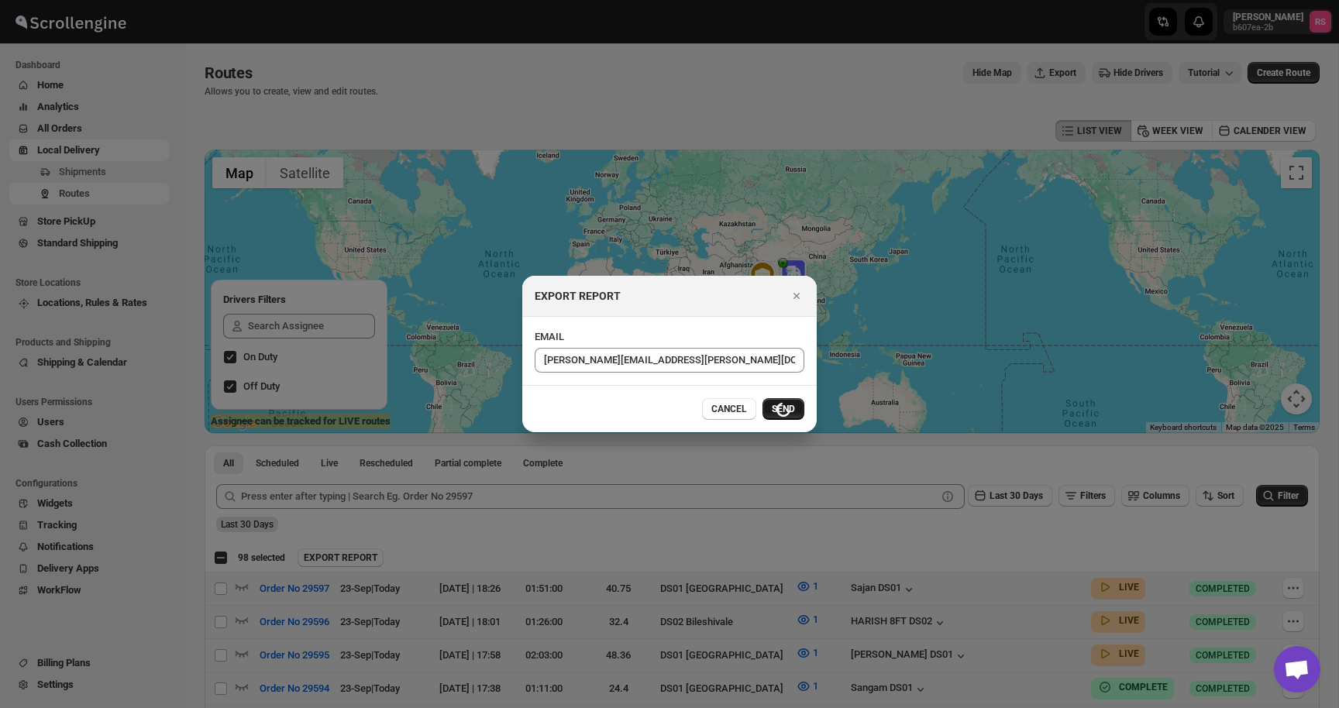
checkbox input "false"
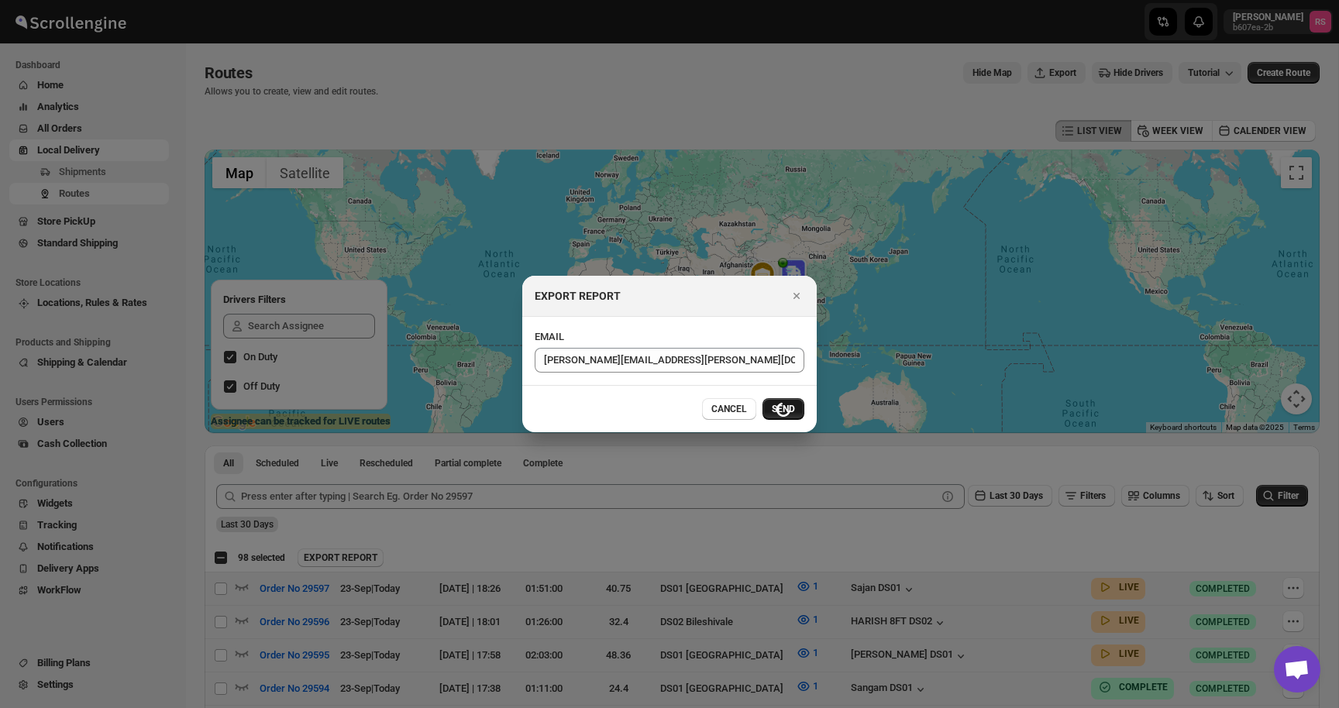
checkbox input "false"
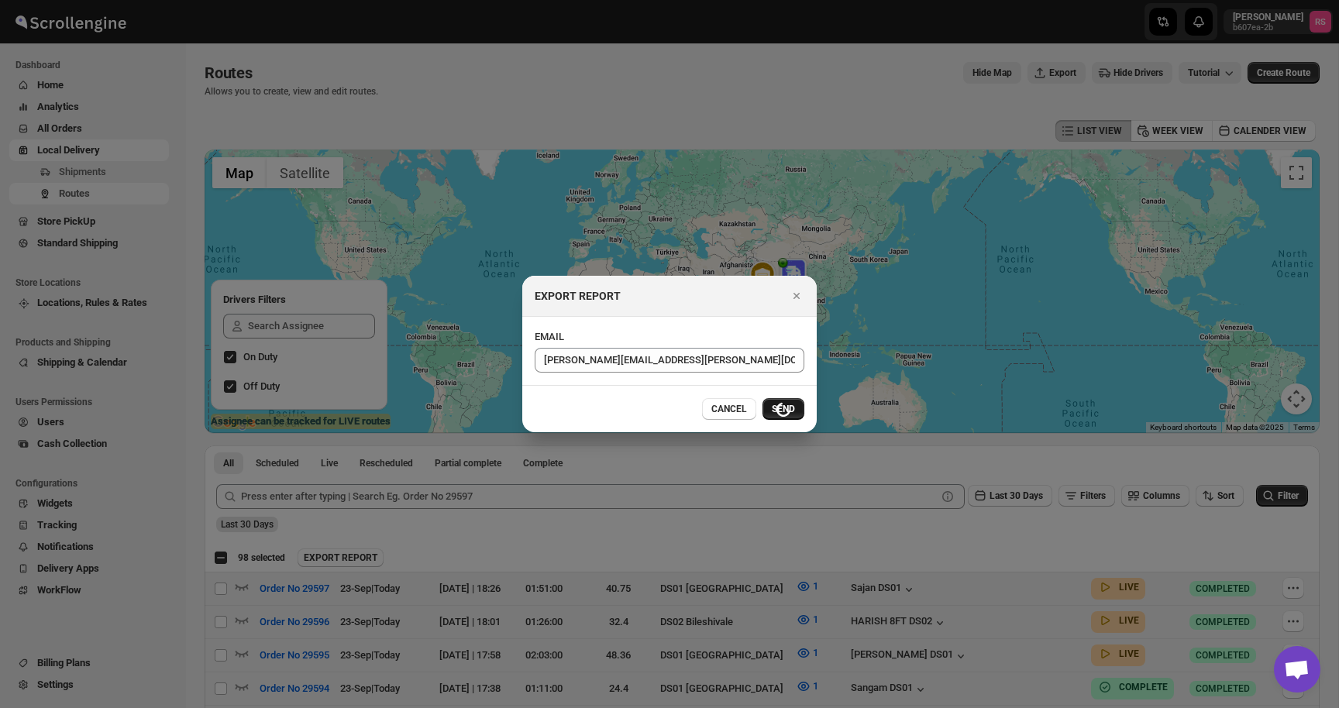
checkbox input "false"
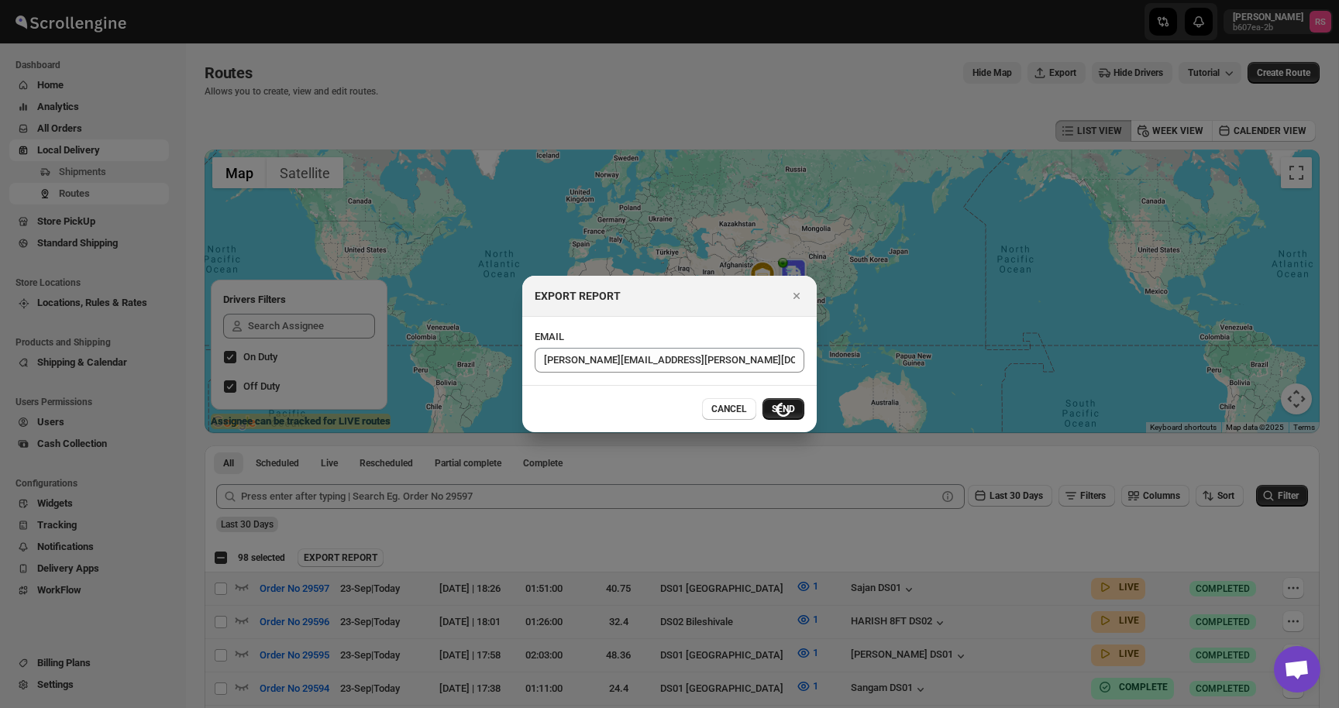
checkbox input "false"
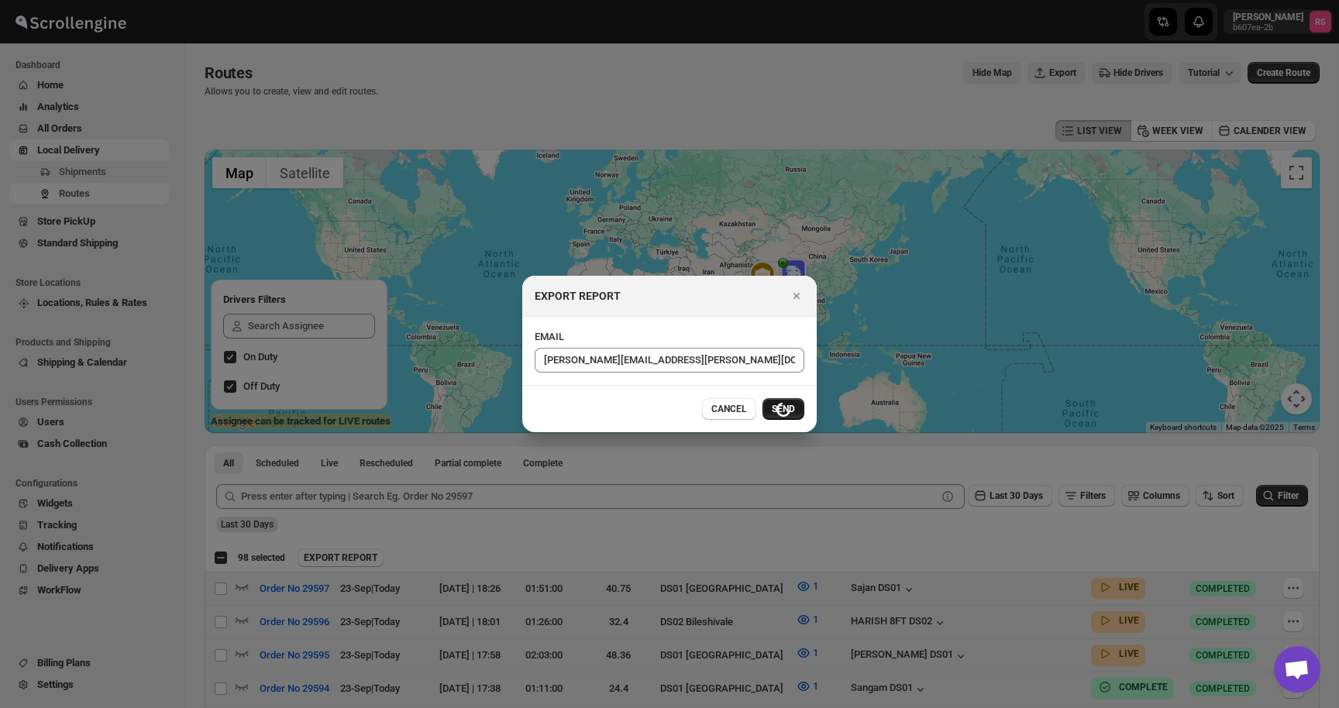
checkbox input "false"
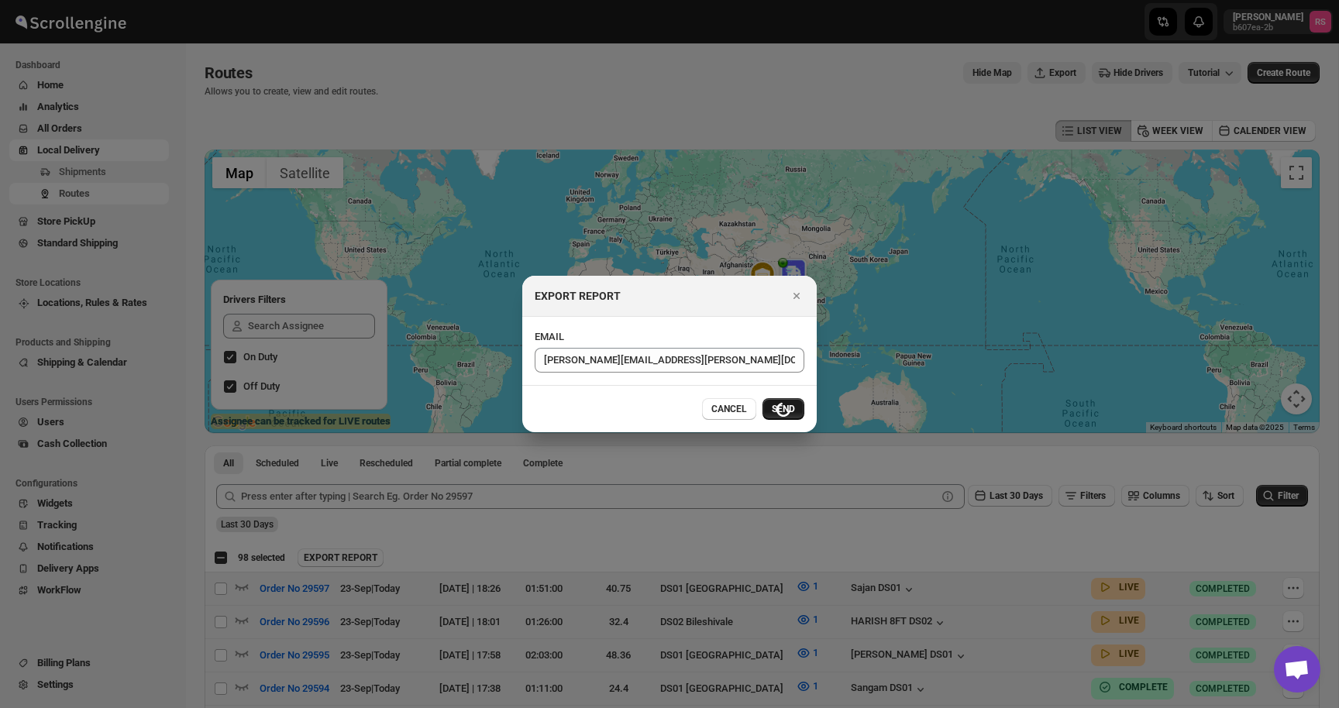
checkbox input "false"
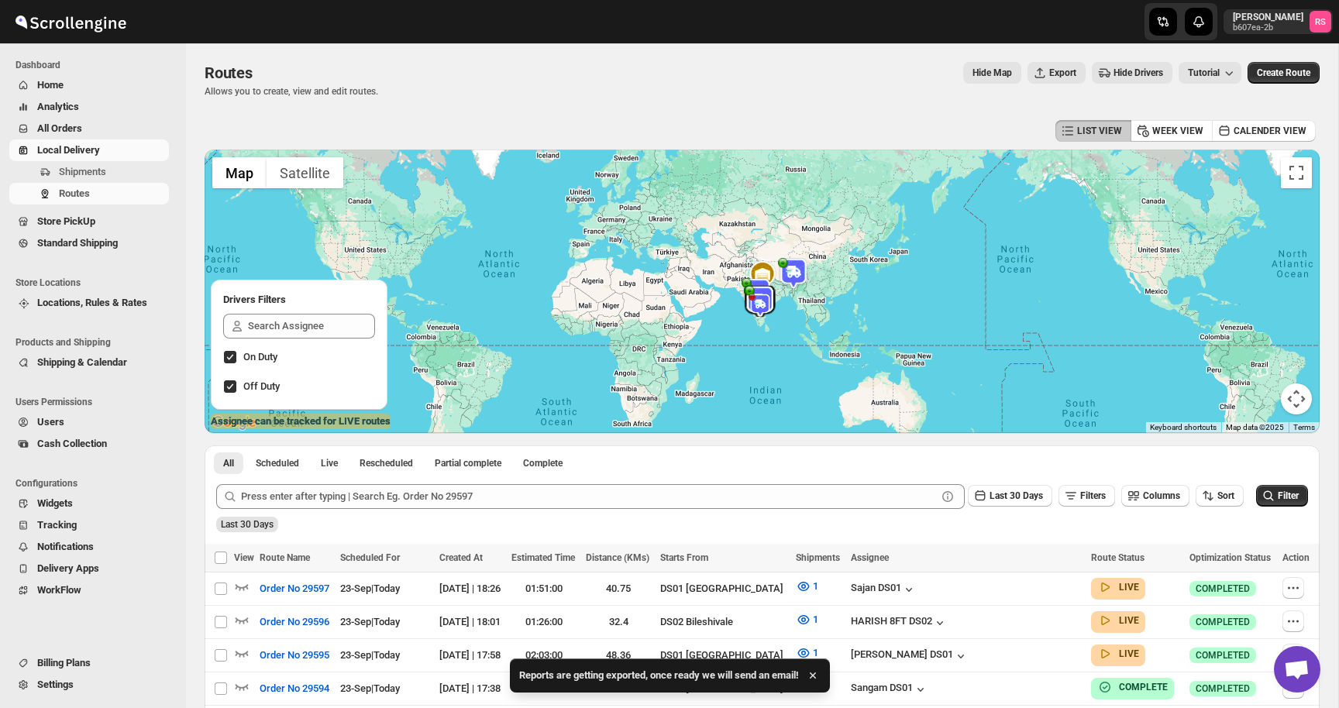
click at [821, 675] on icon "button" at bounding box center [813, 676] width 16 height 16
